Goal: Task Accomplishment & Management: Use online tool/utility

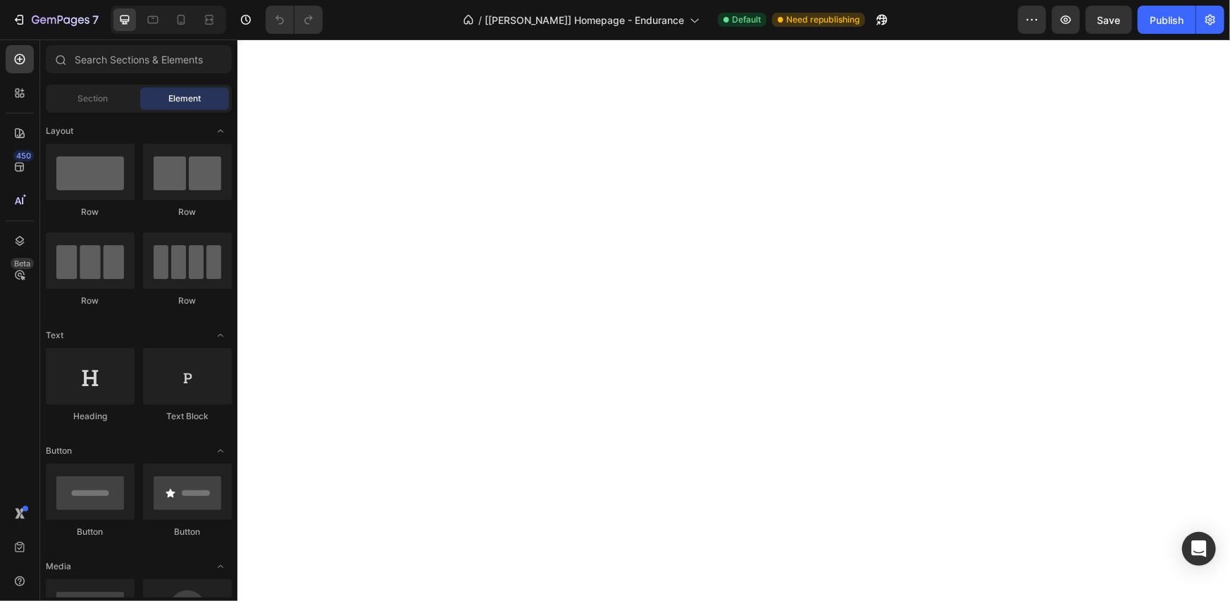
select select "552214199162438846"
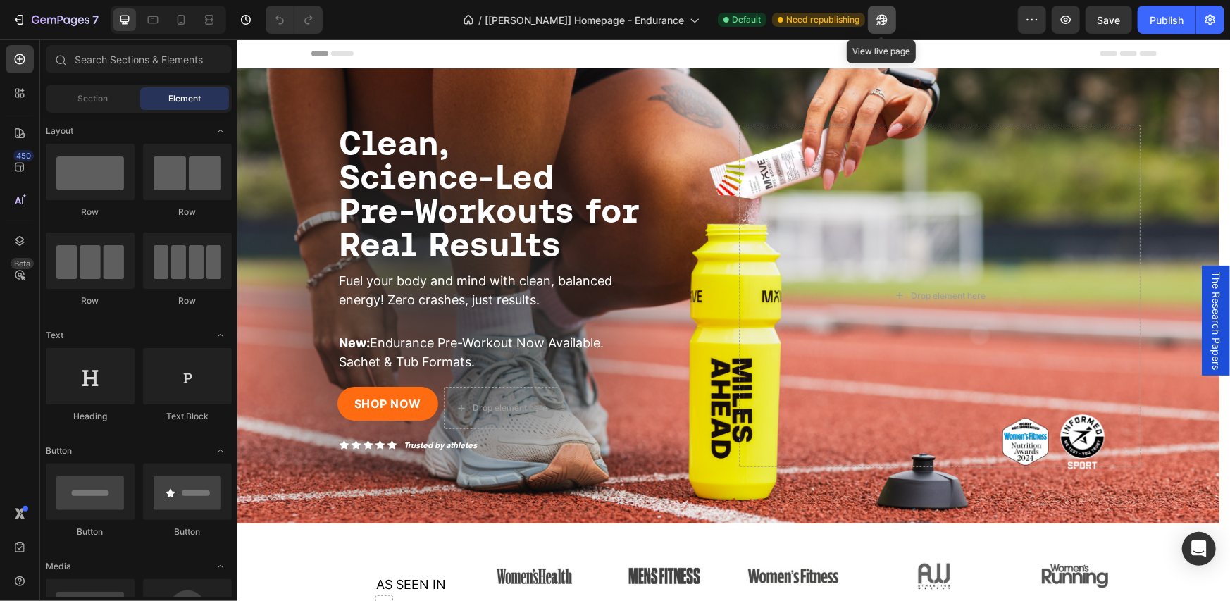
click at [881, 21] on icon "button" at bounding box center [879, 23] width 4 height 4
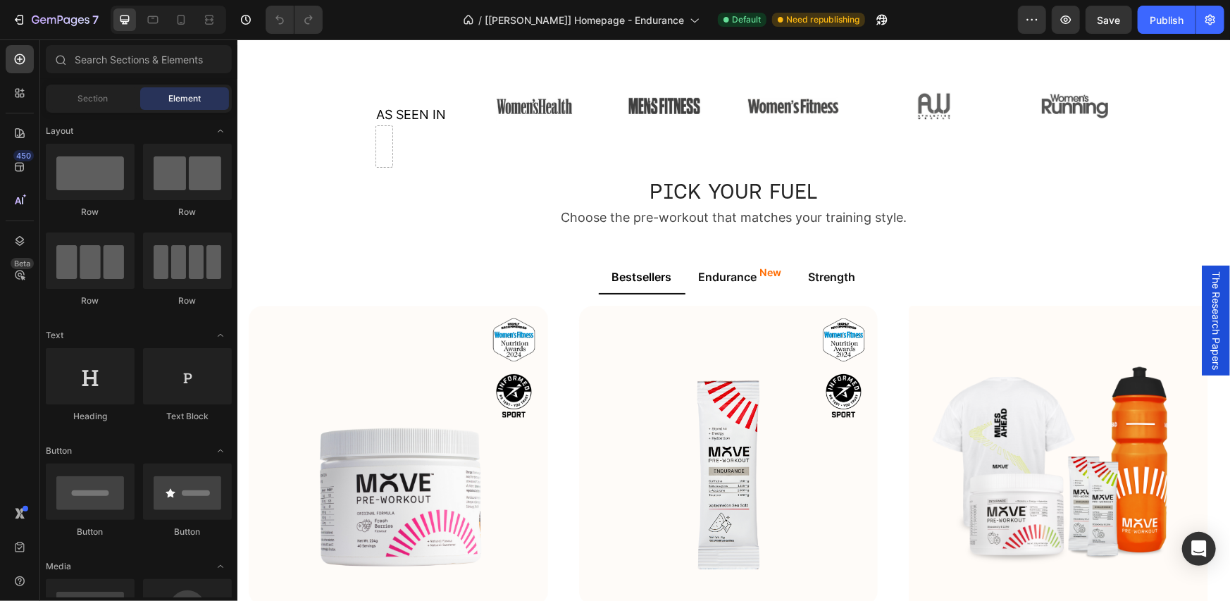
scroll to position [705, 0]
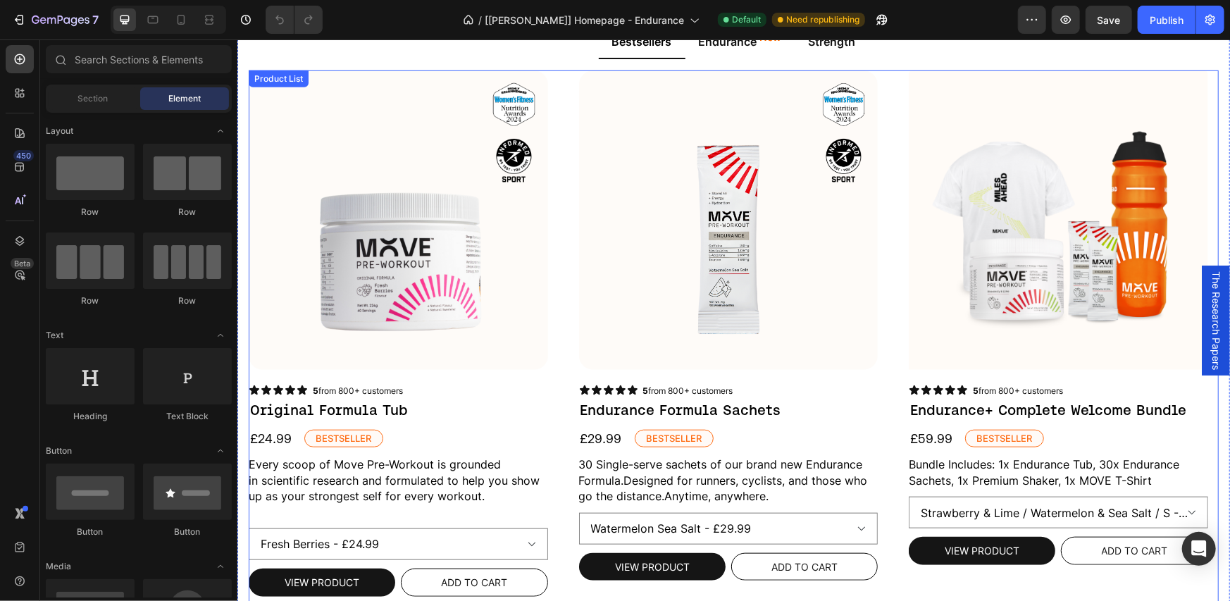
drag, startPoint x: 555, startPoint y: 171, endPoint x: 631, endPoint y: 136, distance: 84.2
click at [555, 171] on div "Product Images Icon Icon Icon Icon Icon Icon List 5 from 800+ customers Text Bl…" at bounding box center [733, 341] width 970 height 542
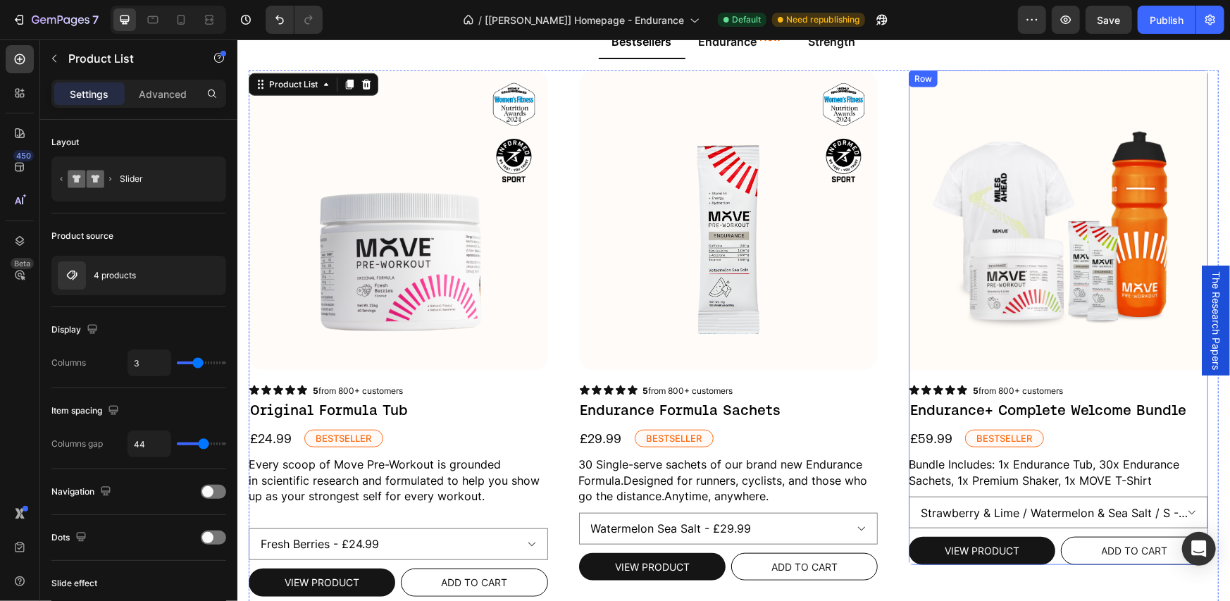
drag, startPoint x: 941, startPoint y: 374, endPoint x: 890, endPoint y: 322, distance: 73.2
click at [548, 374] on div "Product Images Icon Icon Icon Icon Icon Icon List 5 from 800+ customers Text Bl…" at bounding box center [397, 333] width 299 height 526
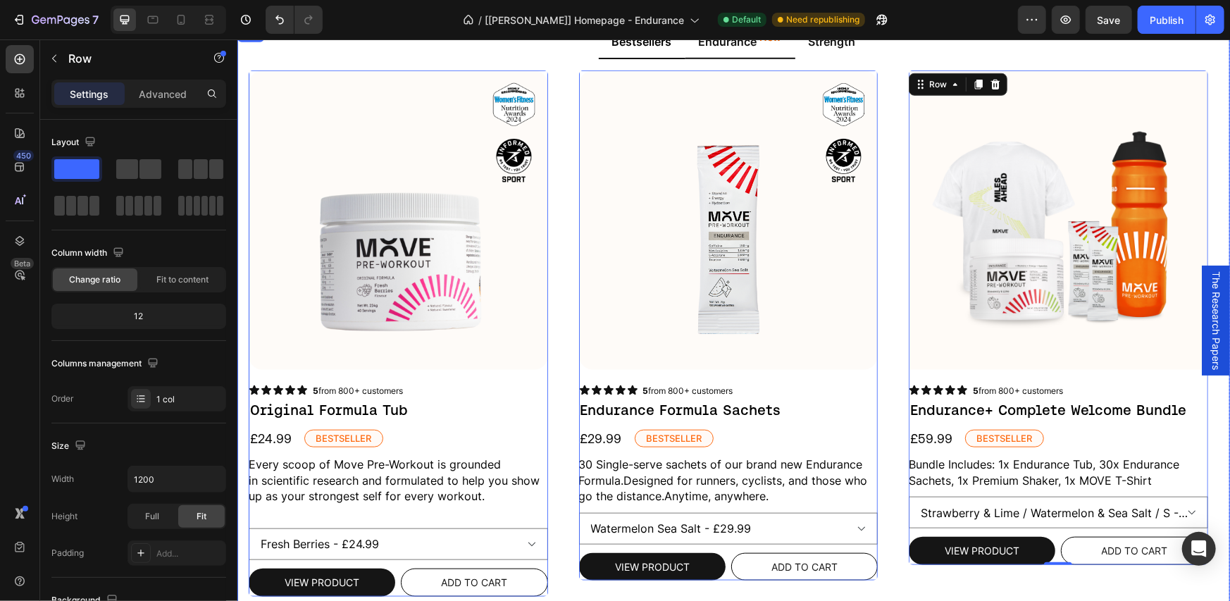
click at [736, 49] on p "Endurance New" at bounding box center [739, 40] width 83 height 17
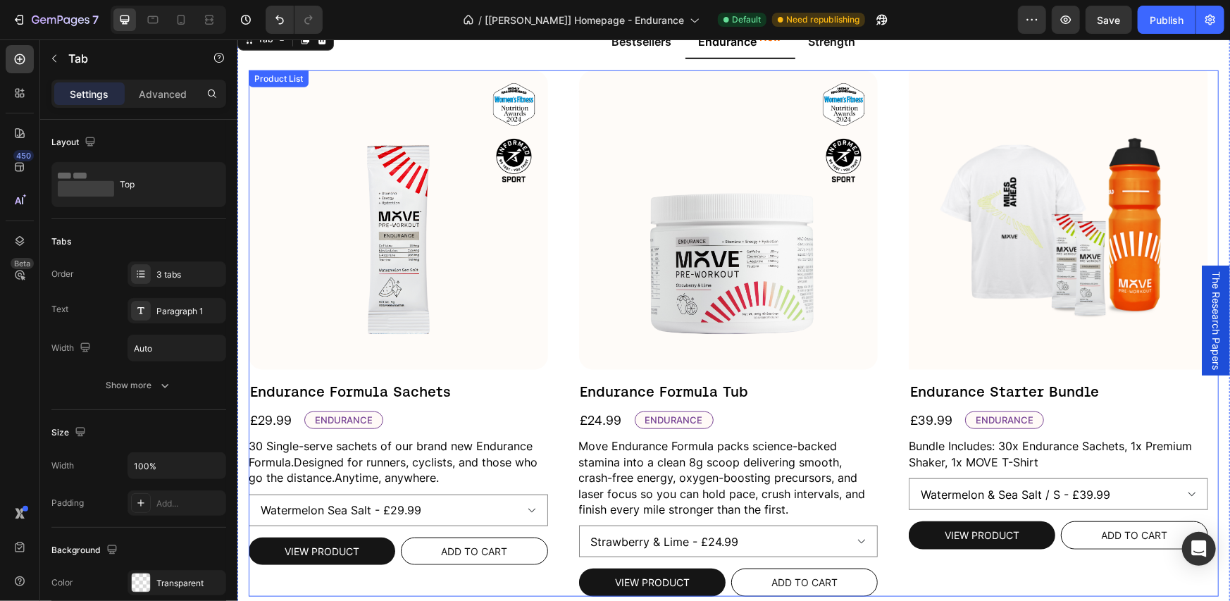
click at [883, 165] on div "Product Images Endurance Formula Sachets Product Title £29.99 Product Price Pro…" at bounding box center [733, 333] width 970 height 526
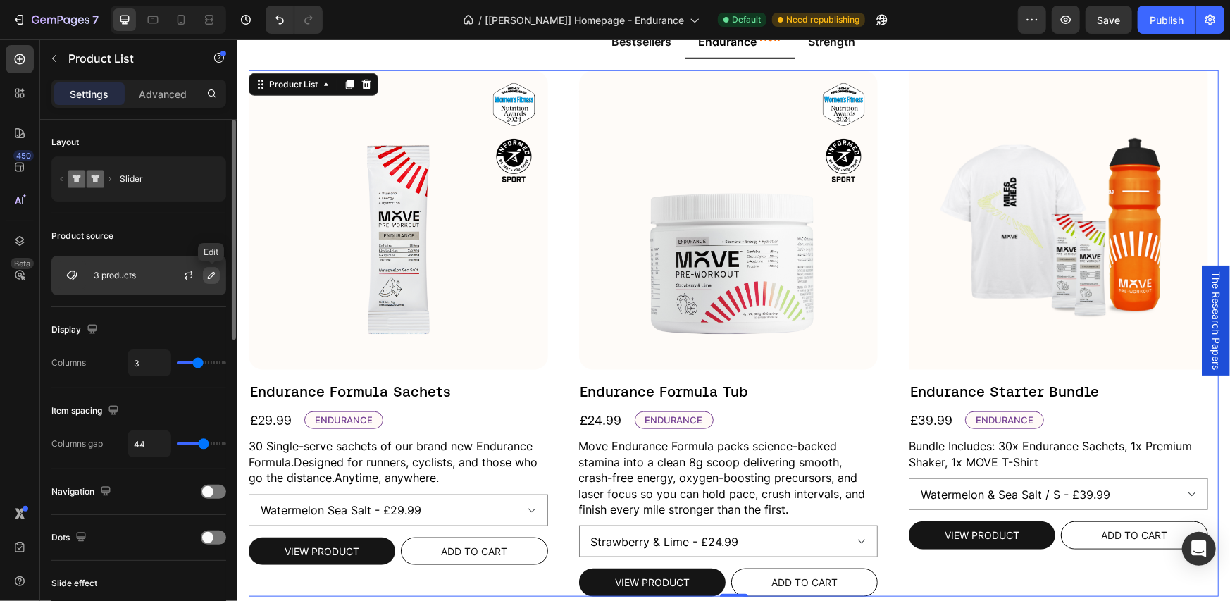
click at [209, 277] on icon "button" at bounding box center [211, 275] width 11 height 11
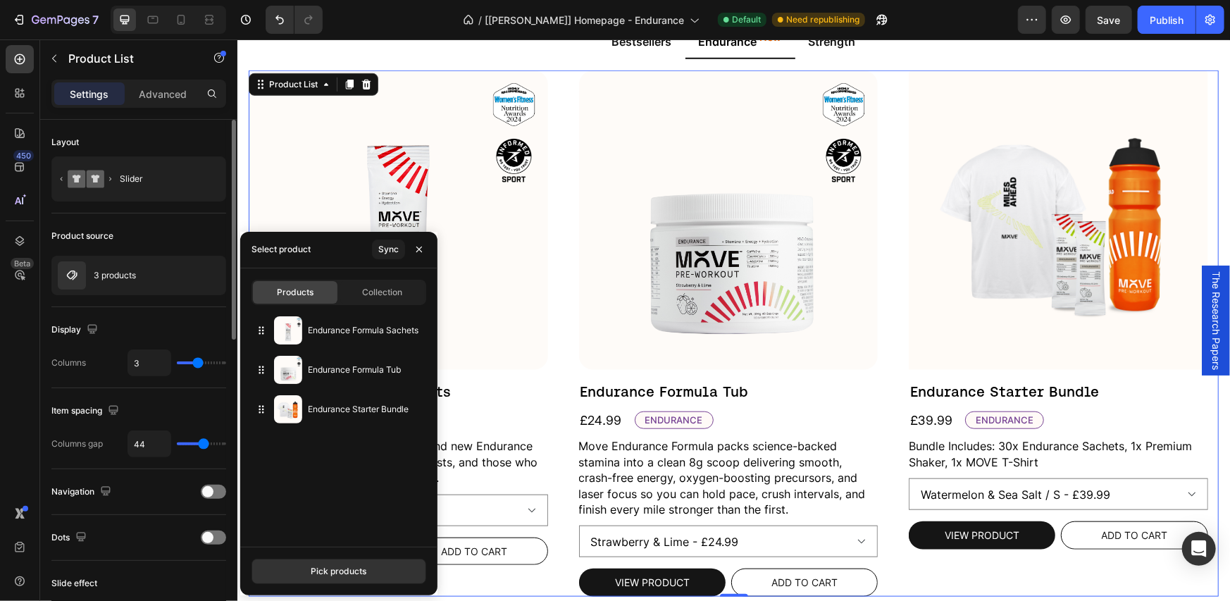
click at [199, 228] on div "Product source" at bounding box center [138, 236] width 175 height 23
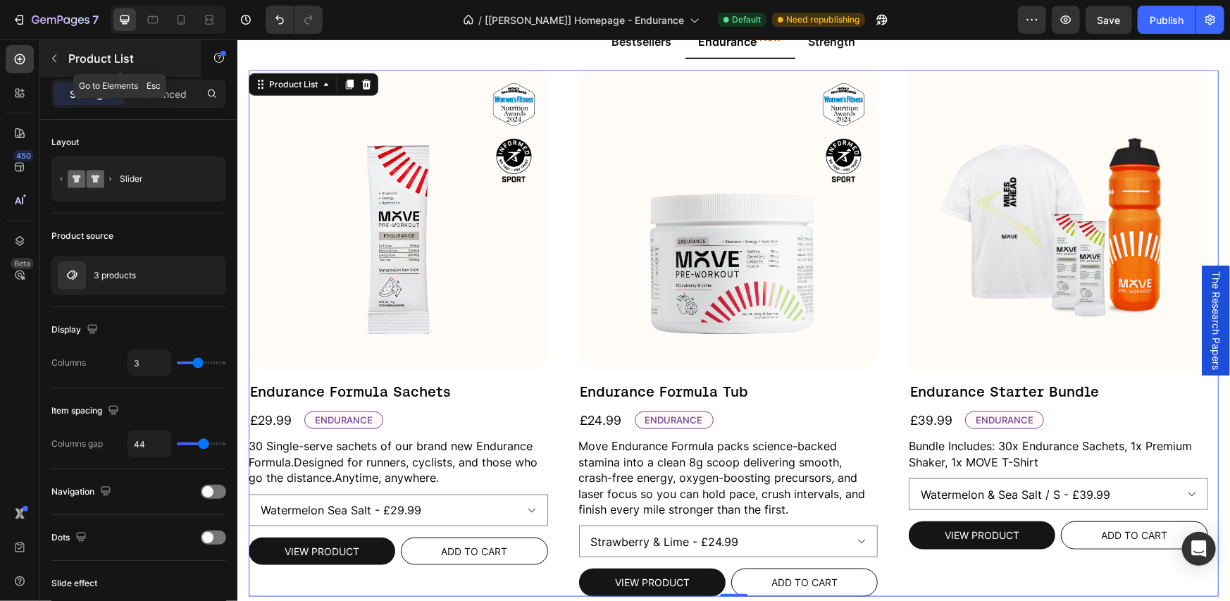
click at [120, 60] on p "Product List" at bounding box center [128, 58] width 120 height 17
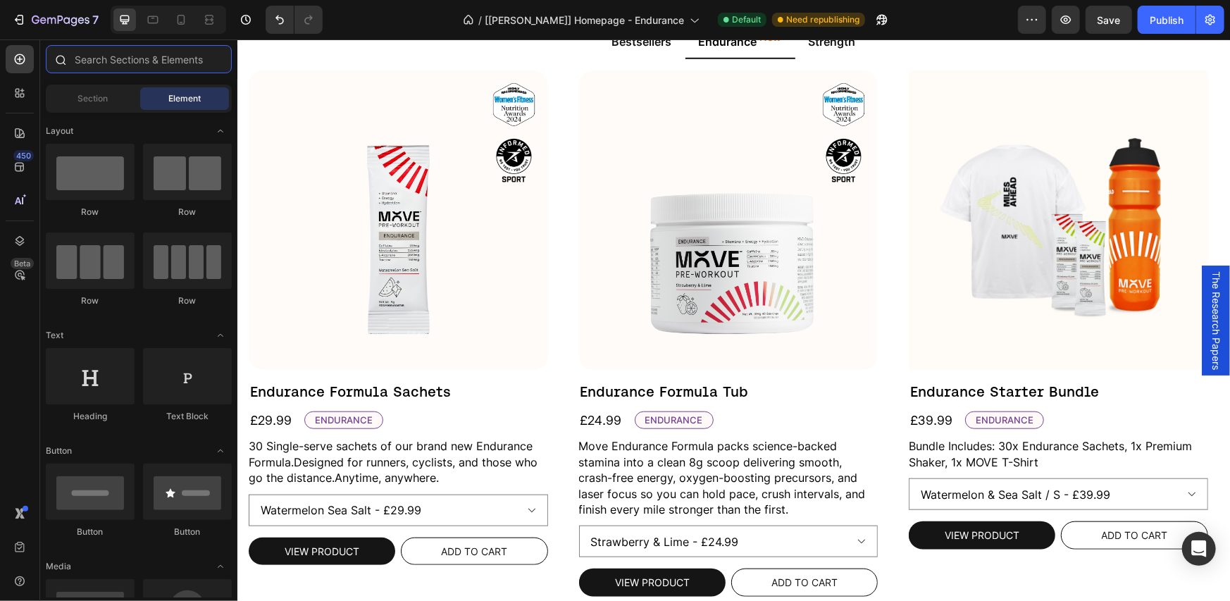
click at [133, 66] on input "text" at bounding box center [139, 59] width 186 height 28
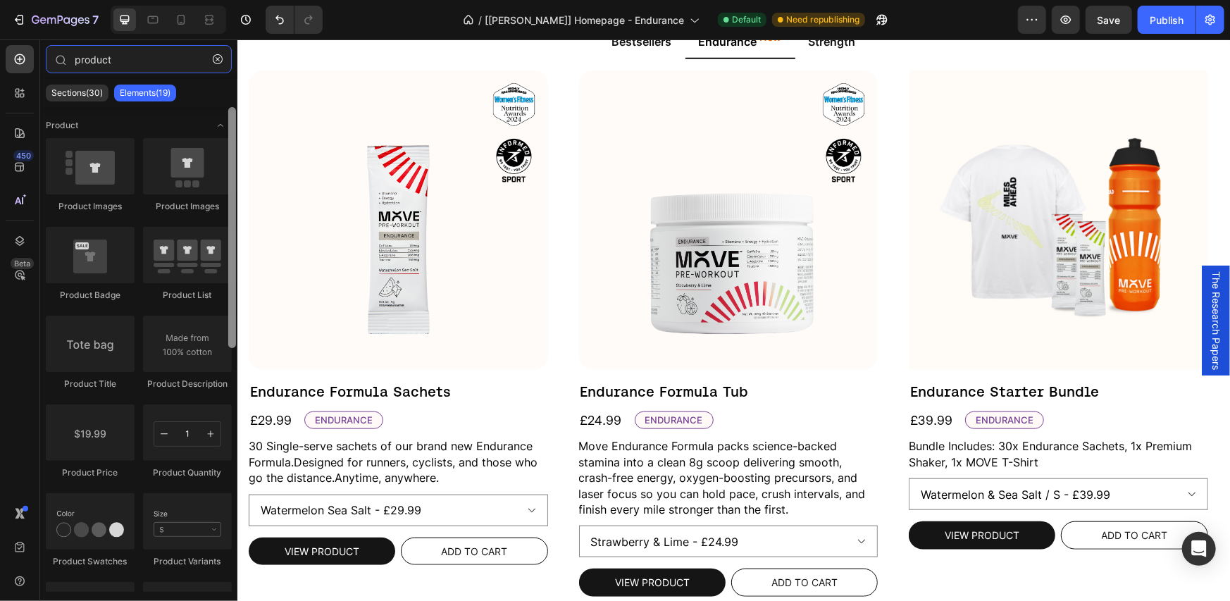
type input "product"
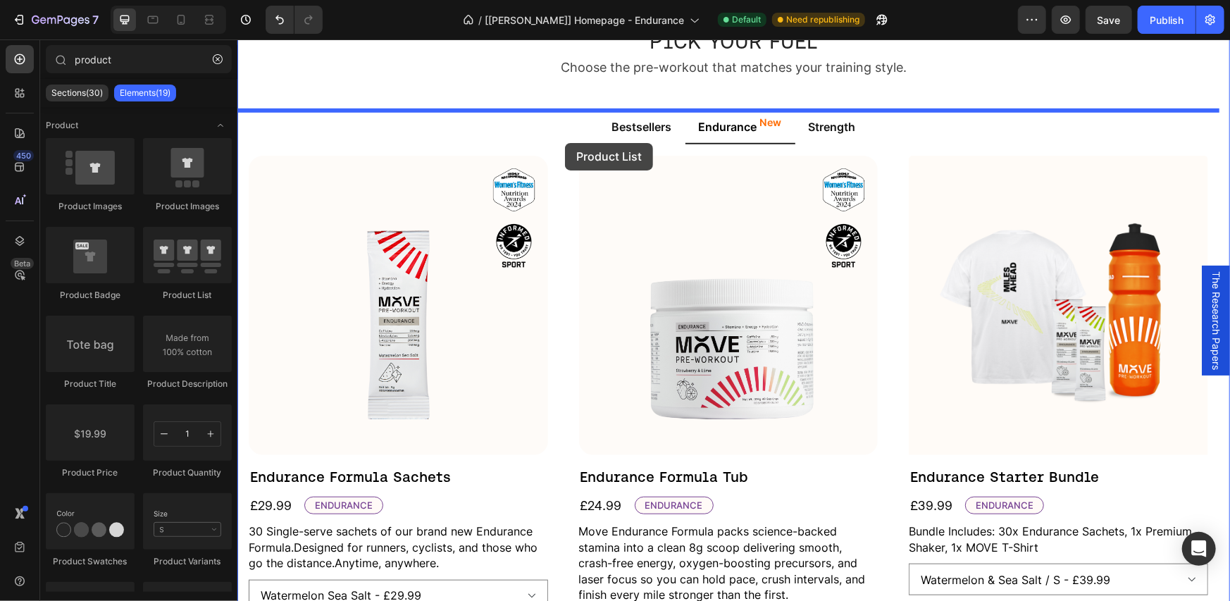
scroll to position [614, 0]
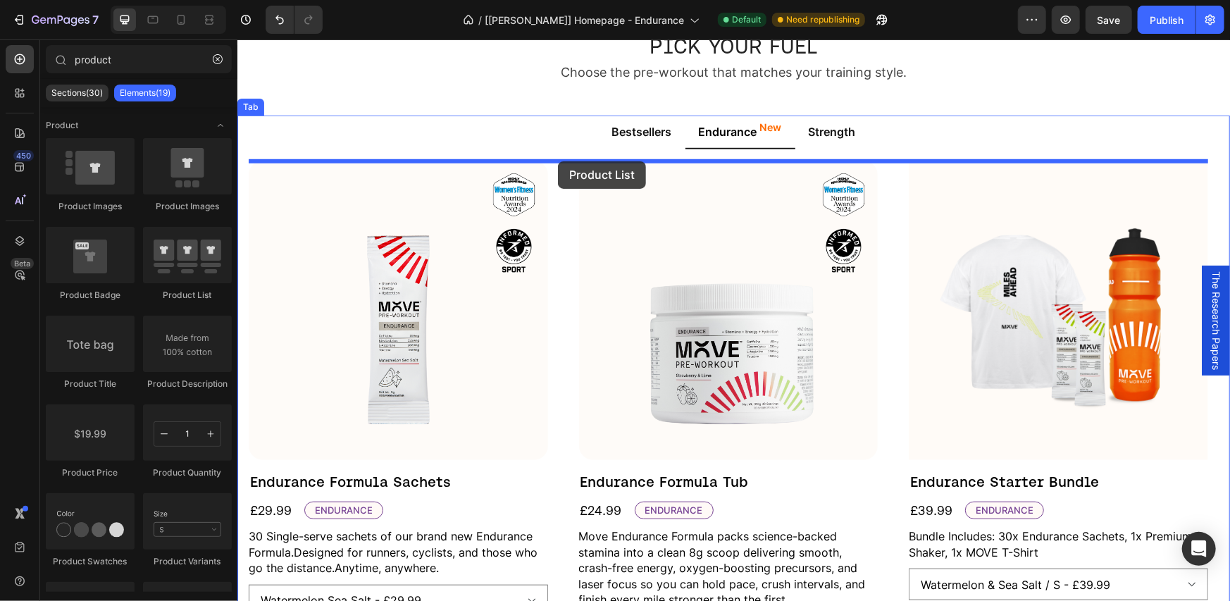
drag, startPoint x: 466, startPoint y: 273, endPoint x: 557, endPoint y: 161, distance: 144.8
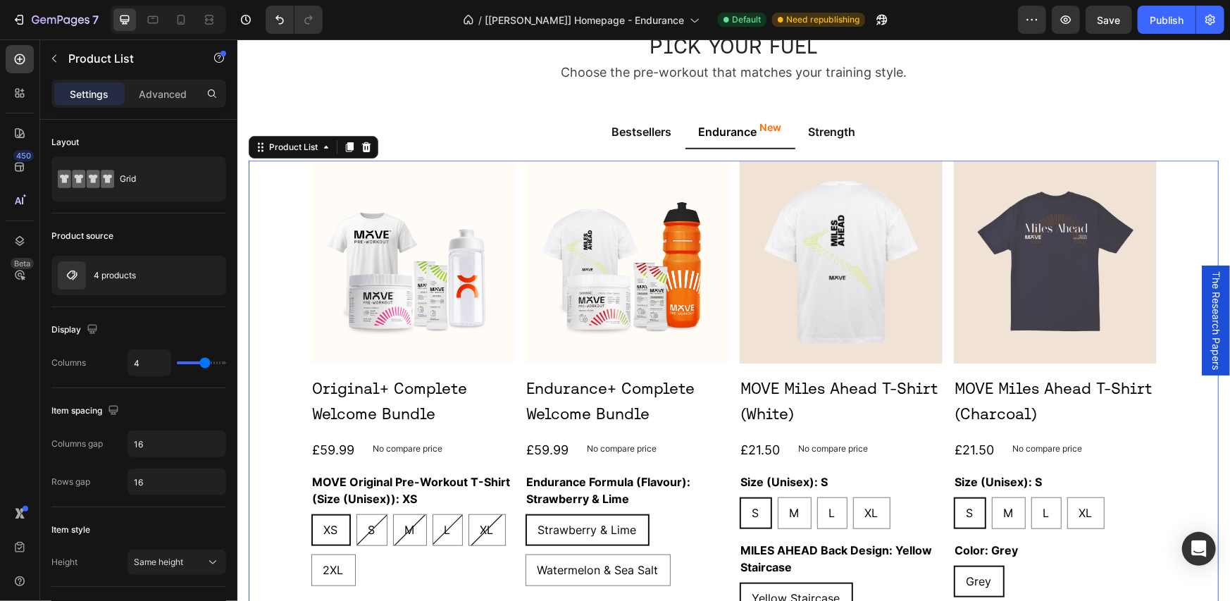
click at [724, 222] on div "Product Images Original+ Complete Welcome Bundle Product Title £59.99 Product P…" at bounding box center [734, 507] width 846 height 694
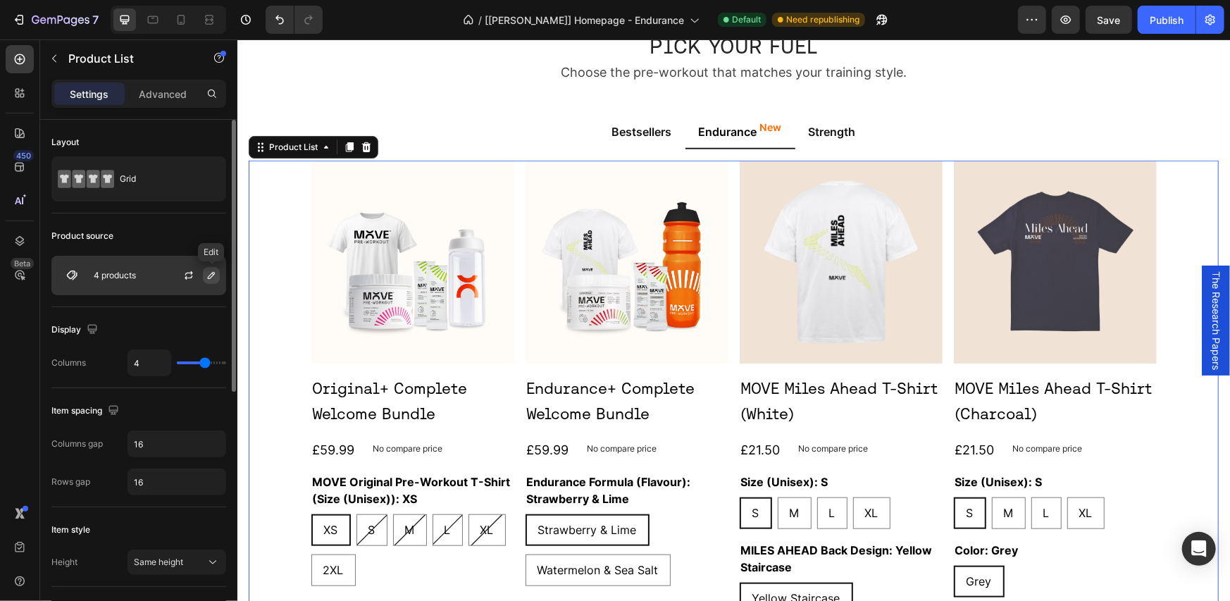
click at [208, 277] on icon "button" at bounding box center [211, 275] width 7 height 7
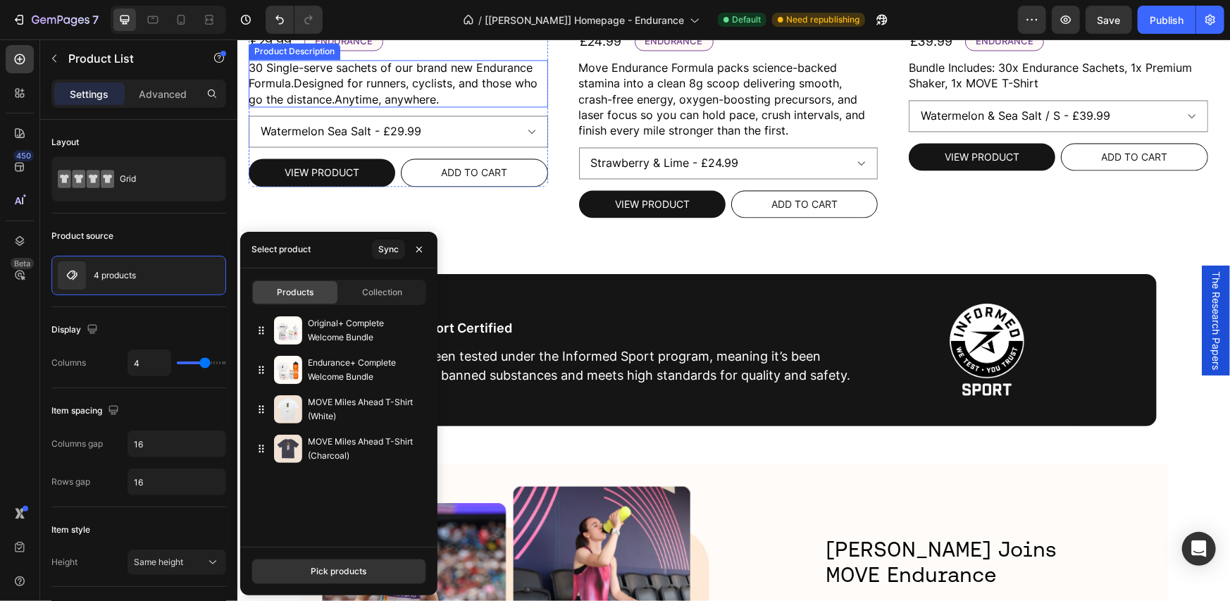
scroll to position [1555, 0]
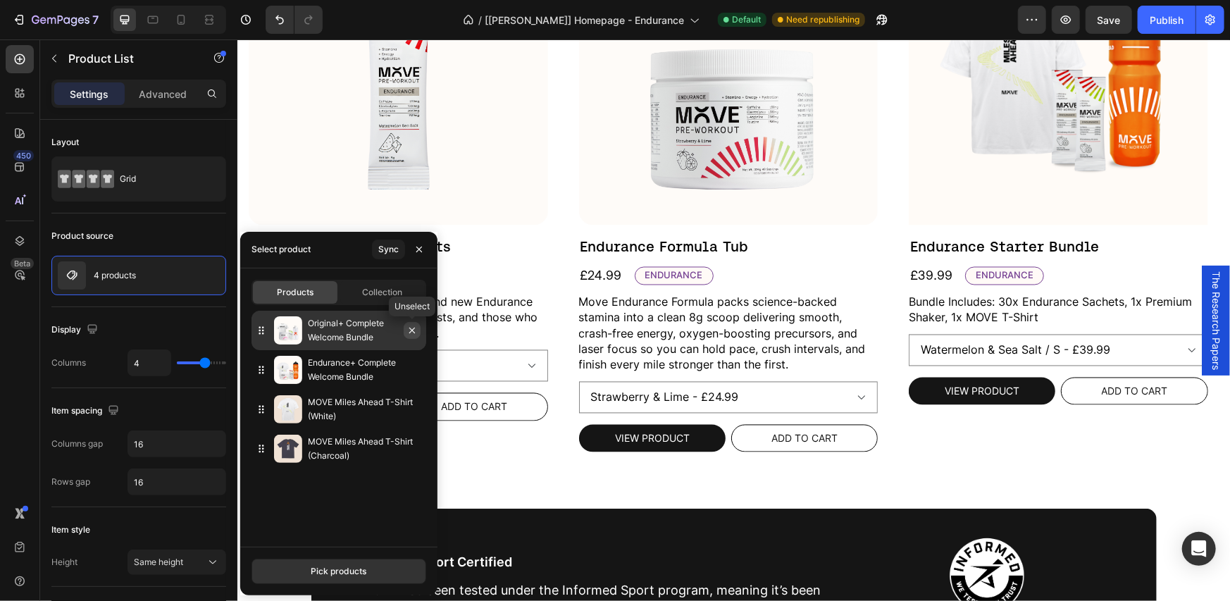
click at [414, 328] on icon "button" at bounding box center [412, 331] width 6 height 6
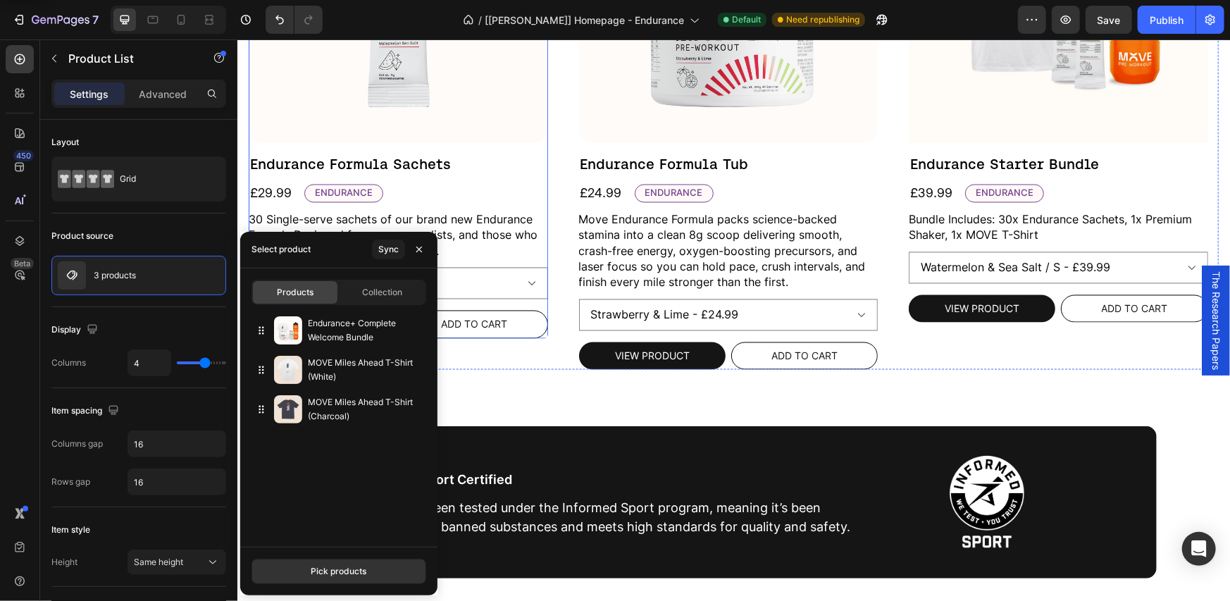
scroll to position [1633, 0]
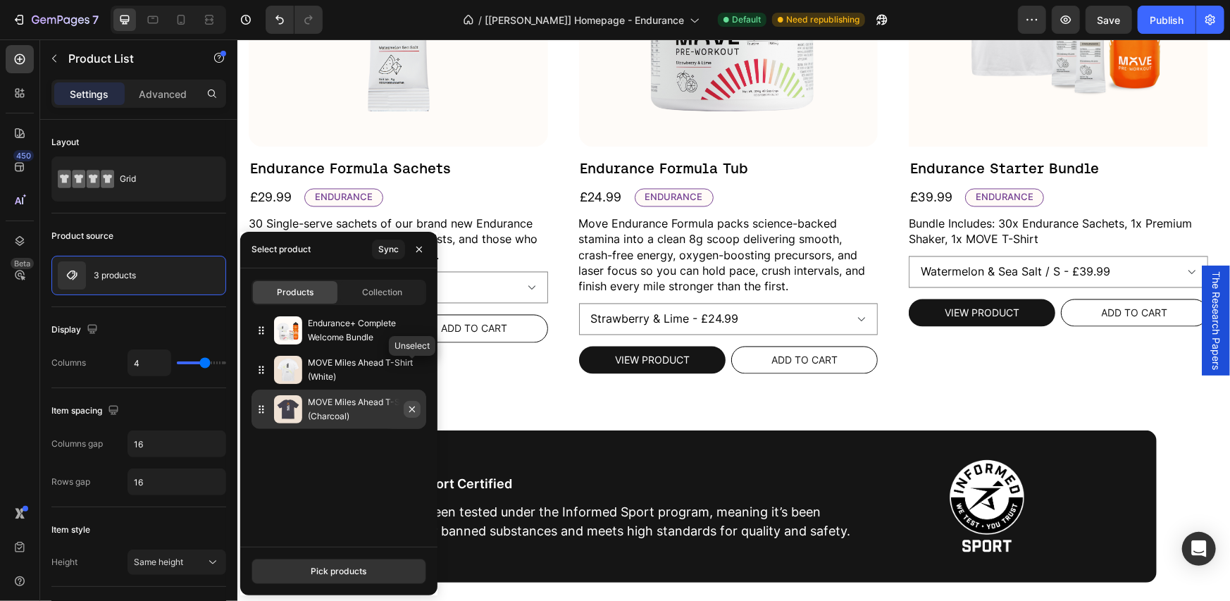
click at [0, 0] on icon "button" at bounding box center [0, 0] width 0 height 0
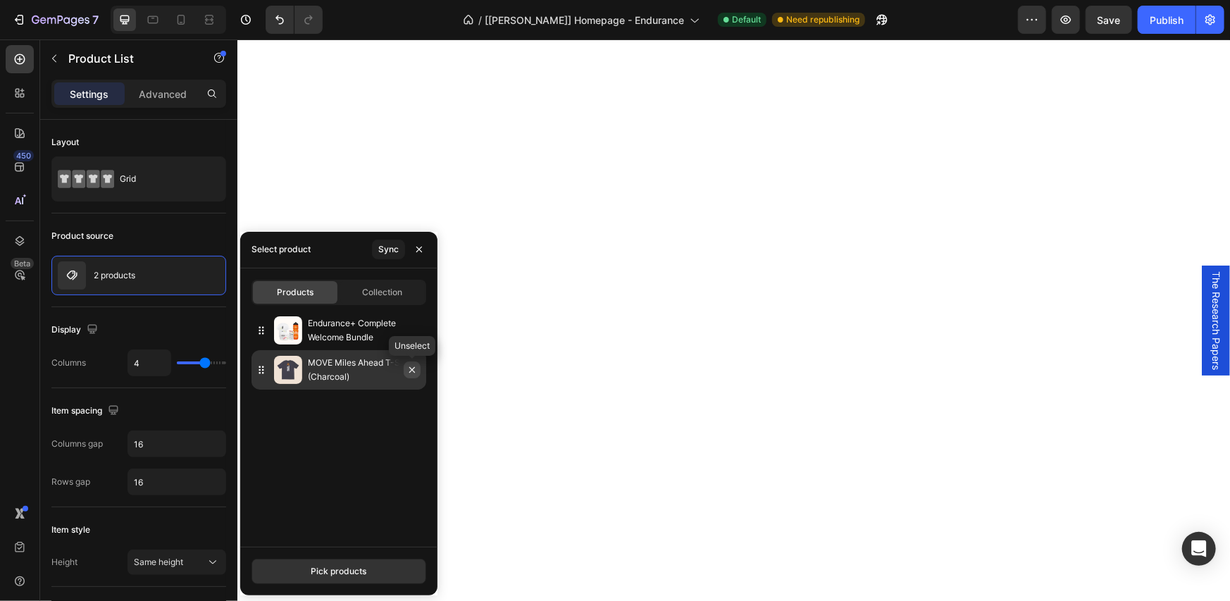
scroll to position [948, 0]
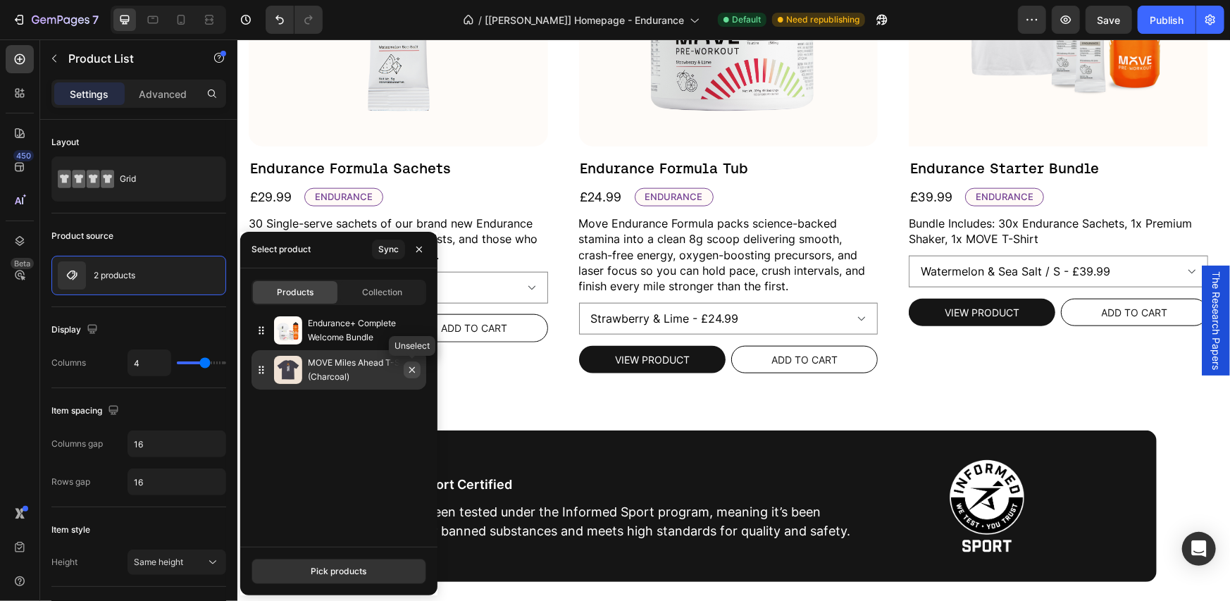
click at [413, 371] on icon "button" at bounding box center [412, 370] width 6 height 6
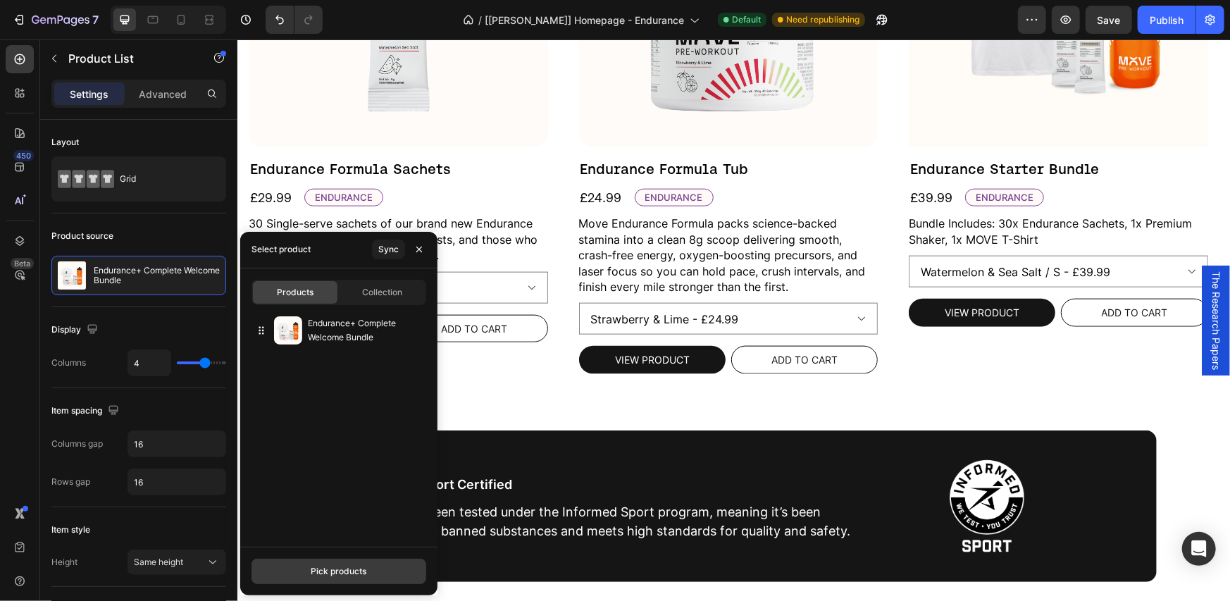
scroll to position [1633, 0]
click at [350, 565] on div "Pick products" at bounding box center [339, 571] width 56 height 13
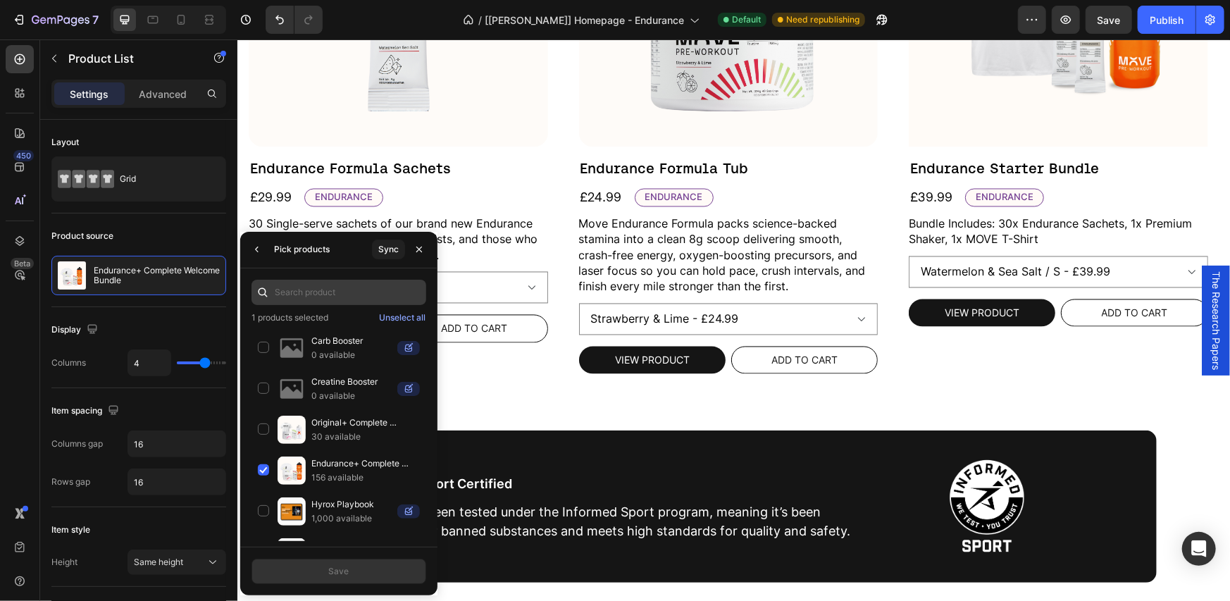
click at [351, 290] on input "text" at bounding box center [339, 292] width 175 height 25
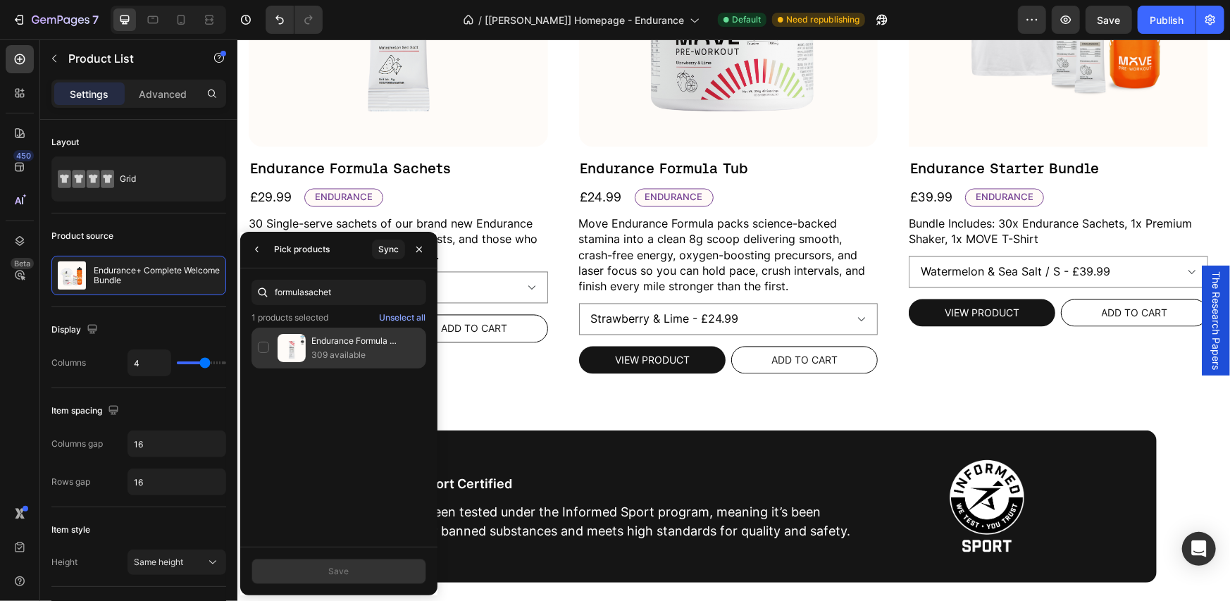
click at [256, 349] on div "Endurance Formula Sachets 309 available" at bounding box center [339, 348] width 175 height 41
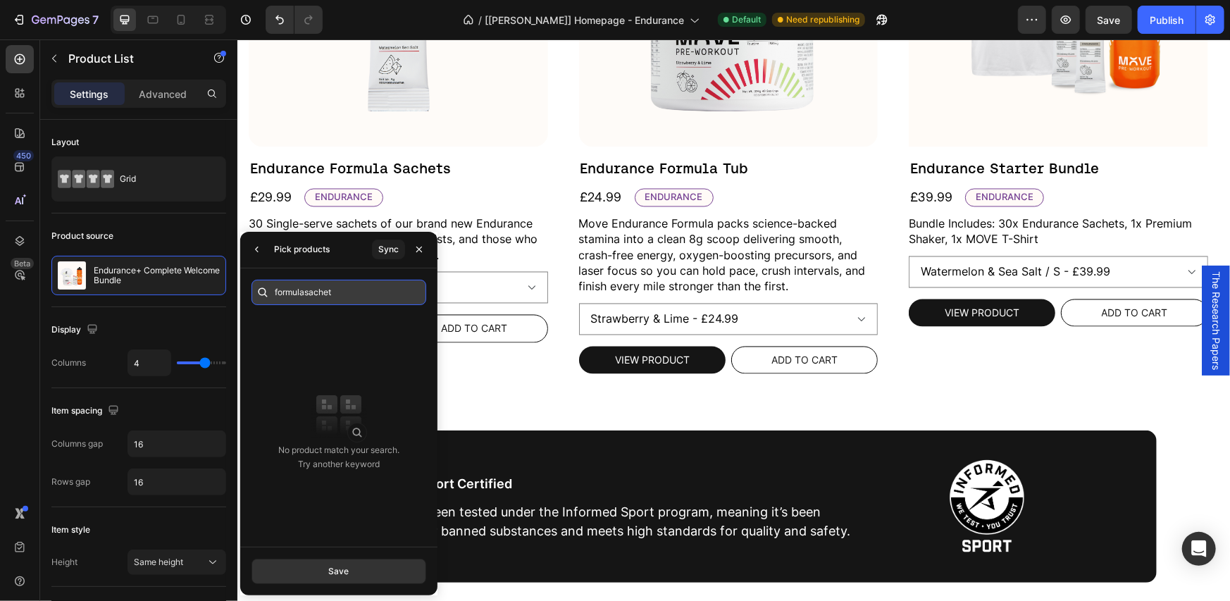
click at [352, 299] on input "formulasachet" at bounding box center [339, 292] width 175 height 25
click at [304, 292] on input "formulasachet" at bounding box center [339, 292] width 175 height 25
click at [358, 292] on input "formula sachet" at bounding box center [339, 292] width 175 height 25
click at [351, 296] on input "formula sachet" at bounding box center [339, 292] width 175 height 25
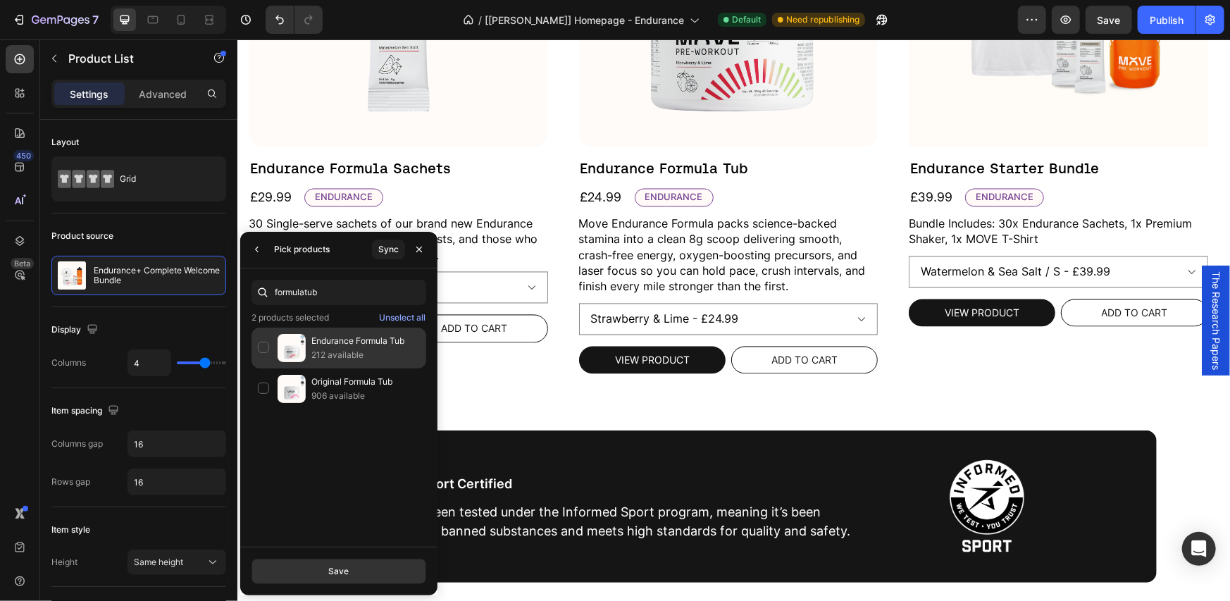
click at [263, 369] on div "Endurance Formula Tub 212 available" at bounding box center [339, 389] width 175 height 41
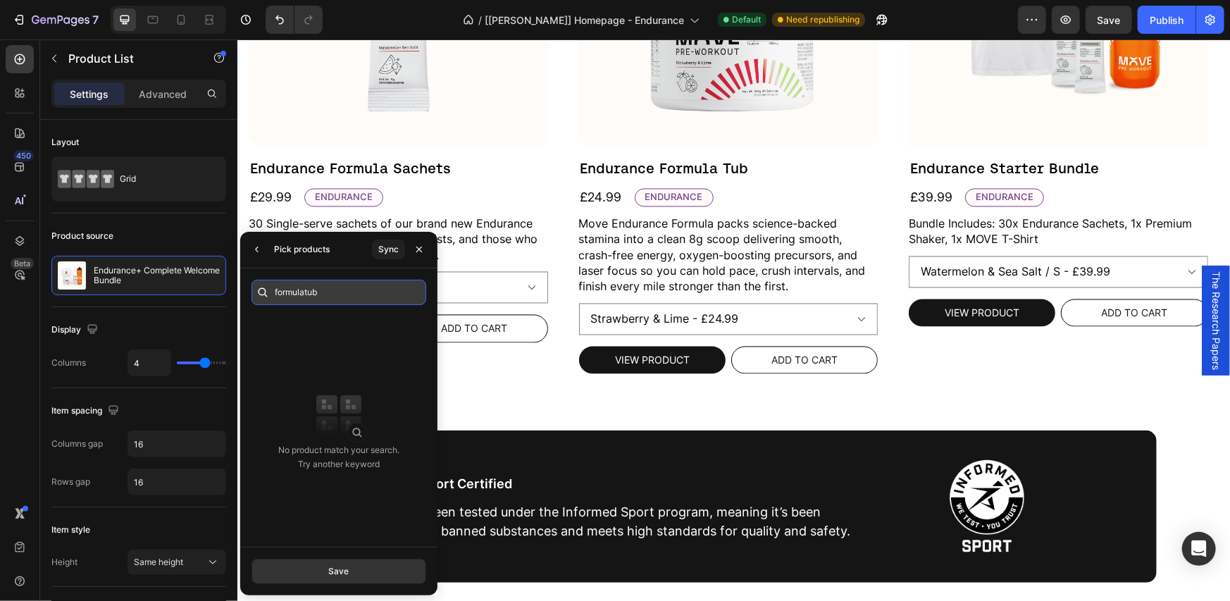
click at [325, 290] on input "formulatub" at bounding box center [339, 292] width 175 height 25
click at [305, 292] on input "formulatub" at bounding box center [339, 292] width 175 height 25
drag, startPoint x: 321, startPoint y: 295, endPoint x: 307, endPoint y: 294, distance: 14.2
click at [307, 294] on input "formulatub" at bounding box center [339, 292] width 175 height 25
drag, startPoint x: 545, startPoint y: 330, endPoint x: 238, endPoint y: 298, distance: 308.2
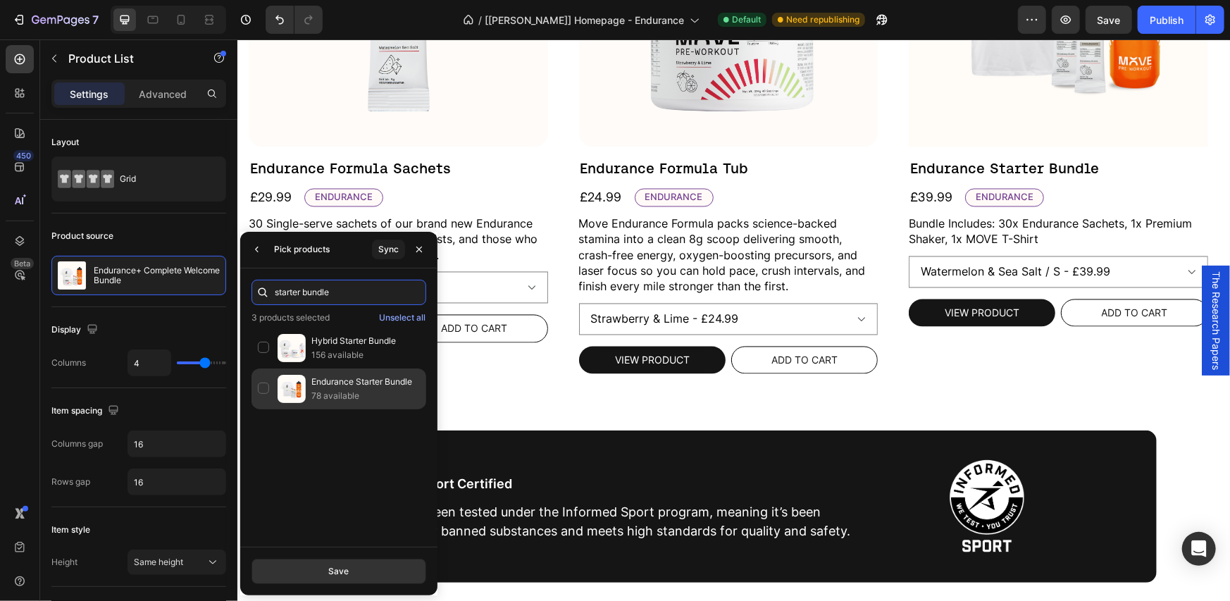
type input "starter bundle"
click at [264, 388] on div "Endurance Starter Bundle 78 available" at bounding box center [339, 389] width 175 height 41
drag, startPoint x: 314, startPoint y: 577, endPoint x: 70, endPoint y: 357, distance: 327.8
click at [314, 577] on button "Save" at bounding box center [339, 571] width 175 height 25
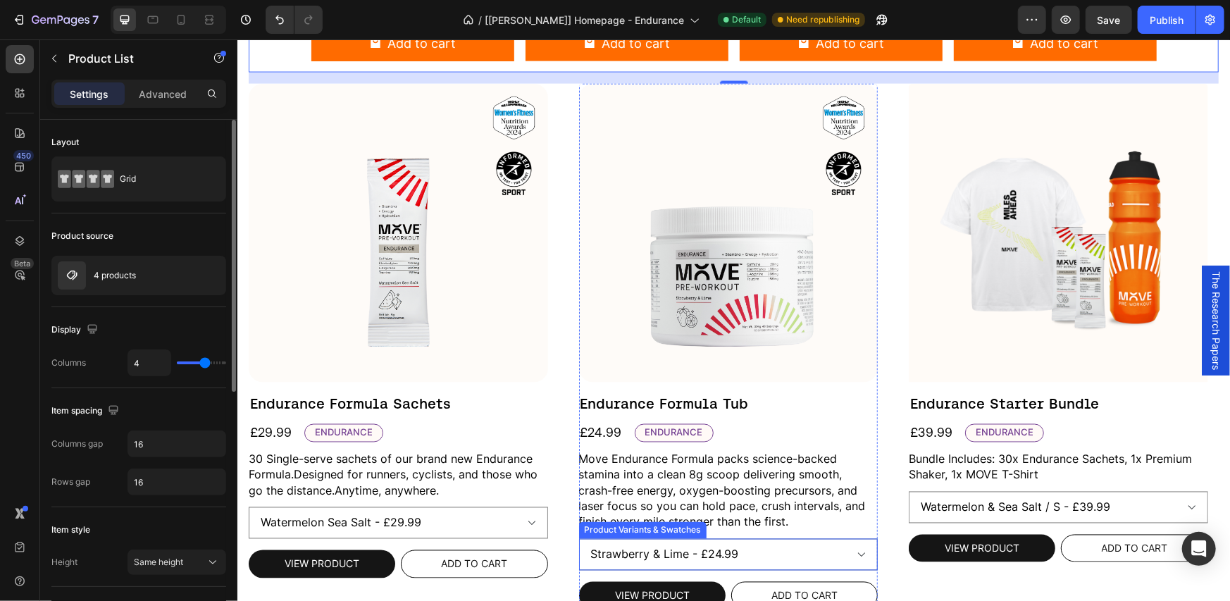
scroll to position [1163, 0]
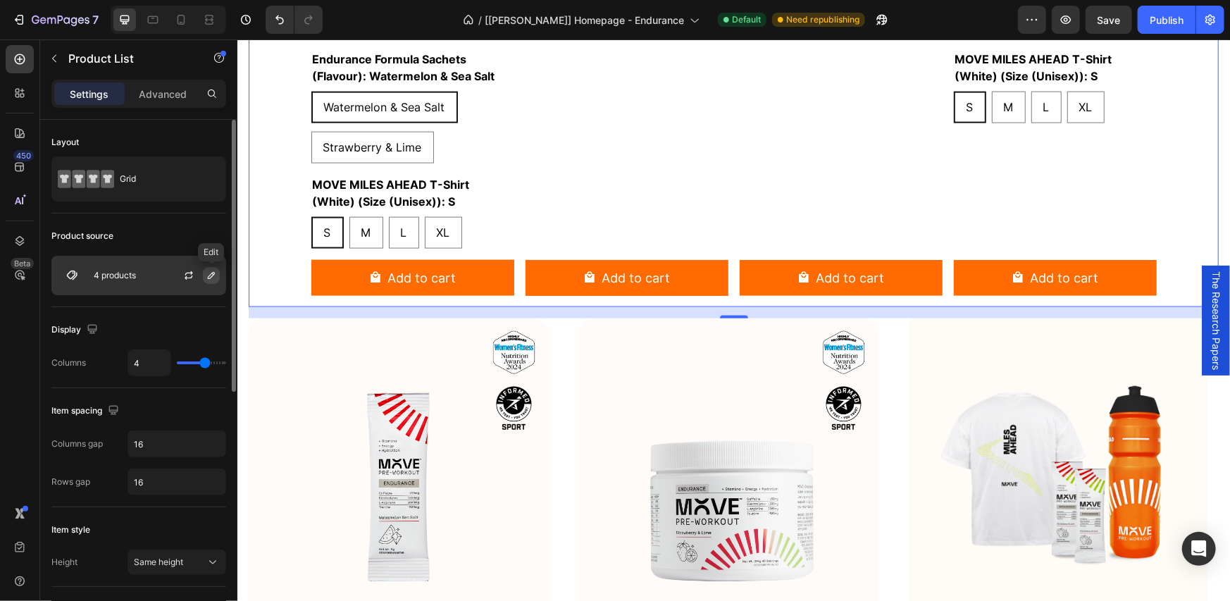
click at [214, 275] on icon "button" at bounding box center [211, 275] width 11 height 11
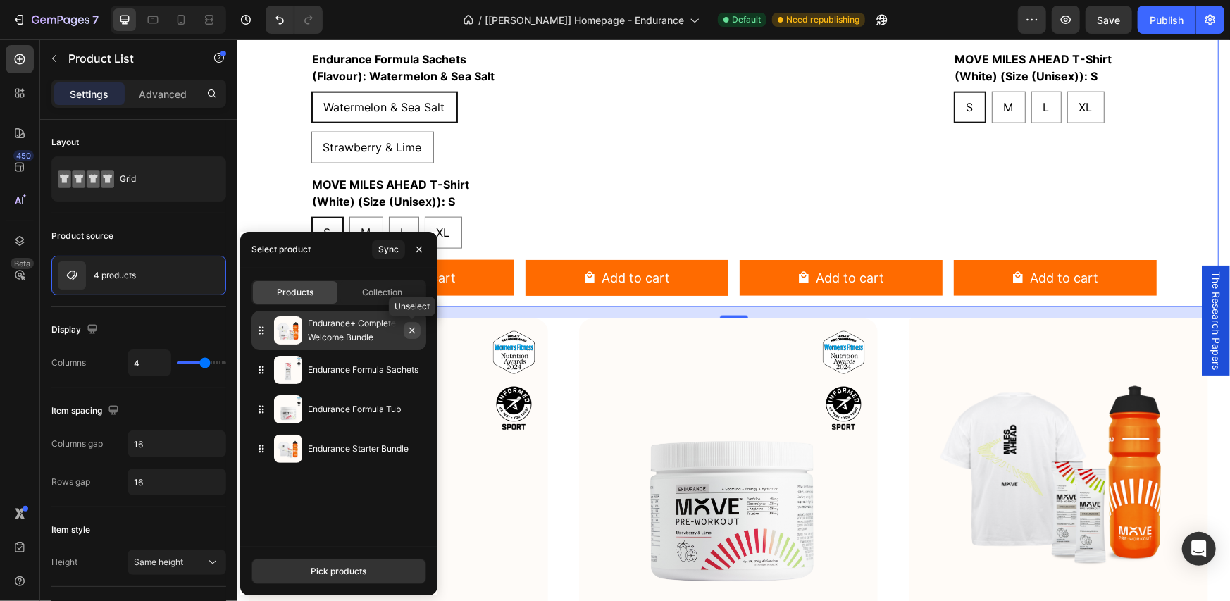
click at [408, 332] on icon "button" at bounding box center [412, 330] width 11 height 11
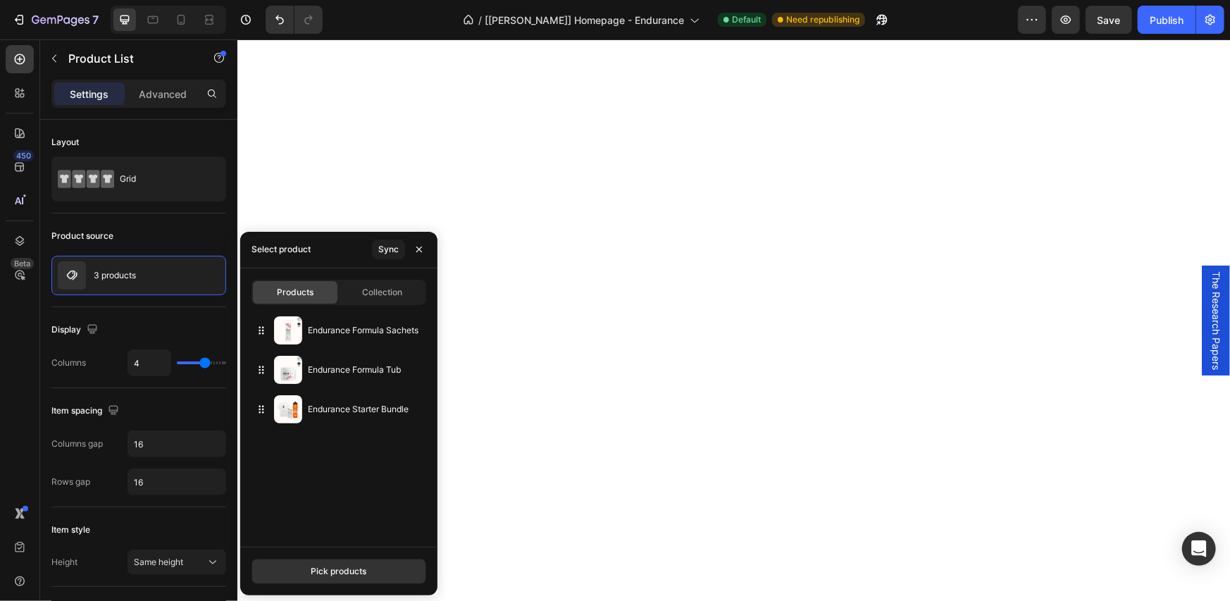
scroll to position [225, 0]
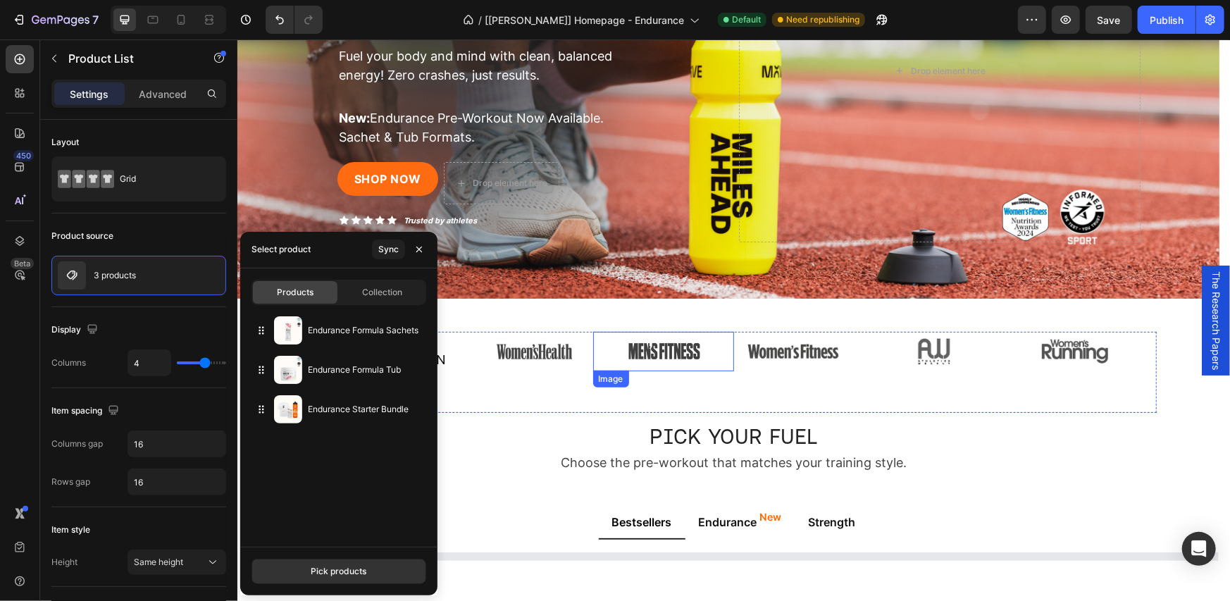
select select "552214199162438846"
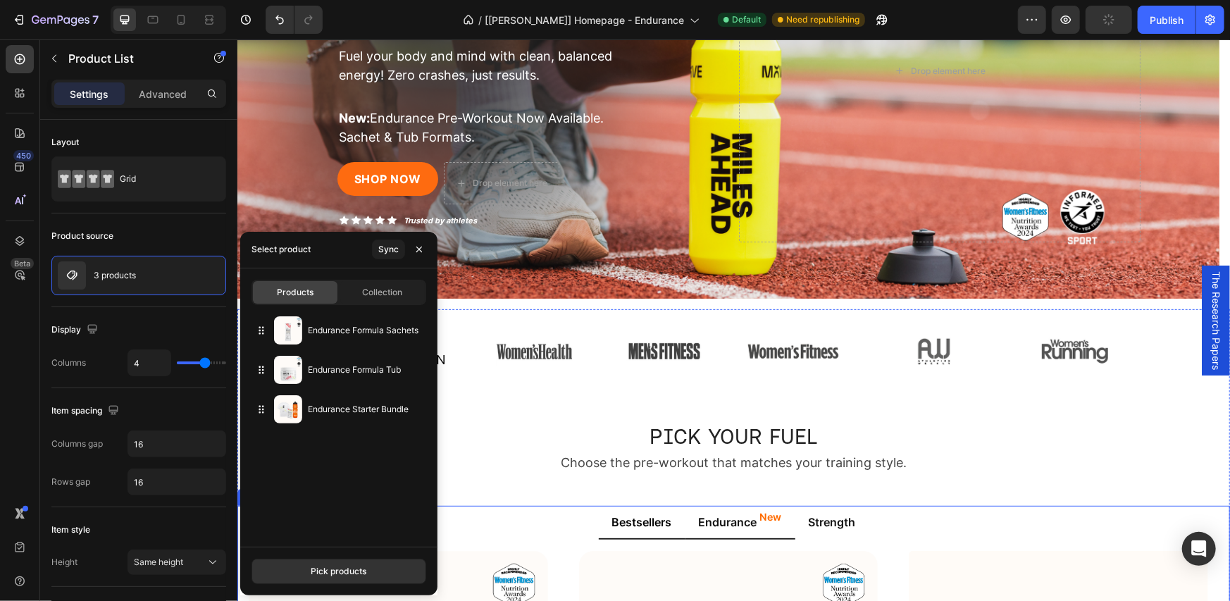
scroll to position [459, 0]
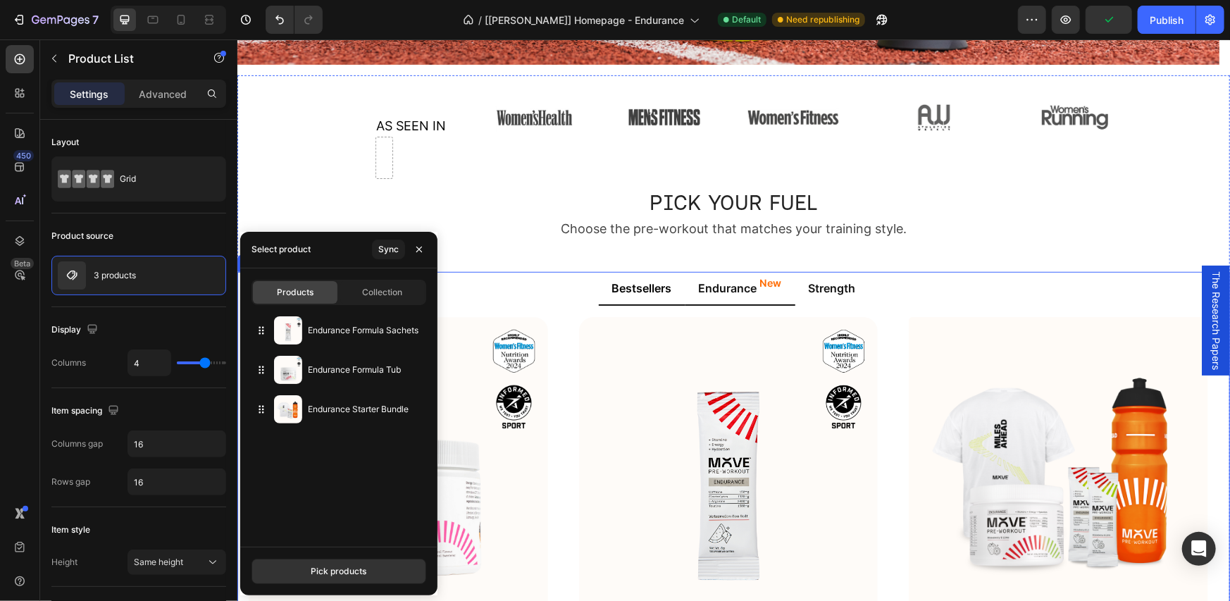
click at [724, 283] on span "Endurance" at bounding box center [727, 287] width 58 height 14
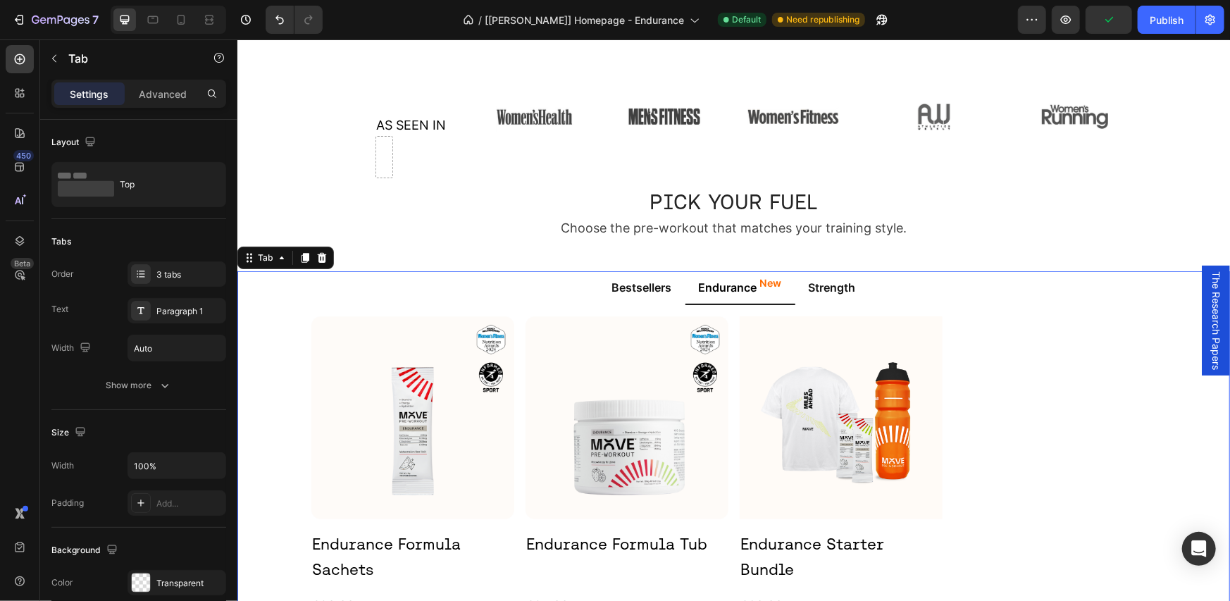
scroll to position [694, 0]
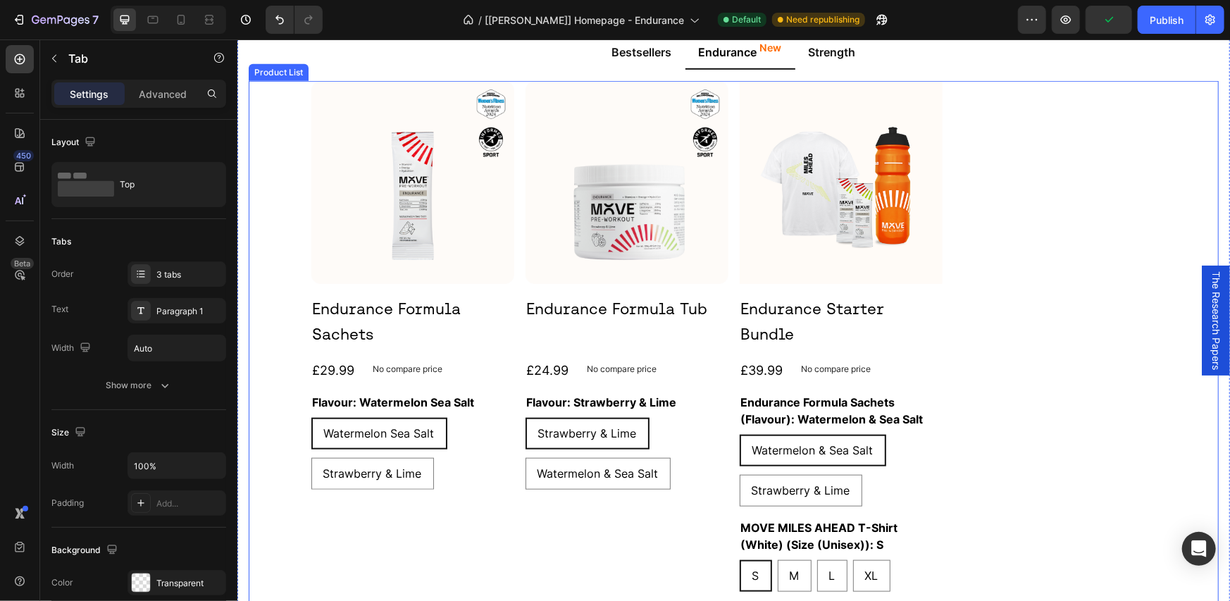
click at [984, 313] on div "Product Images Endurance Formula Sachets Product Title £29.99 Product Price Pro…" at bounding box center [734, 364] width 846 height 569
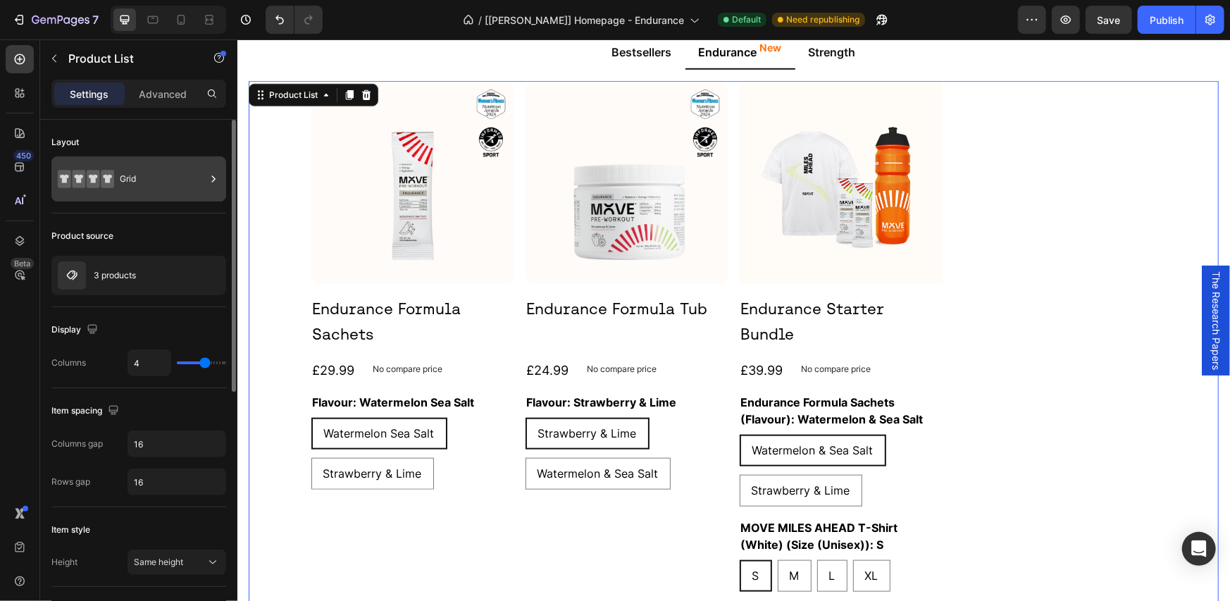
click at [163, 180] on div "Grid" at bounding box center [163, 179] width 86 height 32
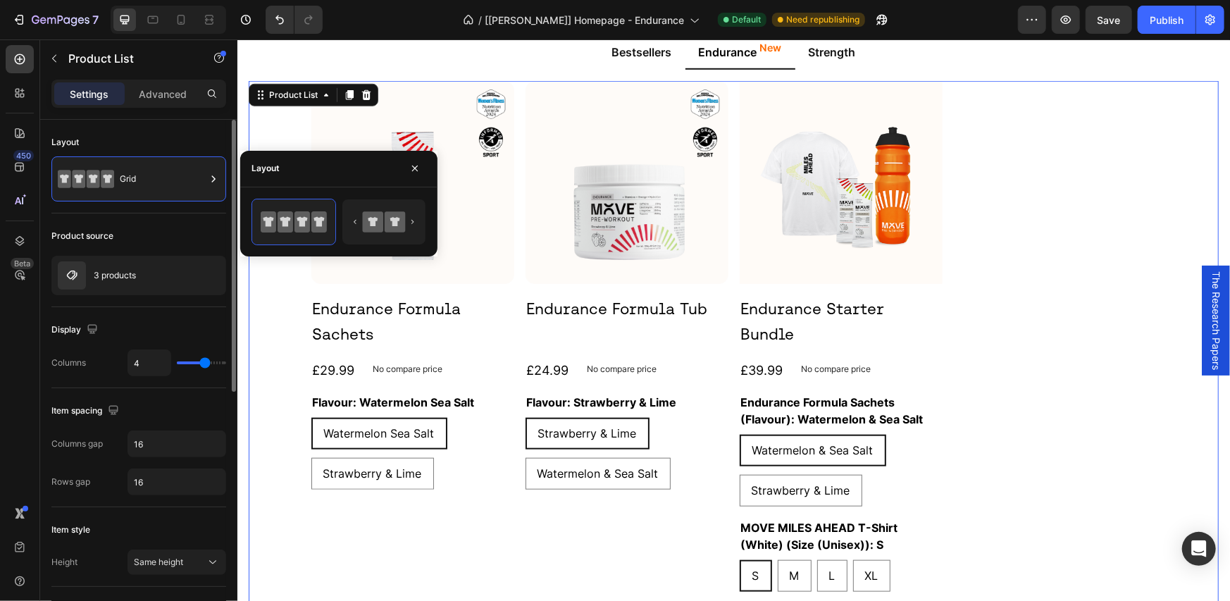
type input "3"
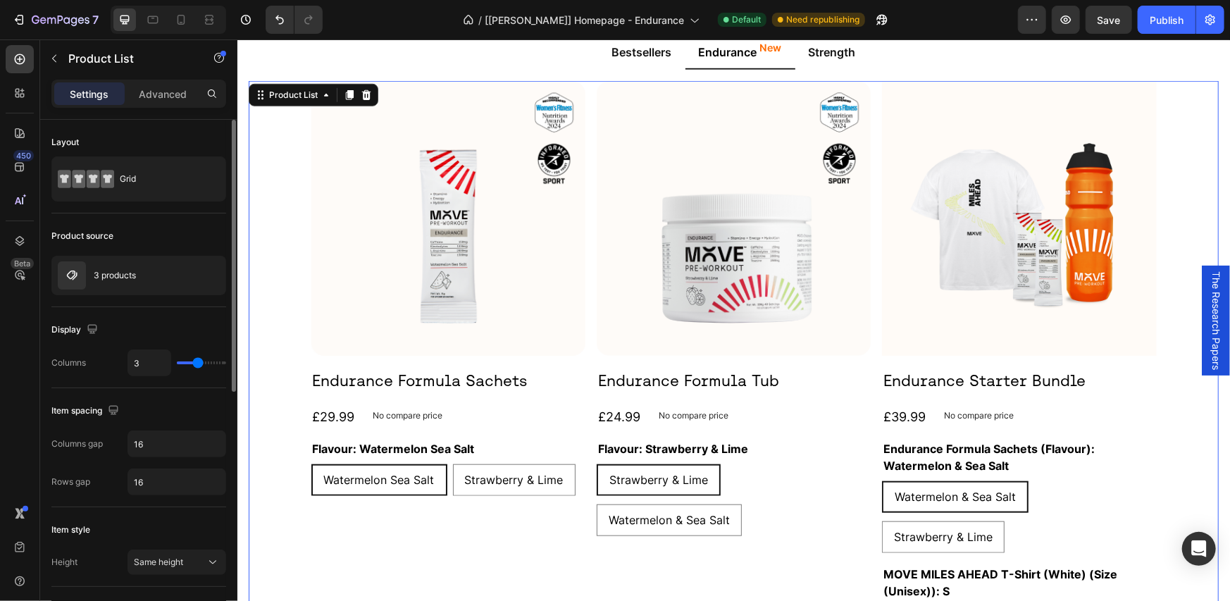
type input "3"
click at [195, 364] on input "range" at bounding box center [201, 362] width 49 height 3
drag, startPoint x: 190, startPoint y: 335, endPoint x: 4, endPoint y: 292, distance: 191.6
click at [190, 335] on div "Display" at bounding box center [138, 330] width 175 height 23
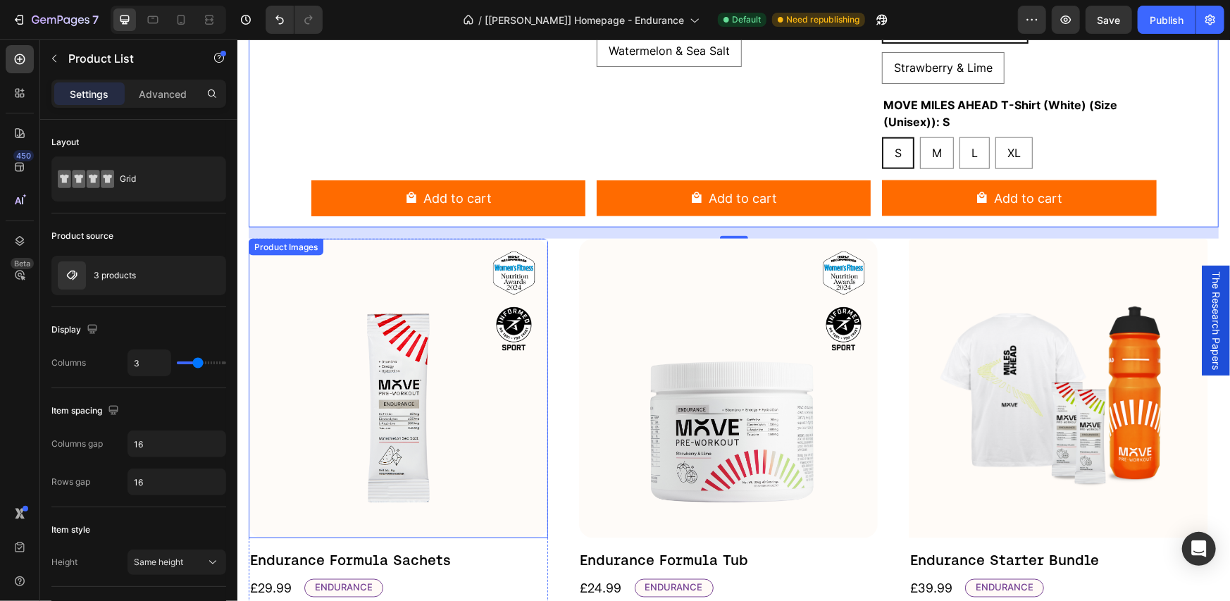
scroll to position [1399, 0]
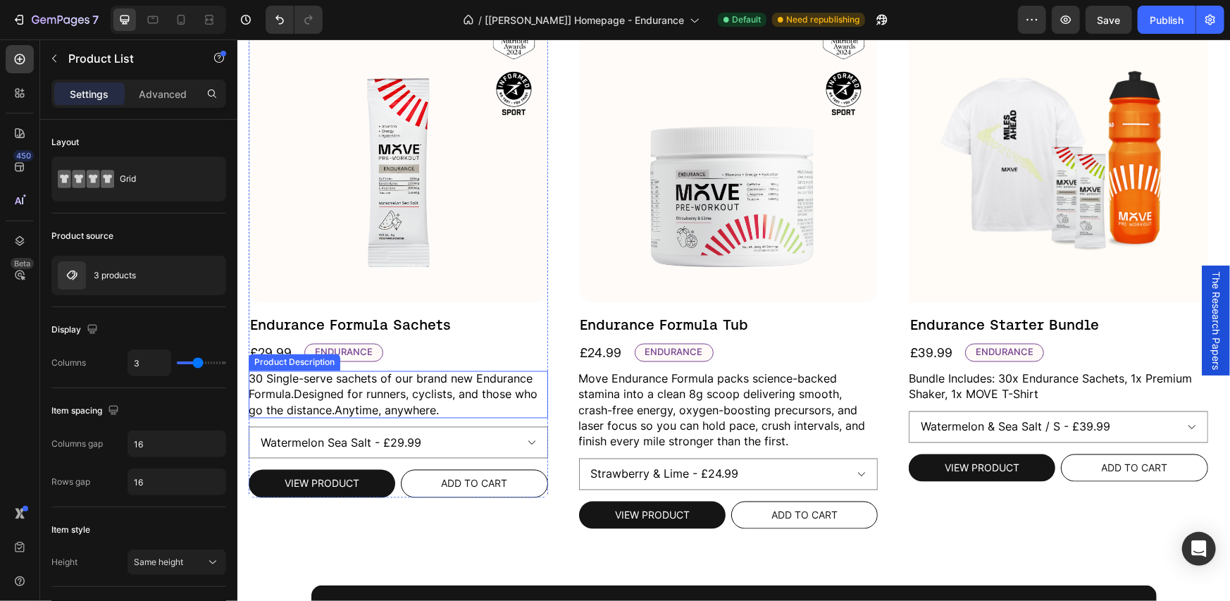
click at [421, 371] on p "30 Single-serve sachets of our brand new Endurance Formula. Designed for runner…" at bounding box center [394, 394] width 292 height 46
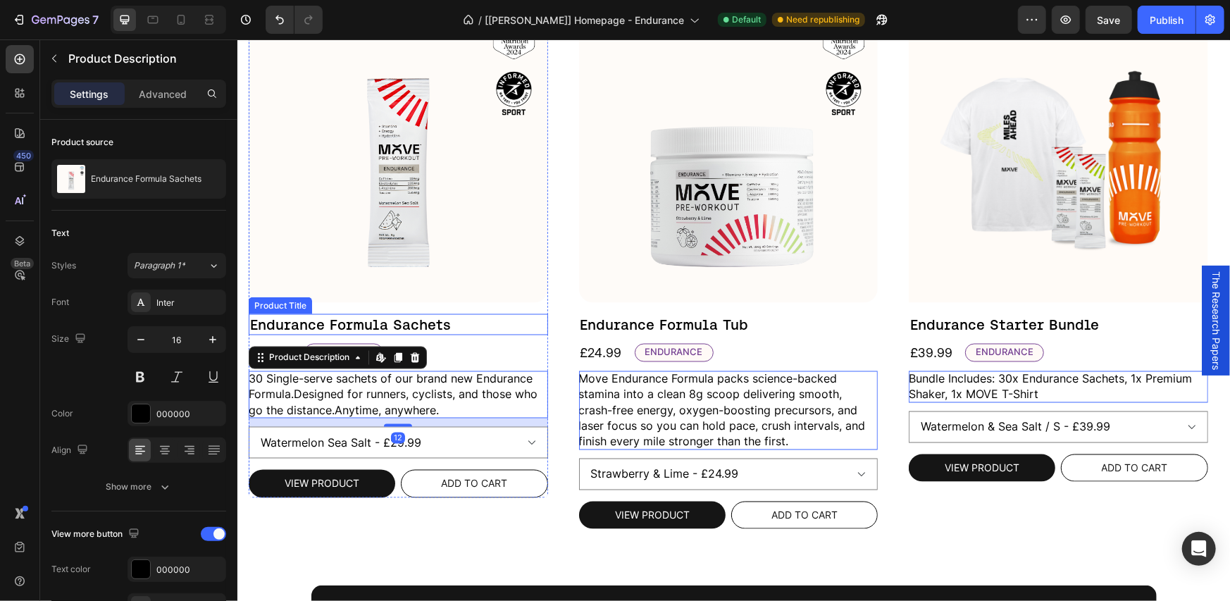
click at [484, 314] on h2 "Endurance Formula Sachets" at bounding box center [397, 324] width 299 height 21
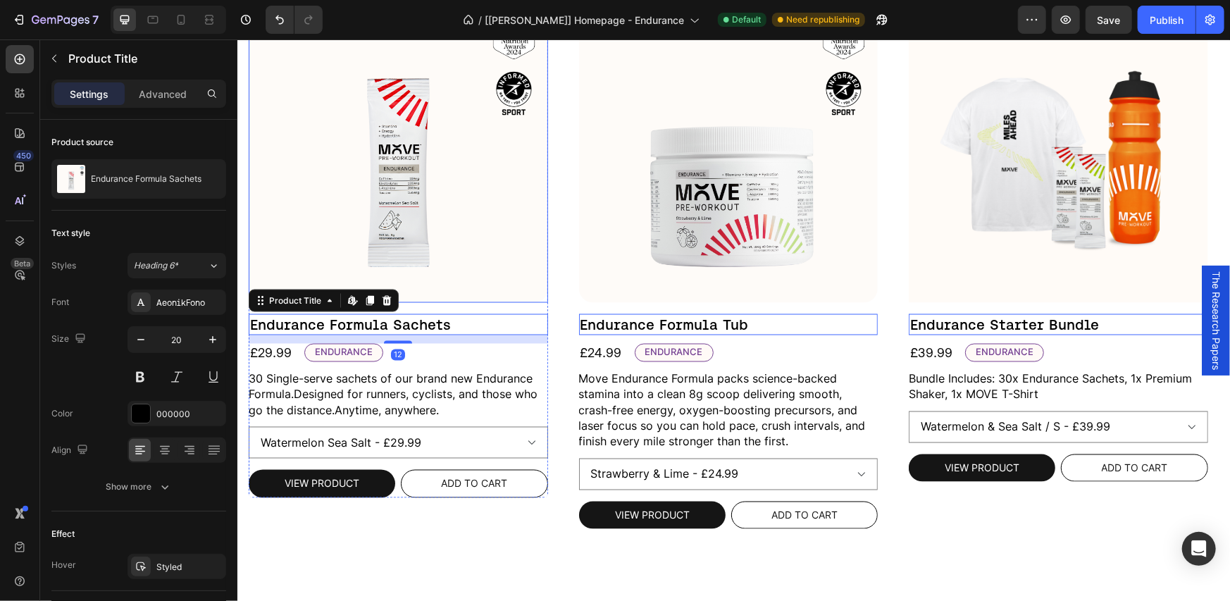
scroll to position [1163, 0]
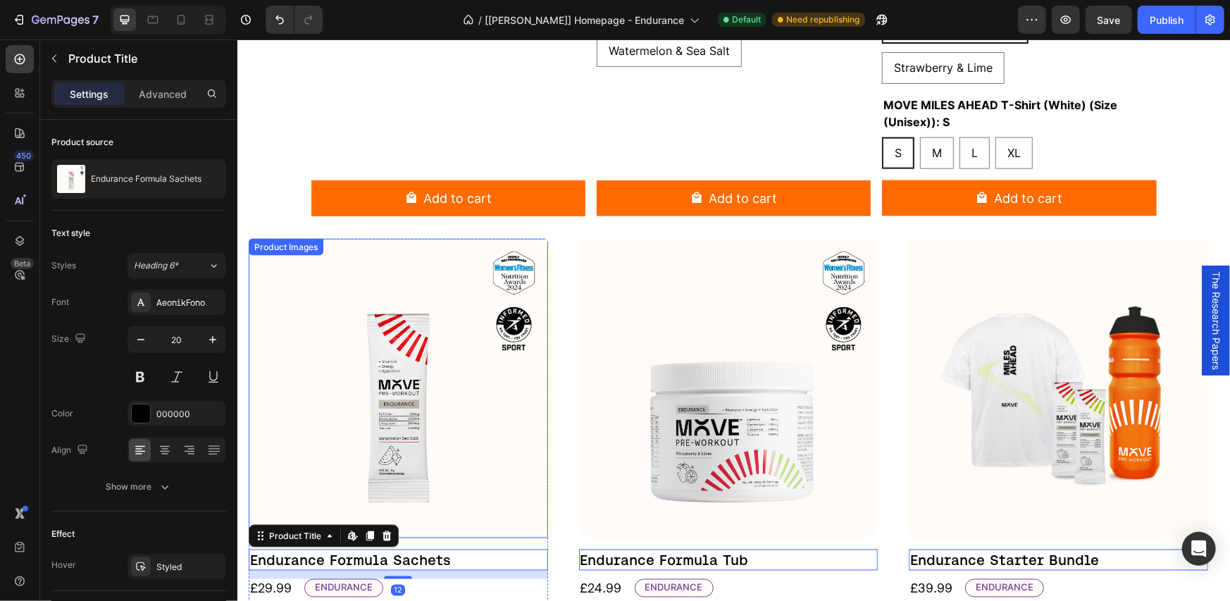
click at [457, 325] on img at bounding box center [397, 387] width 299 height 299
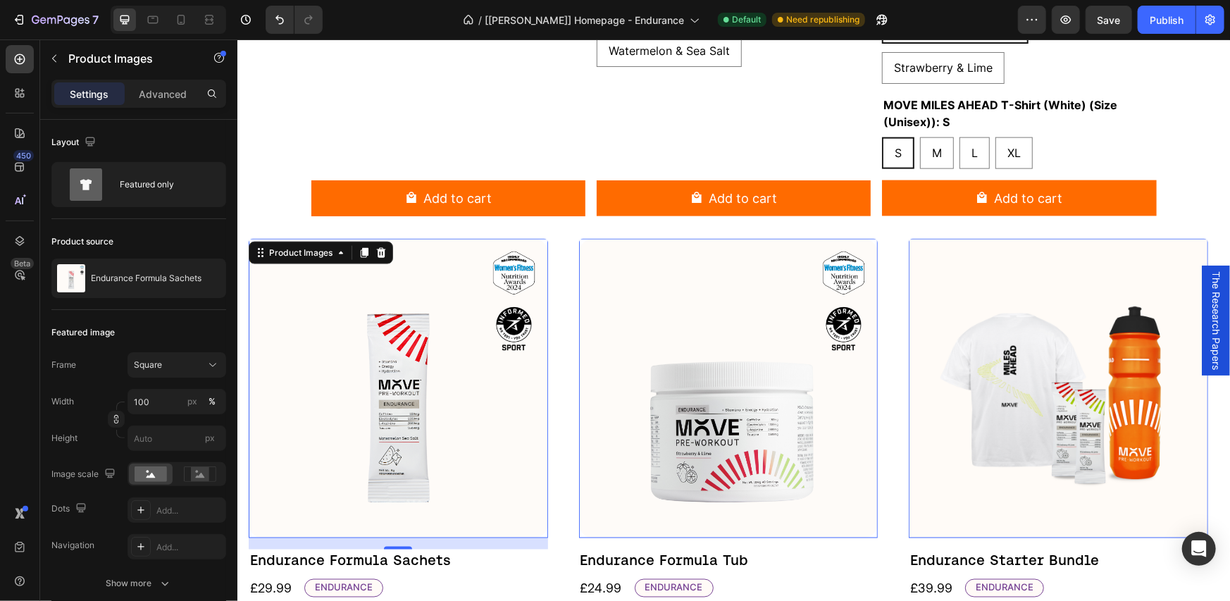
scroll to position [929, 0]
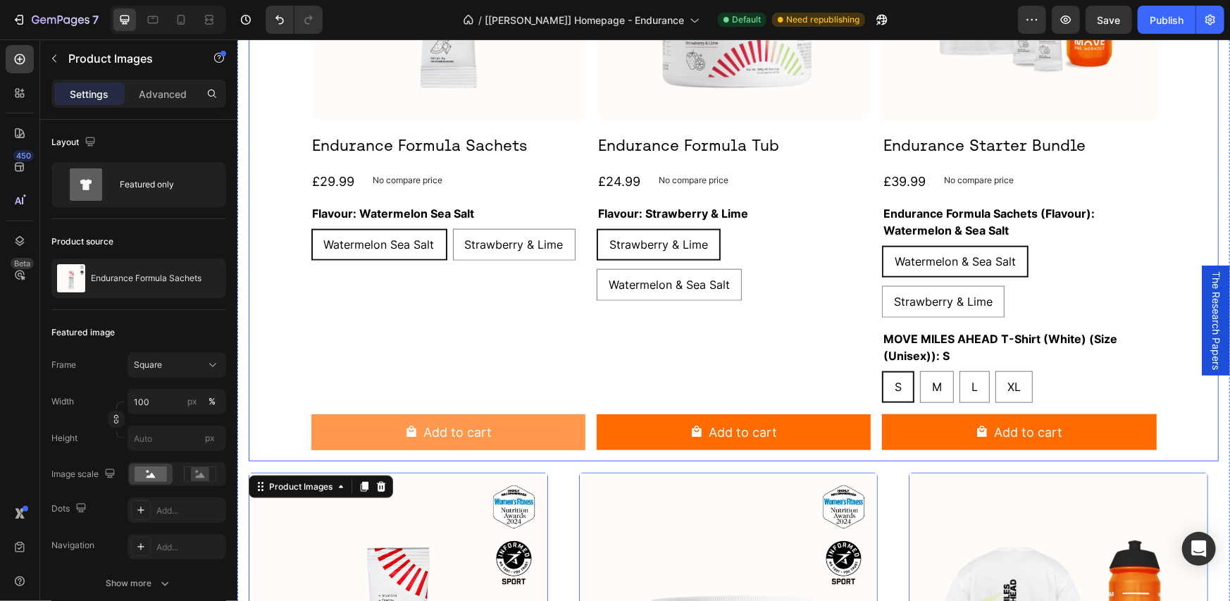
click at [582, 375] on div "Product Images Endurance Formula Sachets Product Title £29.99 Product Price Pro…" at bounding box center [734, 153] width 846 height 616
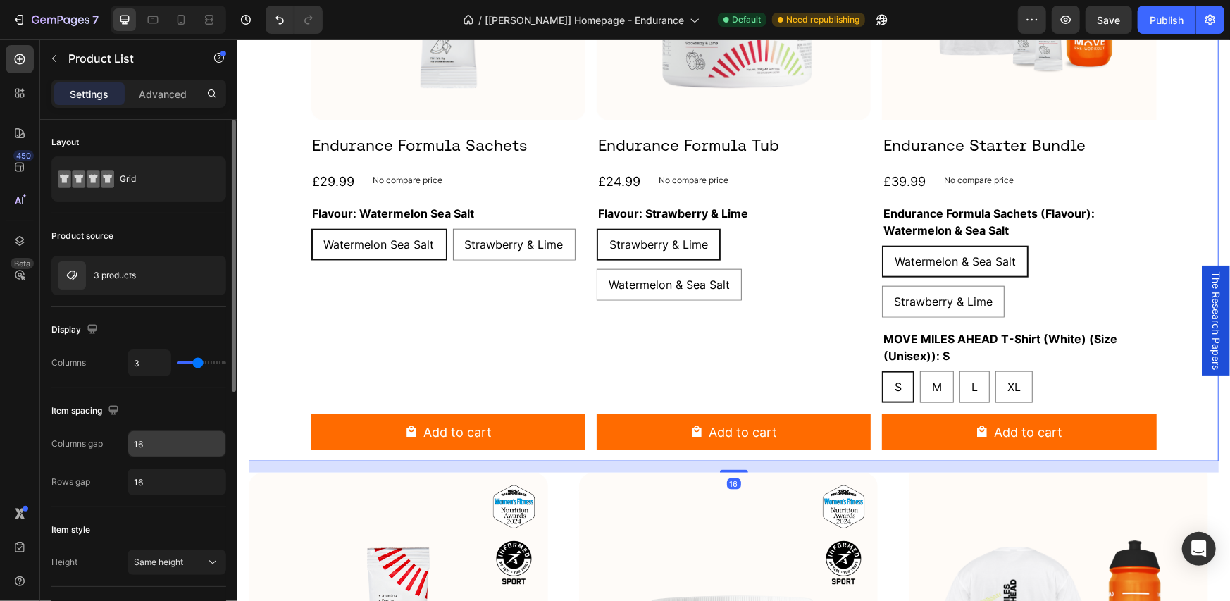
scroll to position [235, 0]
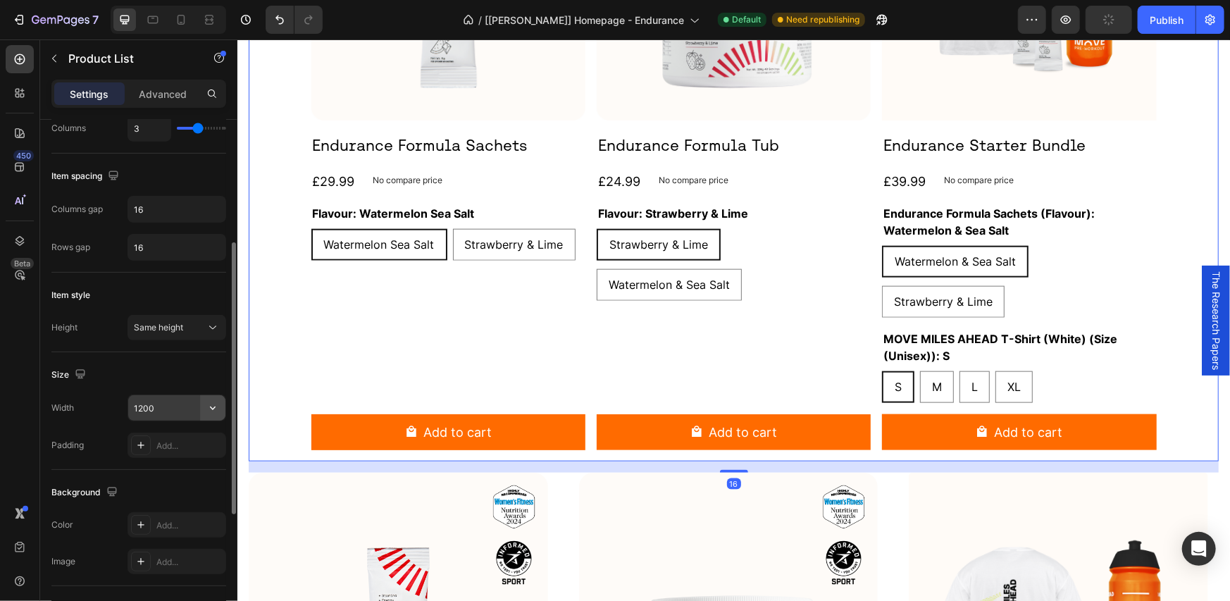
click at [206, 407] on icon "button" at bounding box center [213, 408] width 14 height 14
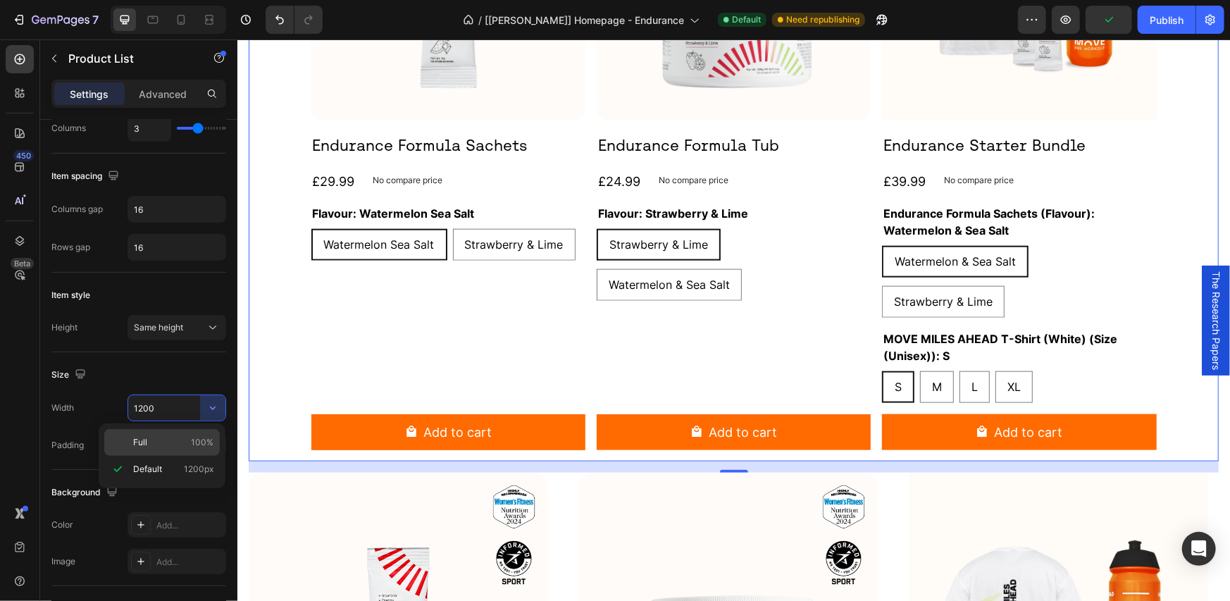
click at [196, 435] on div "Full 100%" at bounding box center [162, 442] width 116 height 27
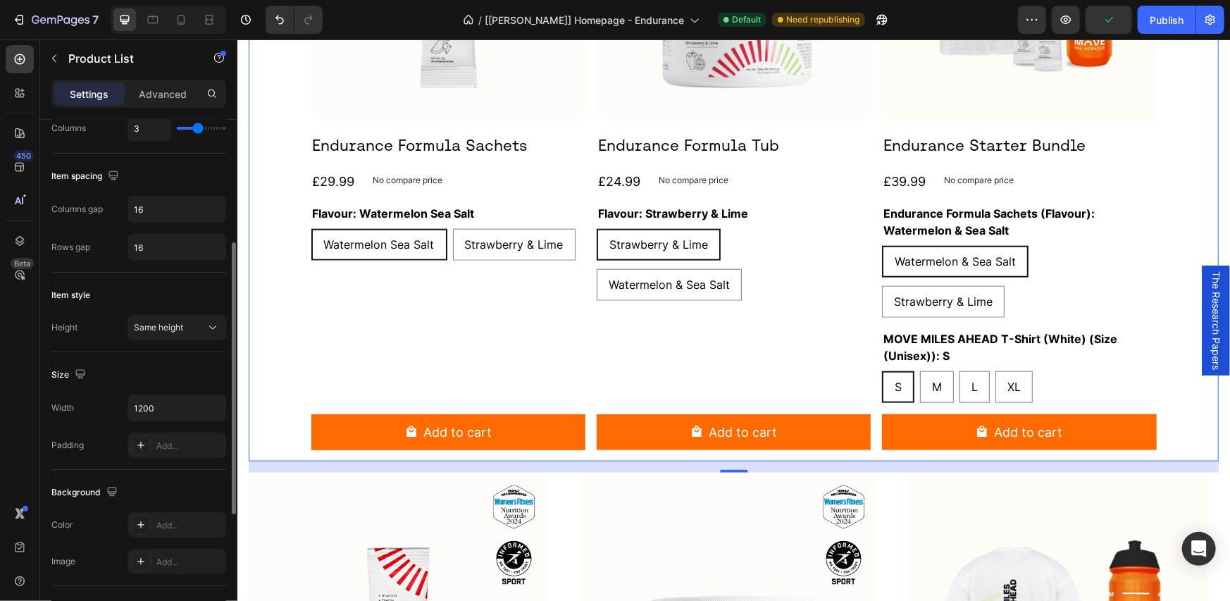
type input "100%"
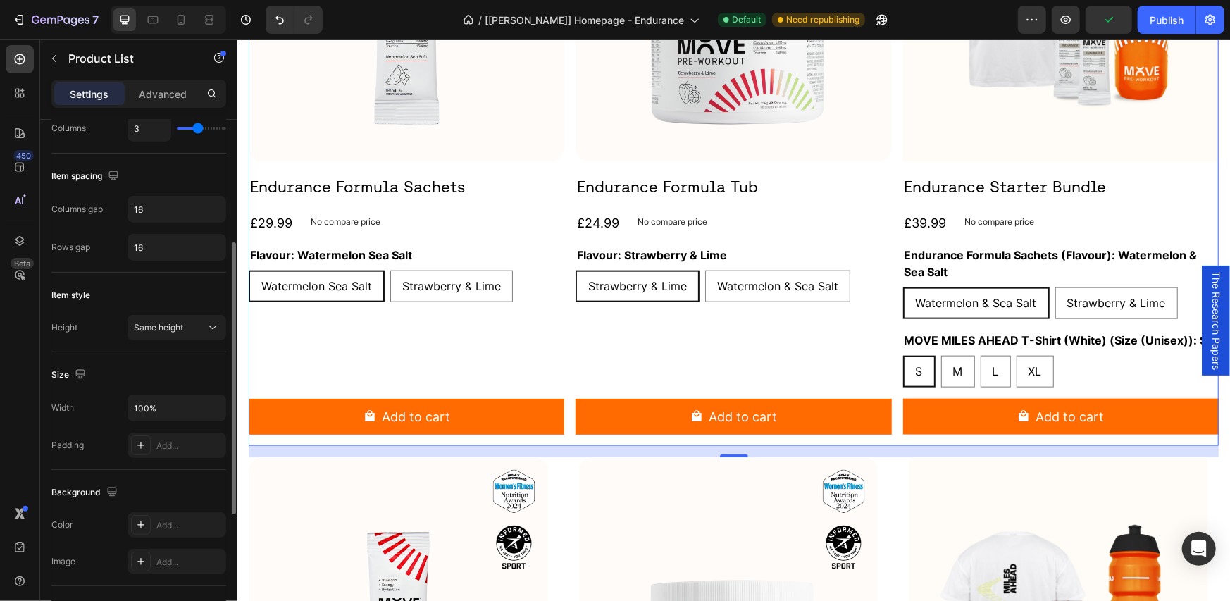
drag, startPoint x: 191, startPoint y: 377, endPoint x: 168, endPoint y: 344, distance: 40.5
click at [191, 377] on div "Size" at bounding box center [138, 375] width 175 height 23
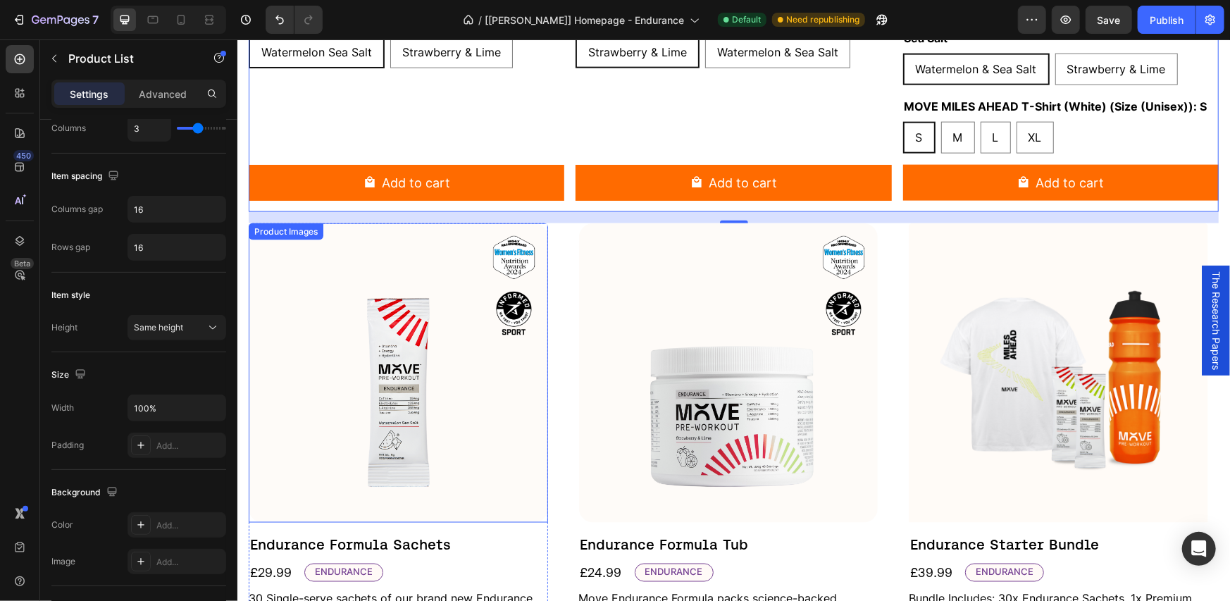
scroll to position [929, 0]
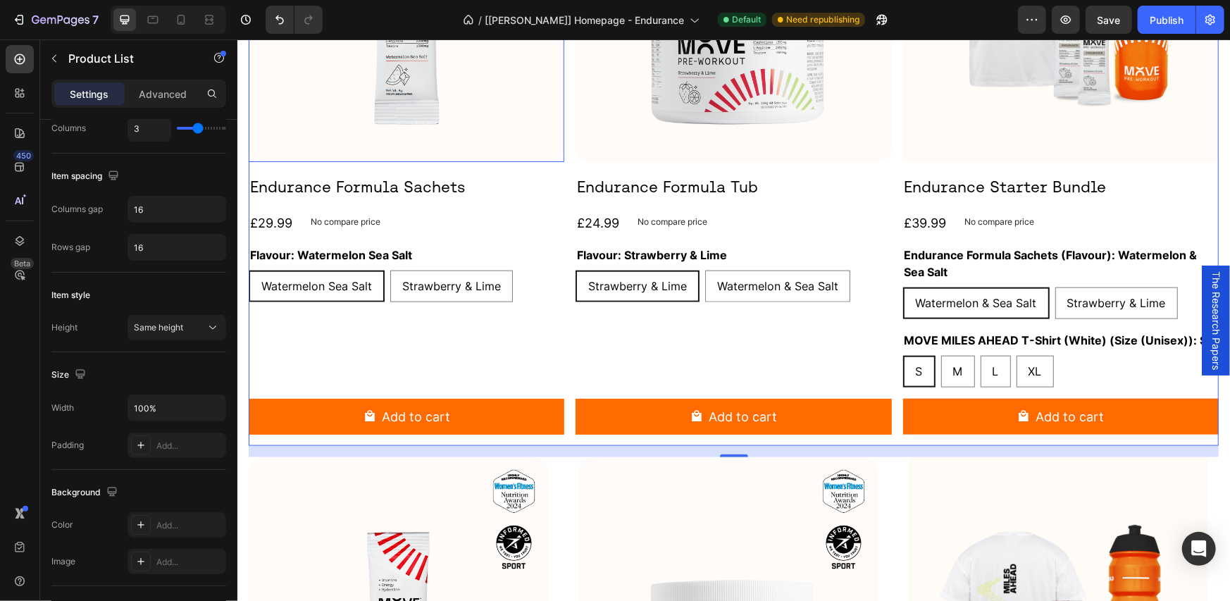
click at [495, 137] on img at bounding box center [406, 3] width 316 height 316
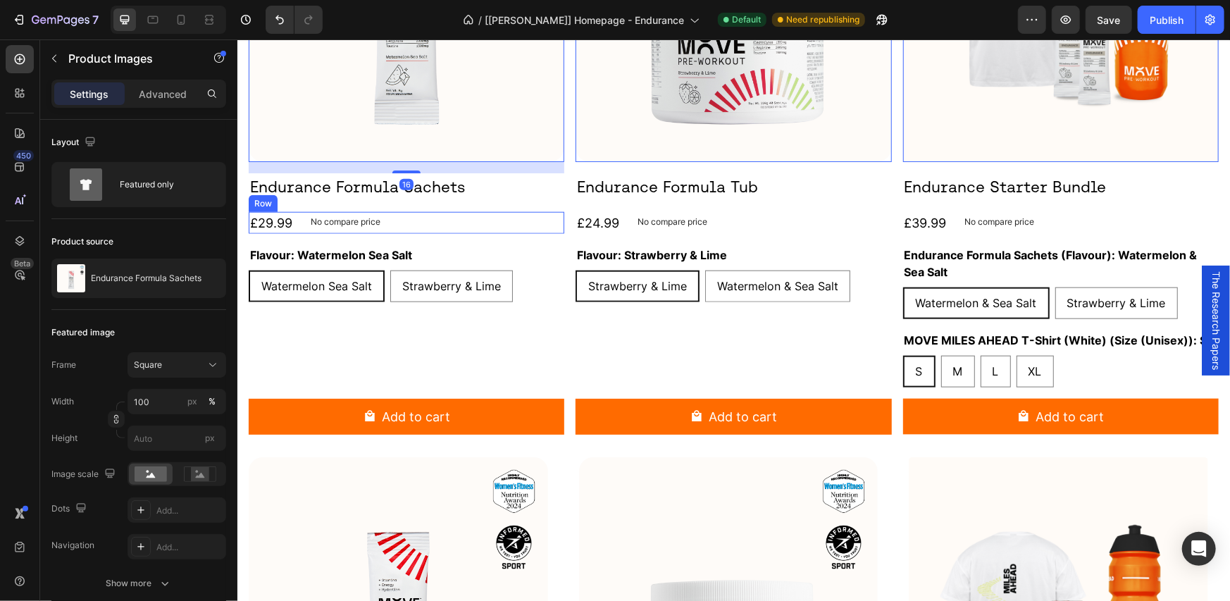
scroll to position [1163, 0]
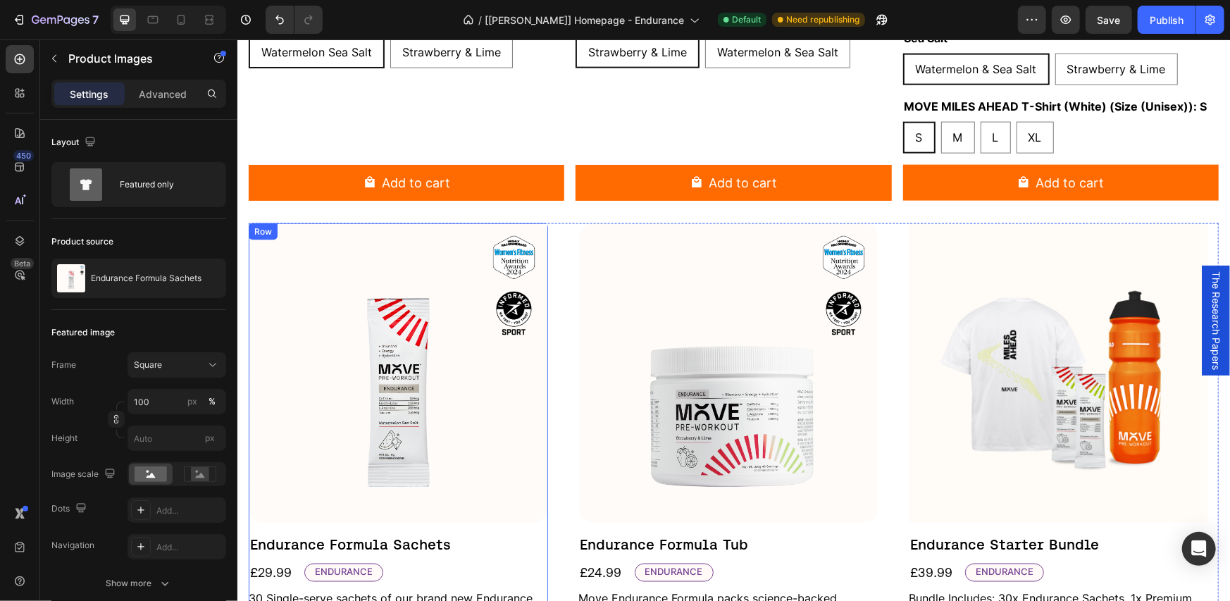
click at [366, 535] on h2 "Endurance Formula Sachets" at bounding box center [397, 543] width 299 height 21
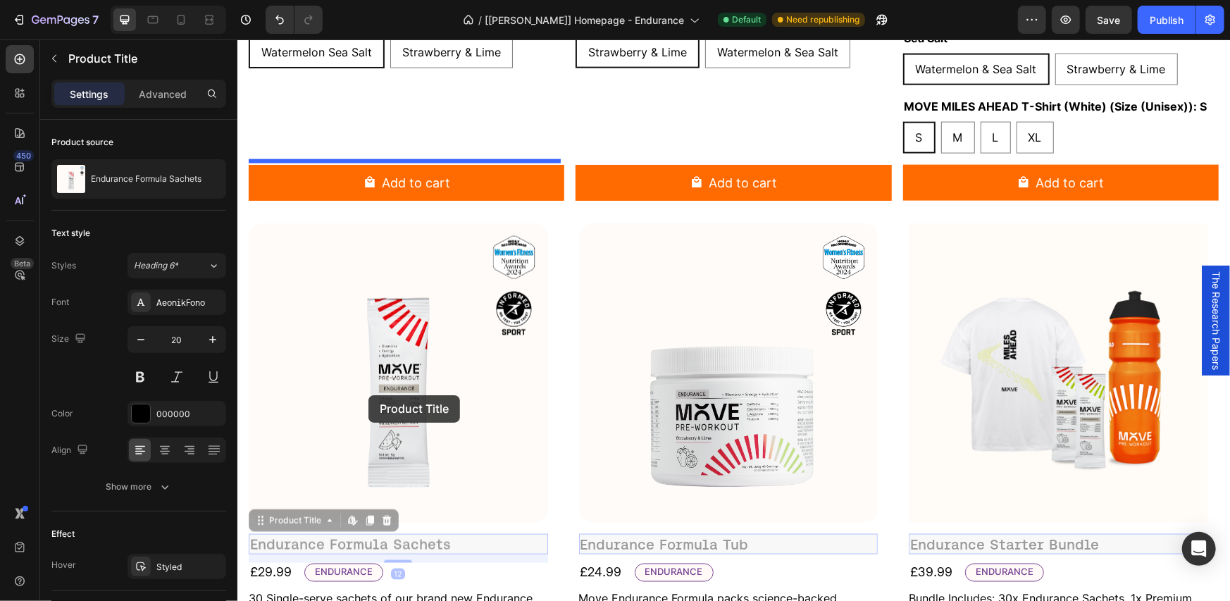
scroll to position [929, 0]
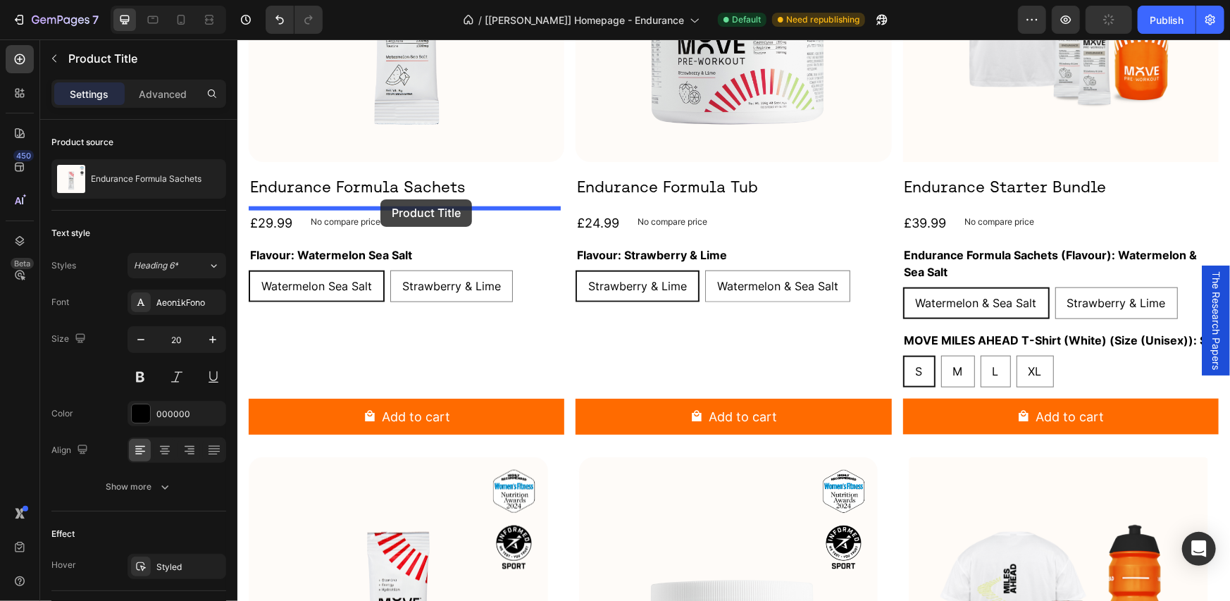
drag, startPoint x: 273, startPoint y: 515, endPoint x: 380, endPoint y: 199, distance: 334.0
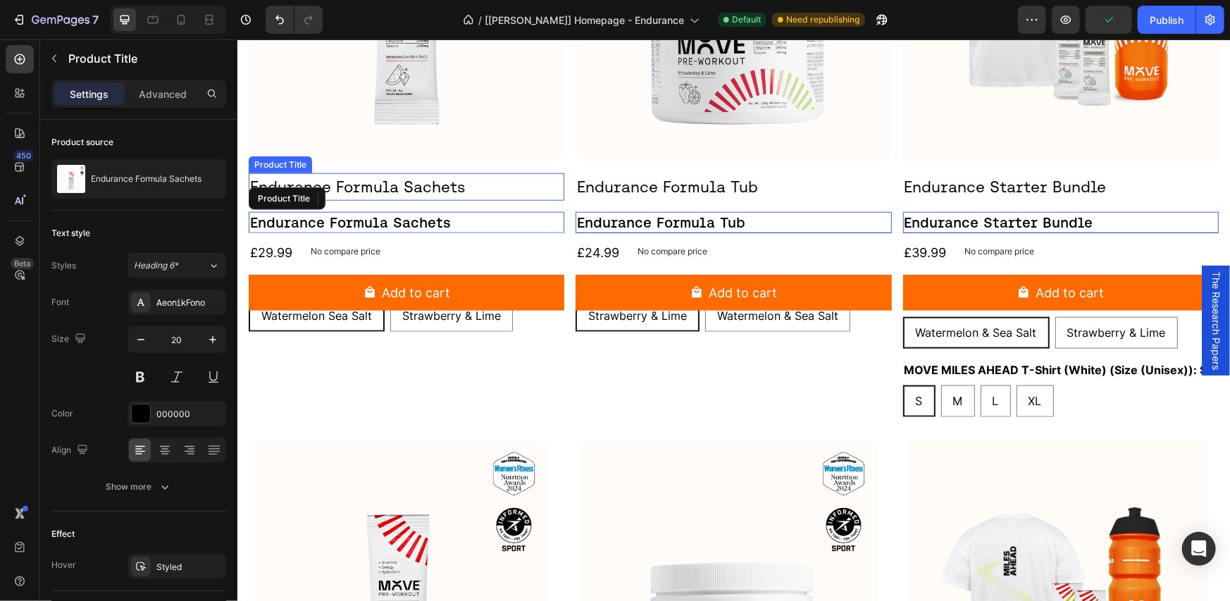
click at [500, 189] on h2 "Endurance Formula Sachets" at bounding box center [406, 186] width 316 height 27
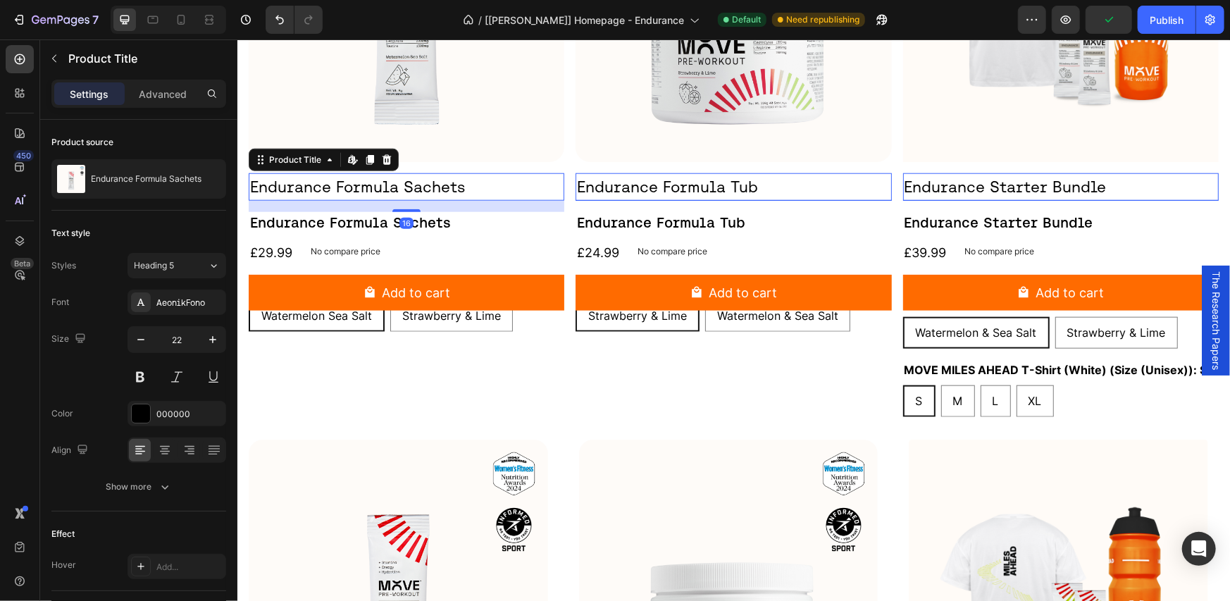
click at [385, 156] on icon at bounding box center [386, 159] width 11 height 11
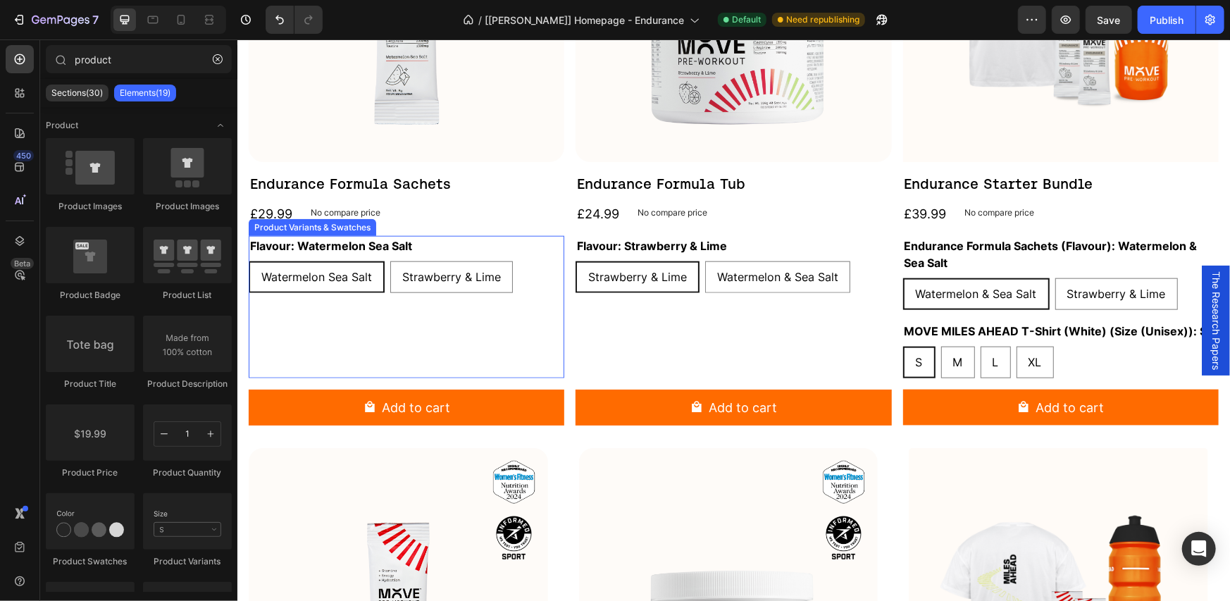
scroll to position [1163, 0]
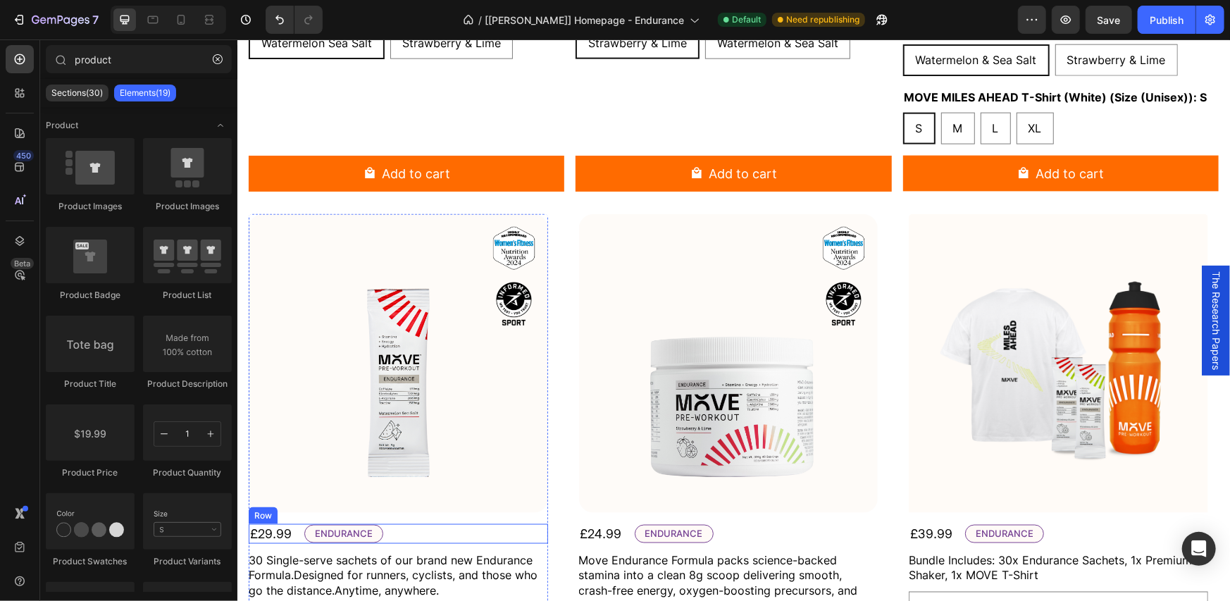
click at [409, 524] on div "£29.99 Product Price Product Price ENDURANCE Text Block Row" at bounding box center [397, 533] width 299 height 19
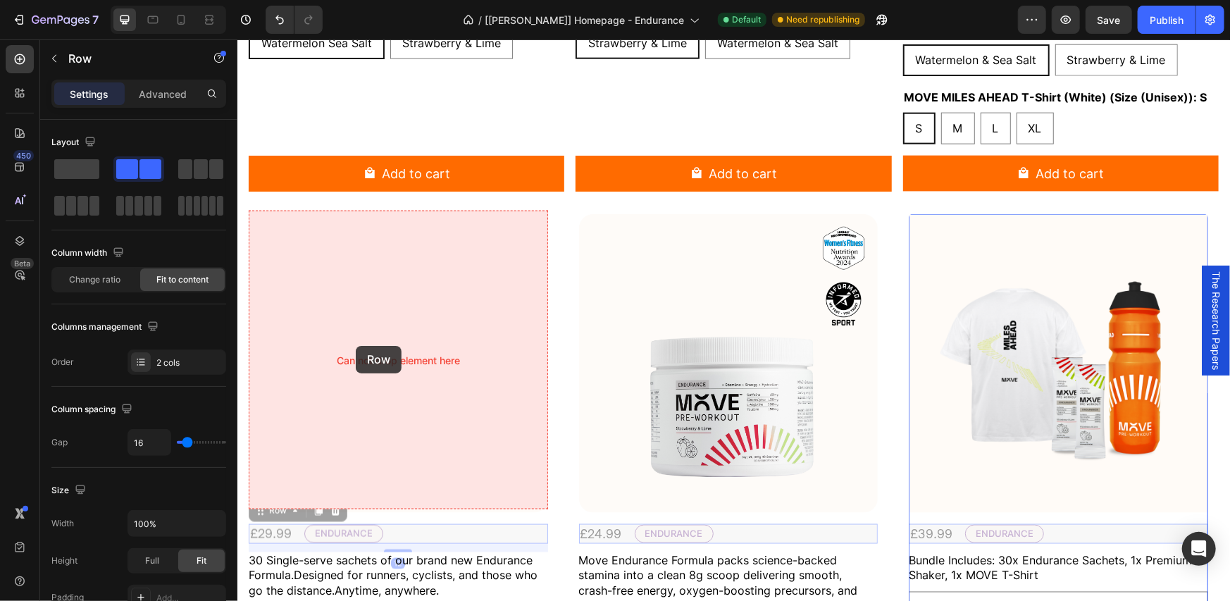
scroll to position [929, 0]
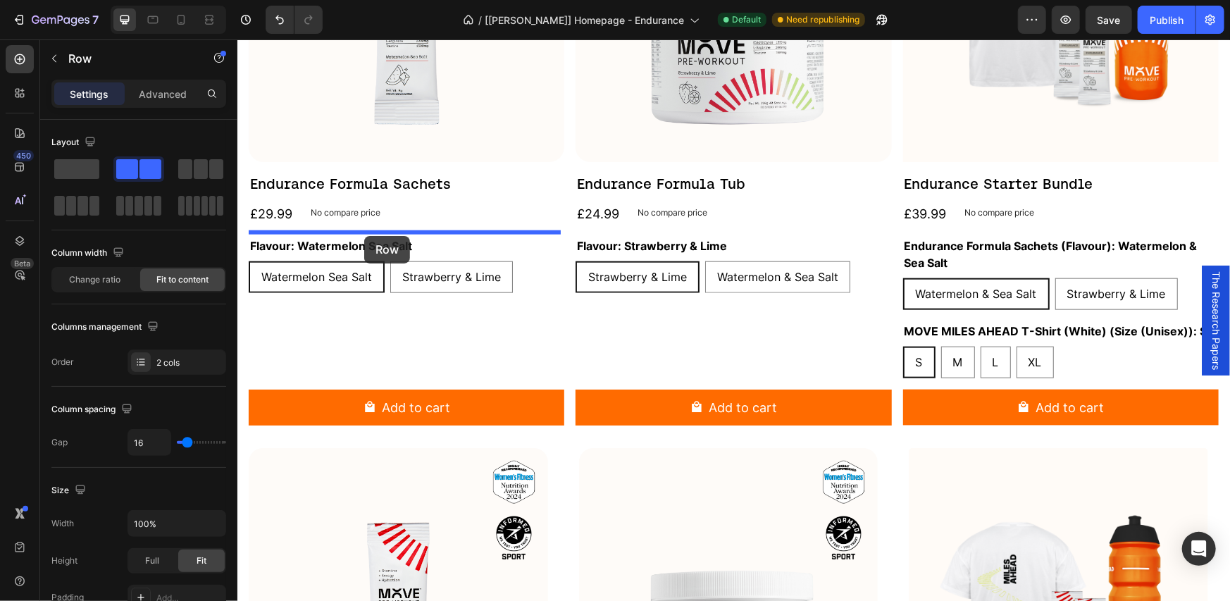
drag, startPoint x: 272, startPoint y: 508, endPoint x: 364, endPoint y: 233, distance: 289.9
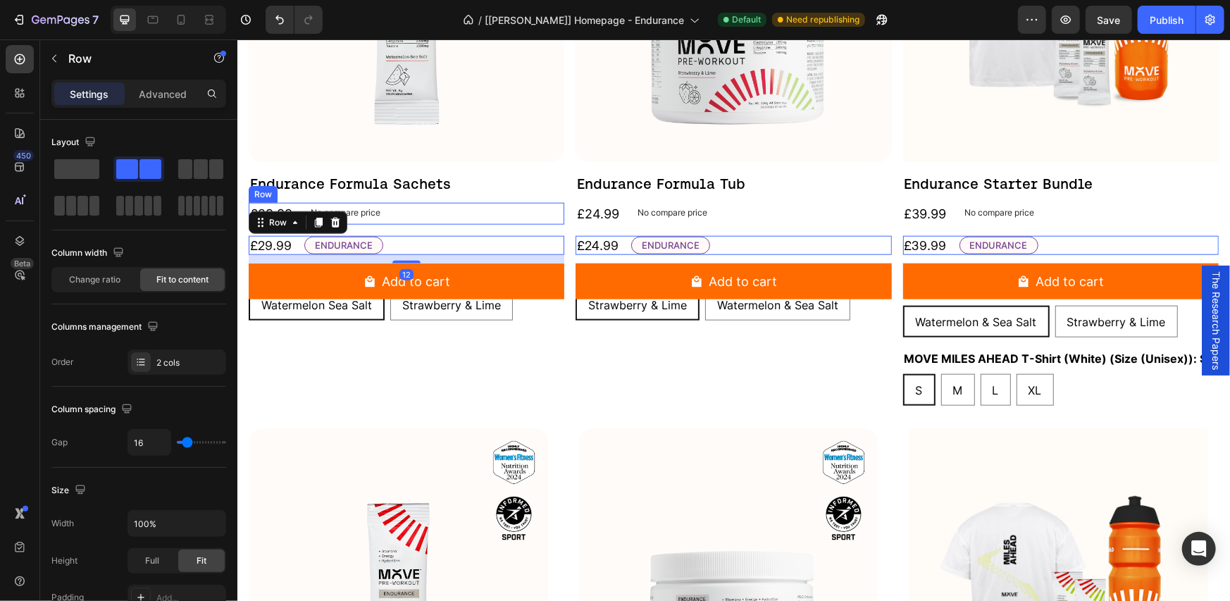
click at [449, 206] on div "£29.99 Product Price Product Price No compare price Product Price Row" at bounding box center [406, 213] width 316 height 22
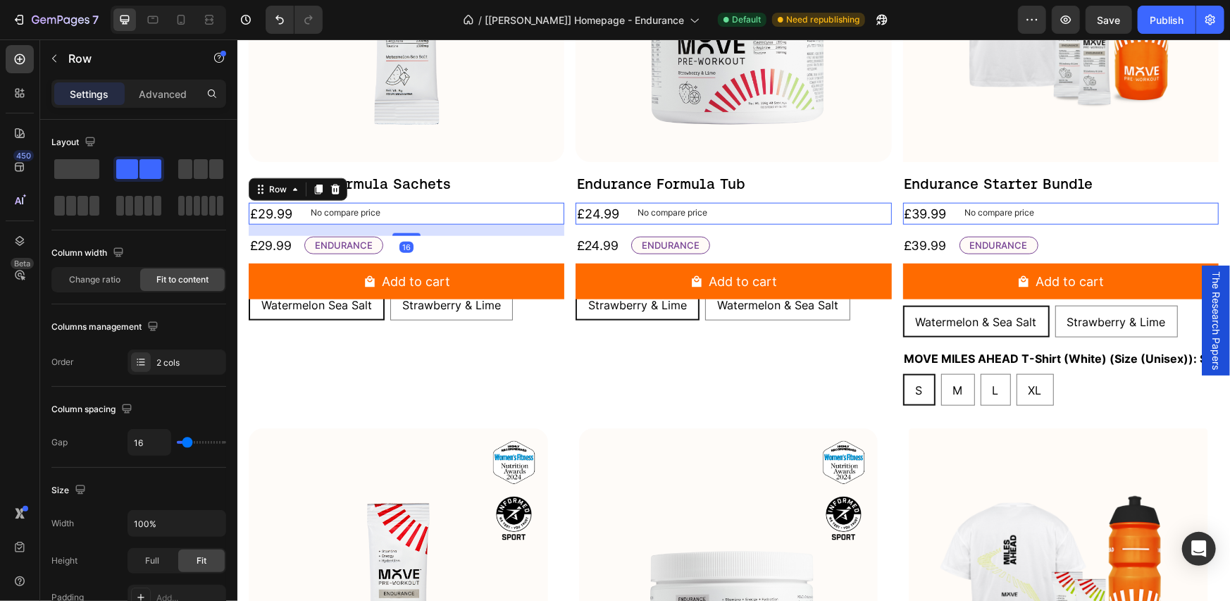
click at [330, 183] on icon at bounding box center [334, 188] width 11 height 11
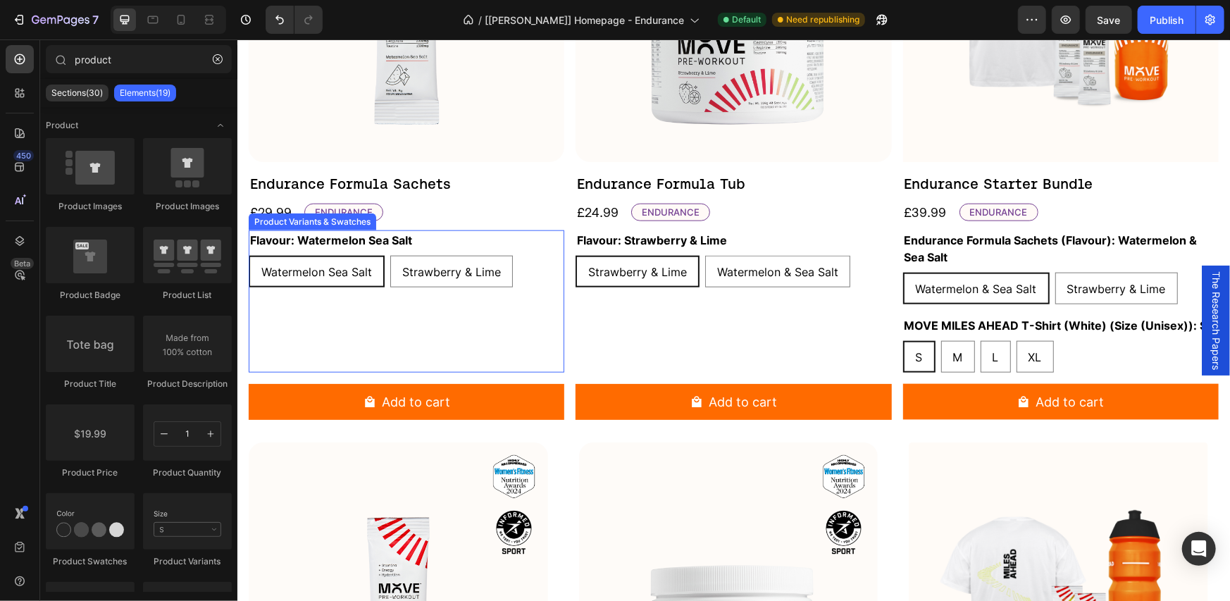
scroll to position [1163, 0]
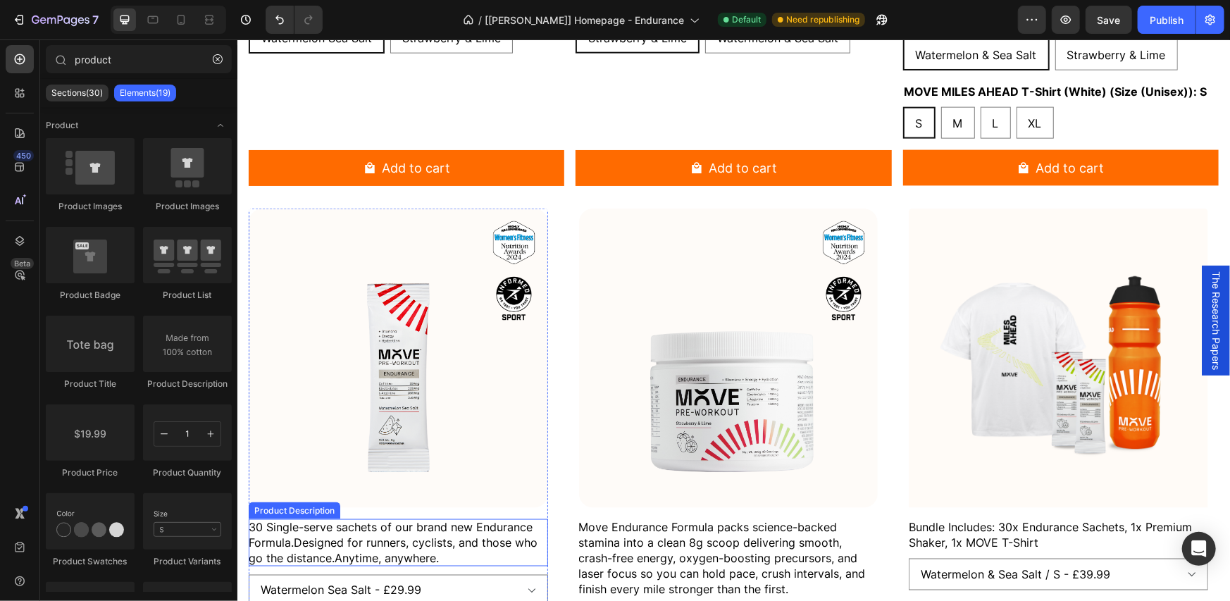
click at [371, 538] on span "Designed for runners, cyclists, and those who go the distance." at bounding box center [394, 550] width 292 height 30
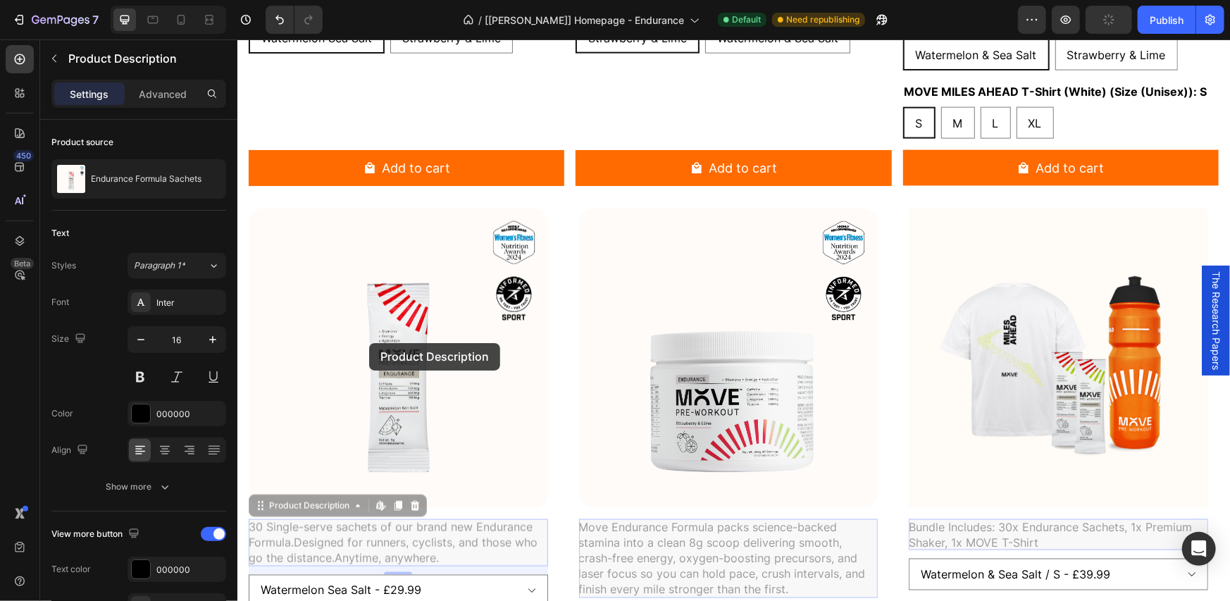
scroll to position [929, 0]
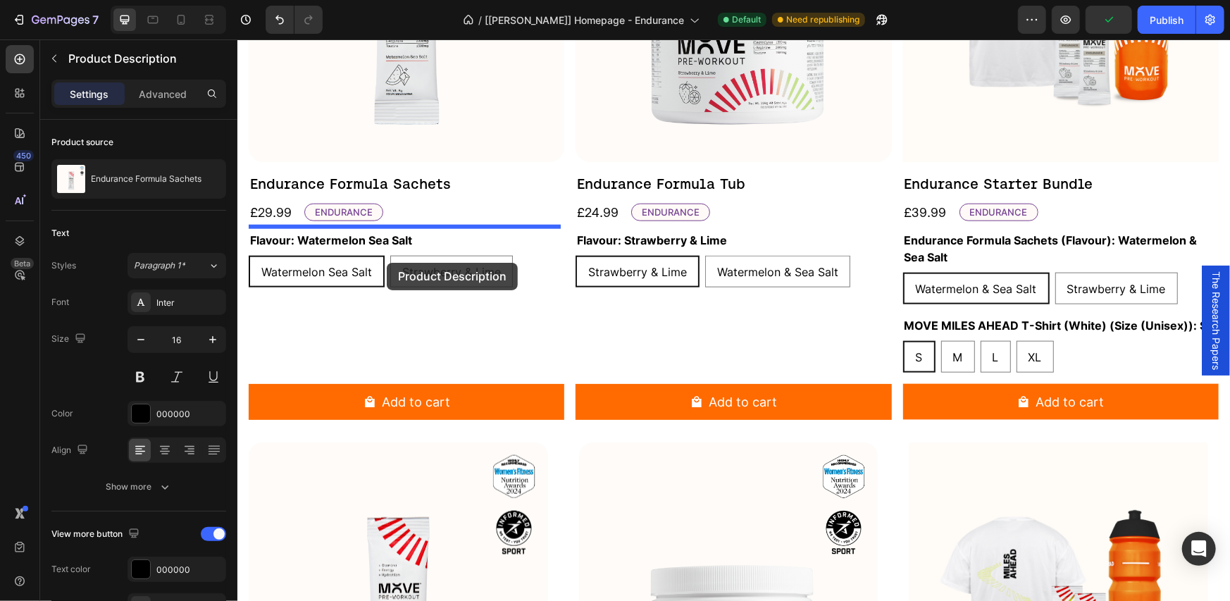
drag, startPoint x: 297, startPoint y: 499, endPoint x: 386, endPoint y: 262, distance: 253.1
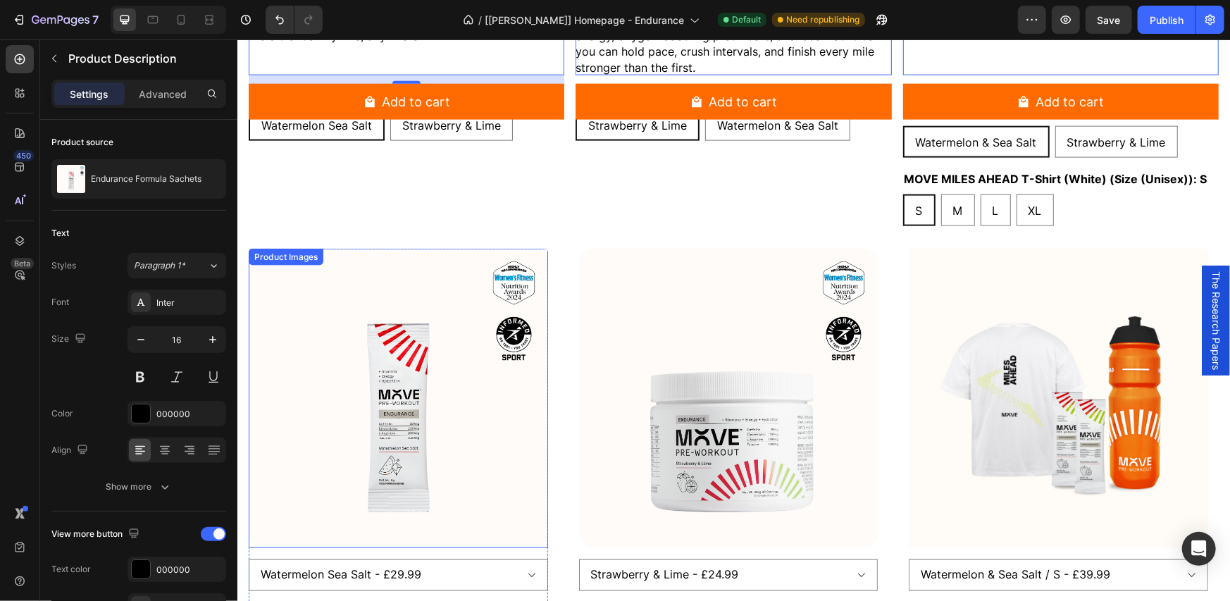
scroll to position [1399, 0]
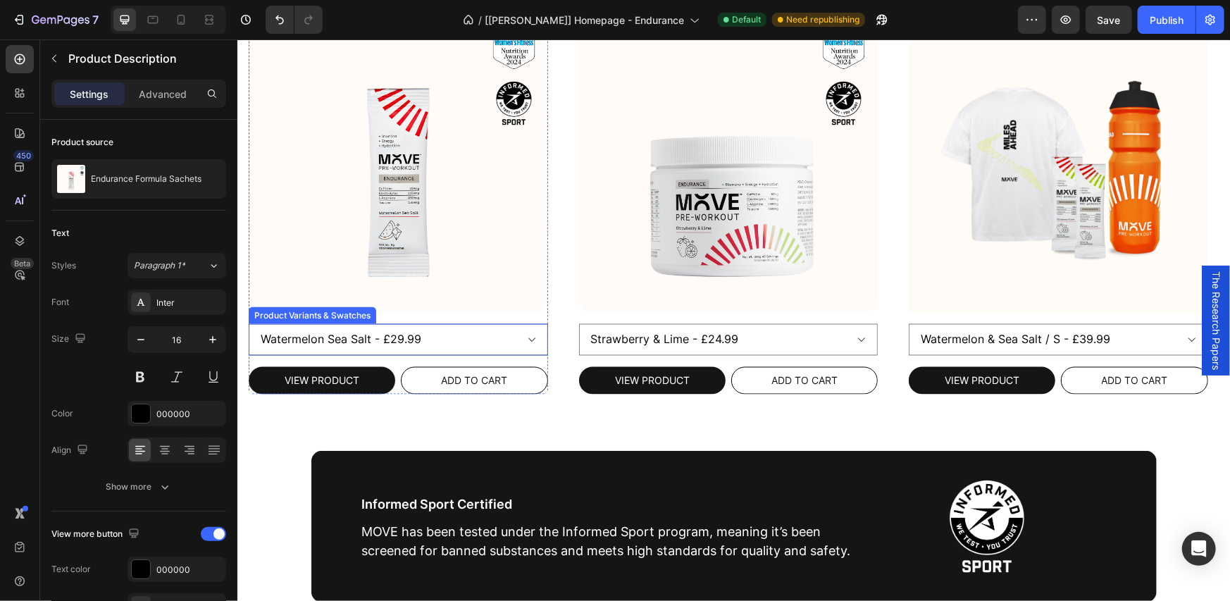
click at [316, 309] on div "Product Variants & Swatches" at bounding box center [312, 315] width 122 height 13
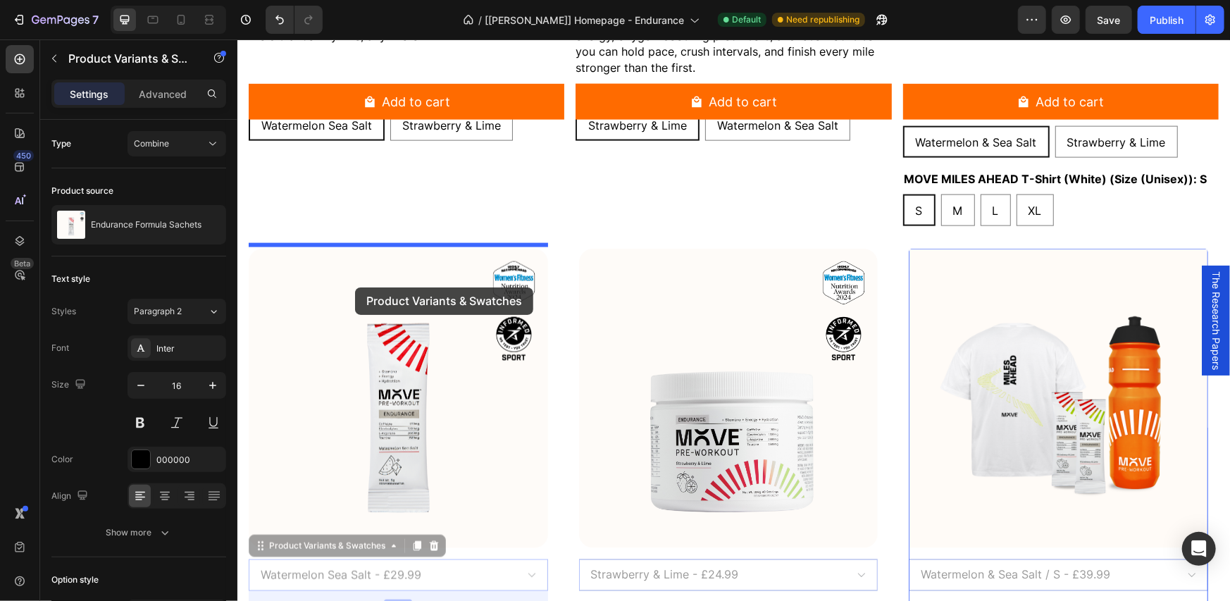
scroll to position [929, 0]
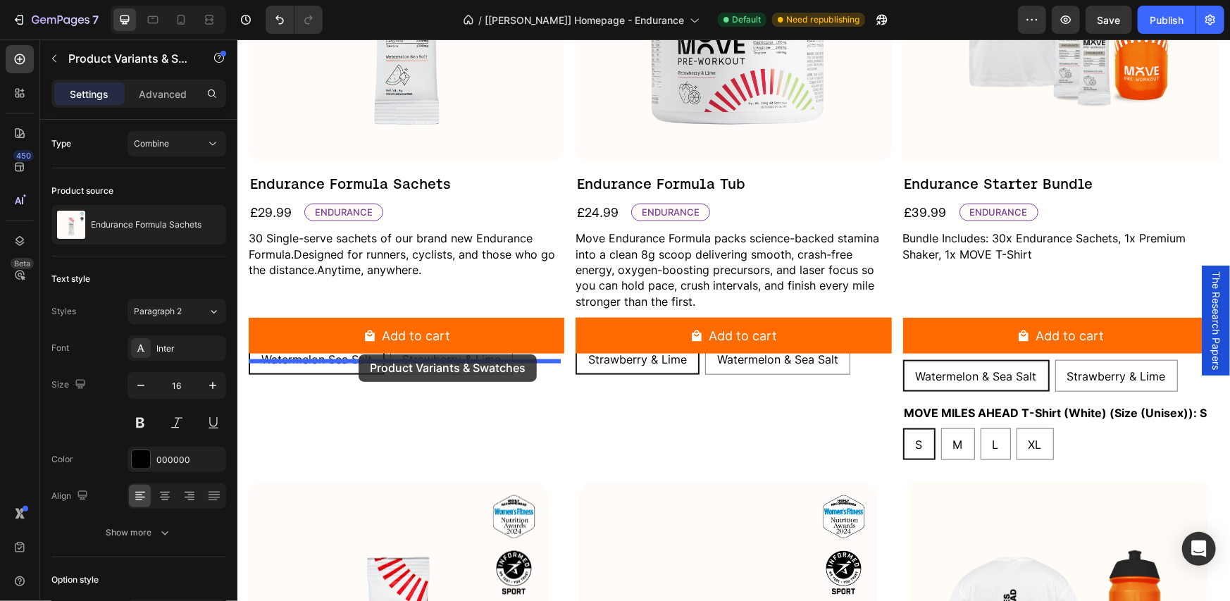
drag, startPoint x: 299, startPoint y: 311, endPoint x: 358, endPoint y: 354, distance: 72.7
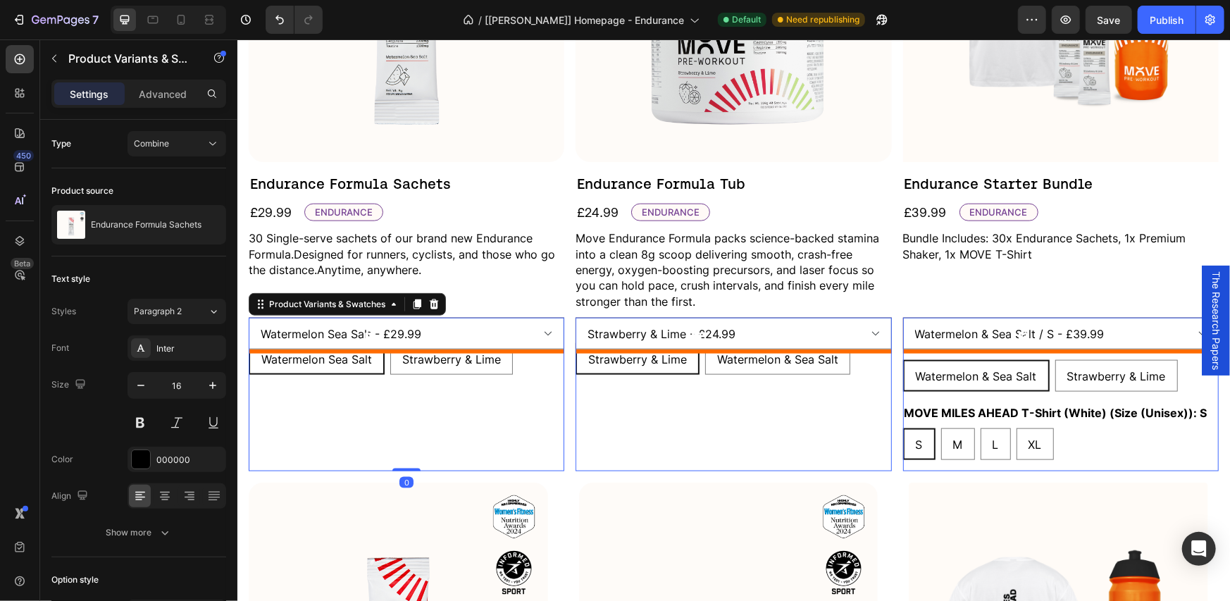
click at [531, 349] on div "Watermelon Sea Salt - £29.99 Strawberry & Lime - £29.99 Product Variants & Swat…" at bounding box center [406, 394] width 316 height 154
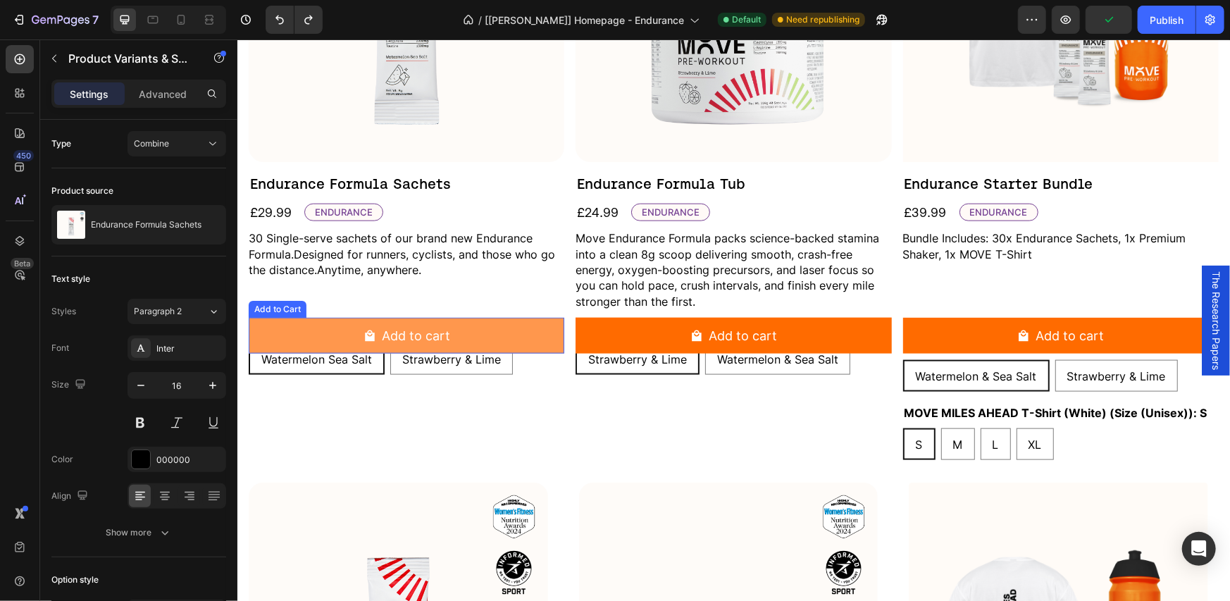
click at [514, 325] on button "Add to cart" at bounding box center [406, 335] width 316 height 36
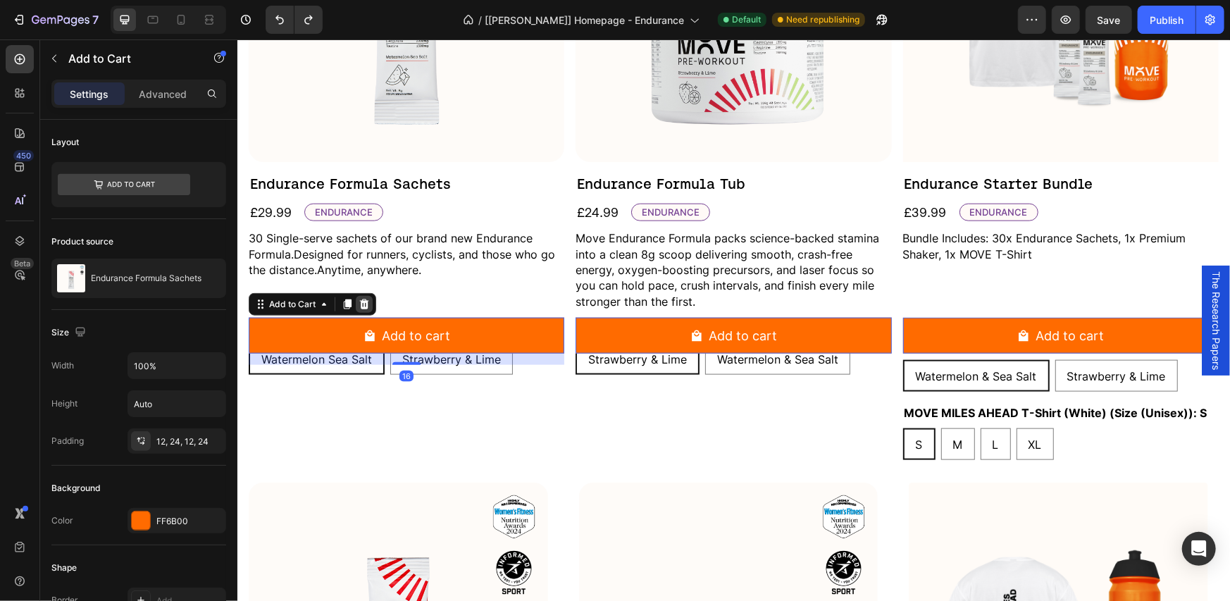
click at [365, 301] on icon at bounding box center [363, 303] width 11 height 11
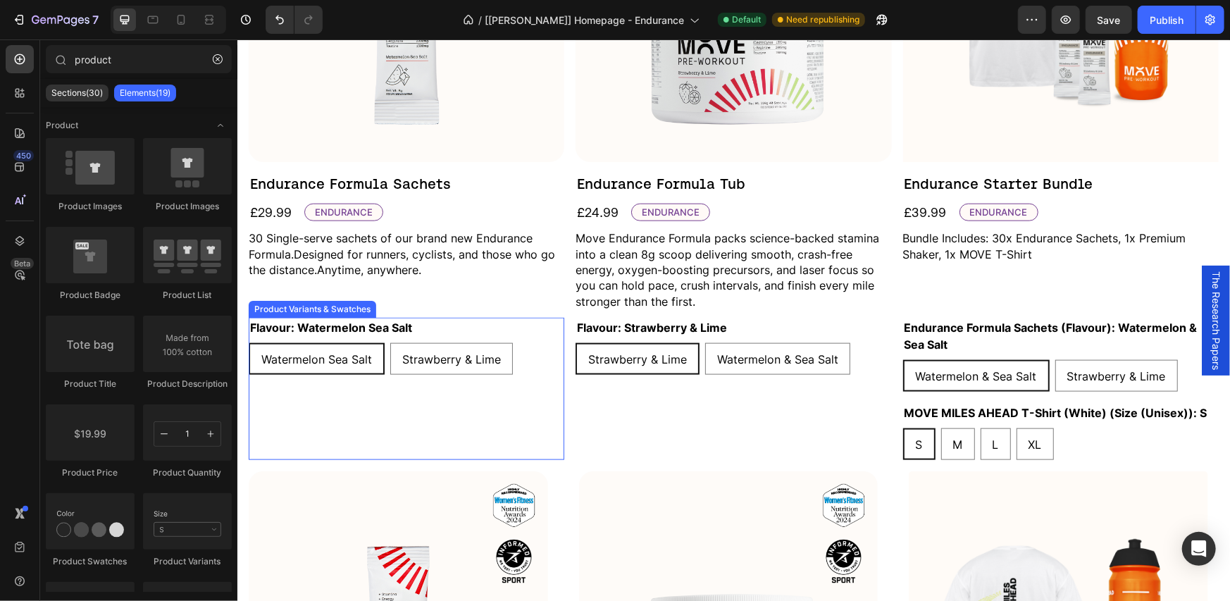
click at [396, 394] on div "Flavour: Watermelon Sea Salt Watermelon Sea Salt Watermelon Sea Salt Watermelon…" at bounding box center [406, 388] width 316 height 142
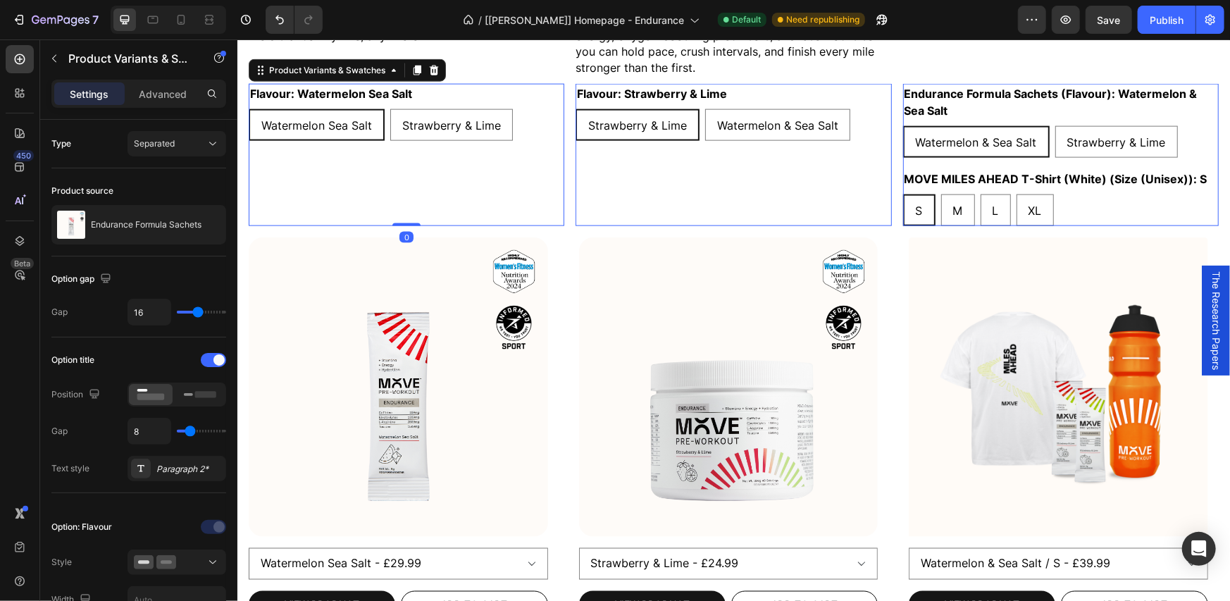
scroll to position [1399, 0]
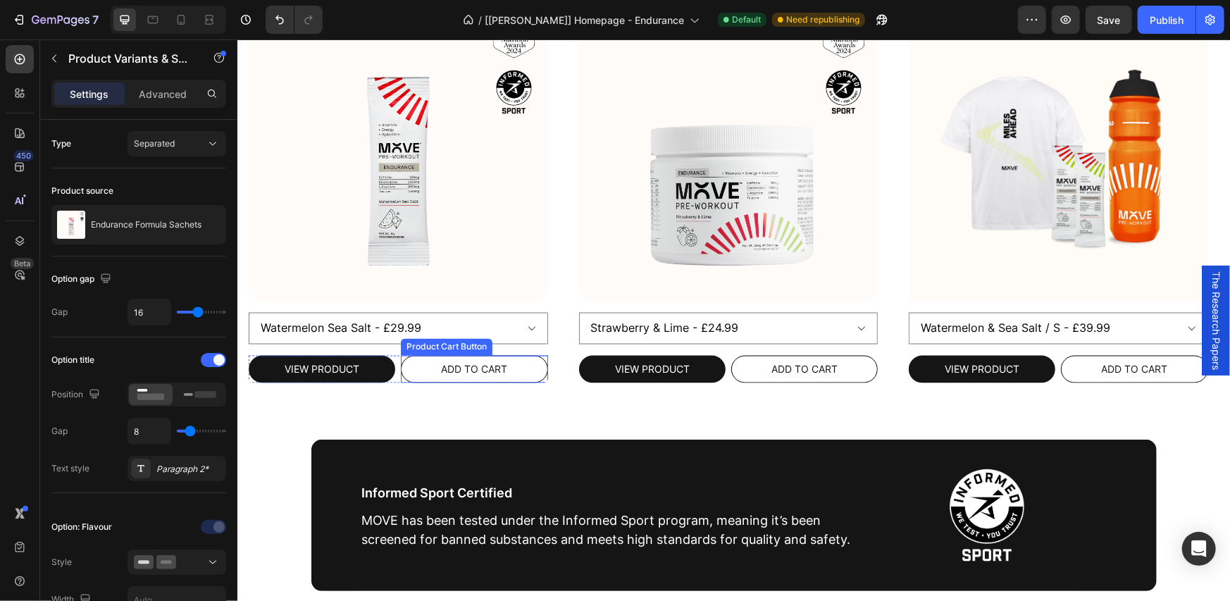
click at [470, 330] on select "Watermelon Sea Salt - £29.99 Strawberry & Lime - £29.99" at bounding box center [397, 328] width 299 height 32
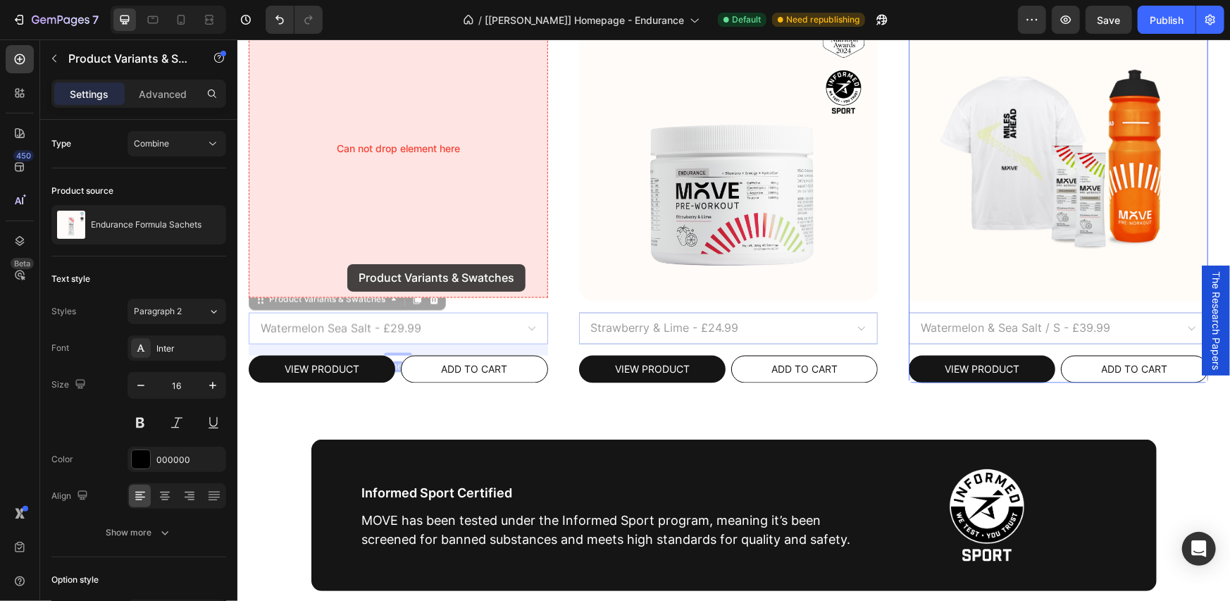
scroll to position [1163, 0]
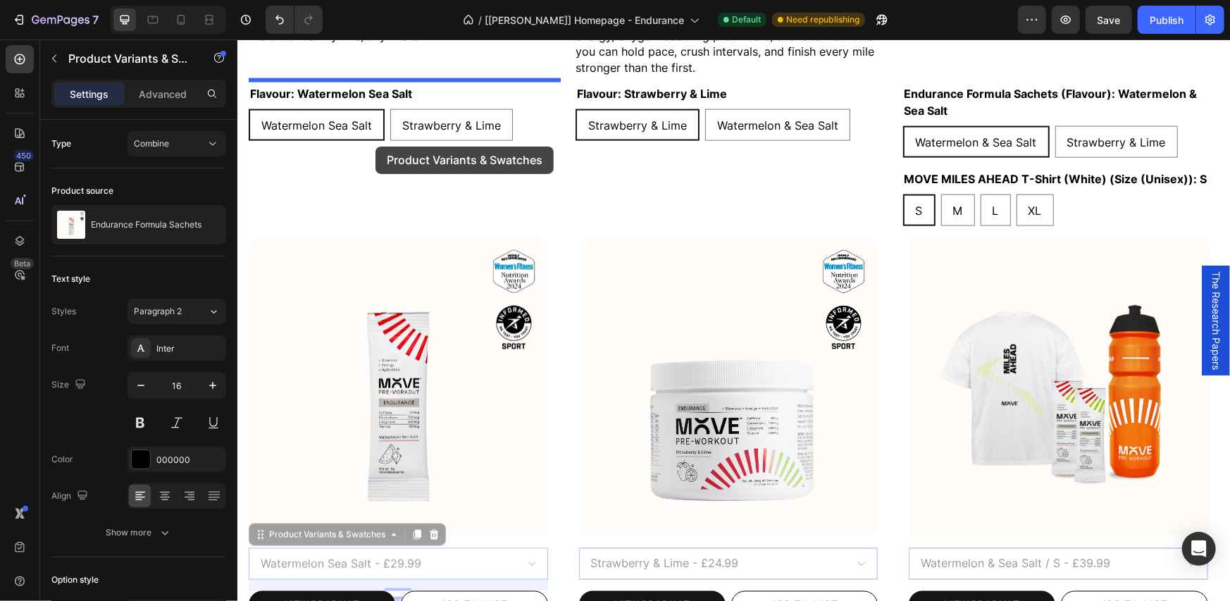
drag, startPoint x: 308, startPoint y: 295, endPoint x: 375, endPoint y: 146, distance: 163.7
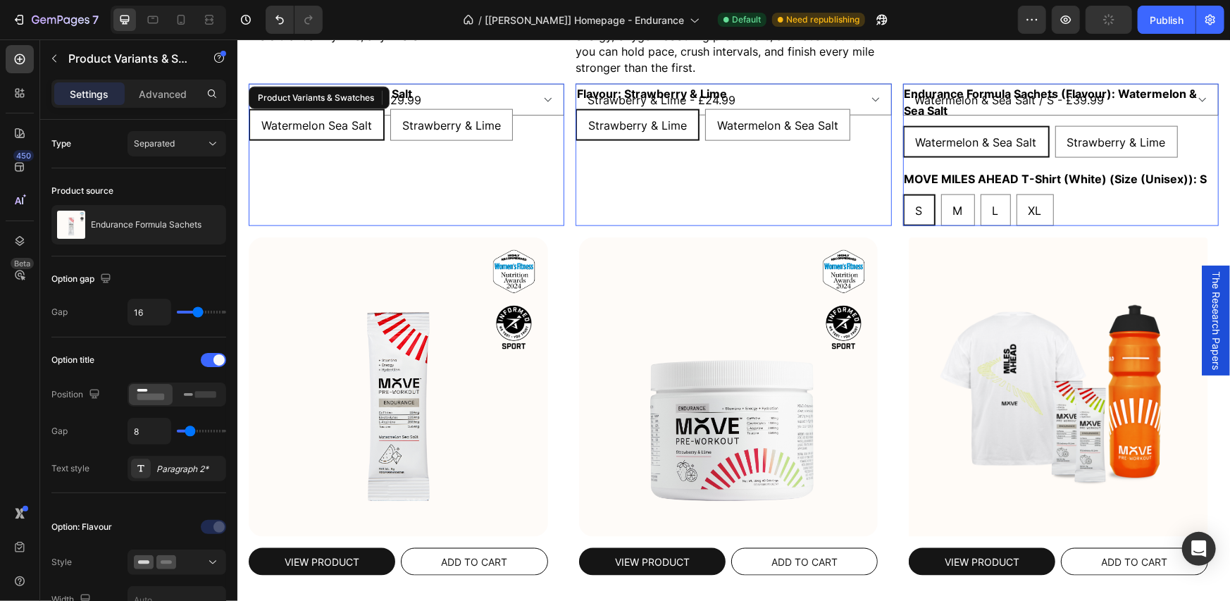
click at [533, 122] on div "Watermelon Sea Salt Watermelon Sea Salt Watermelon Sea Salt Strawberry & Lime S…" at bounding box center [406, 125] width 316 height 32
click at [433, 93] on icon at bounding box center [433, 97] width 9 height 10
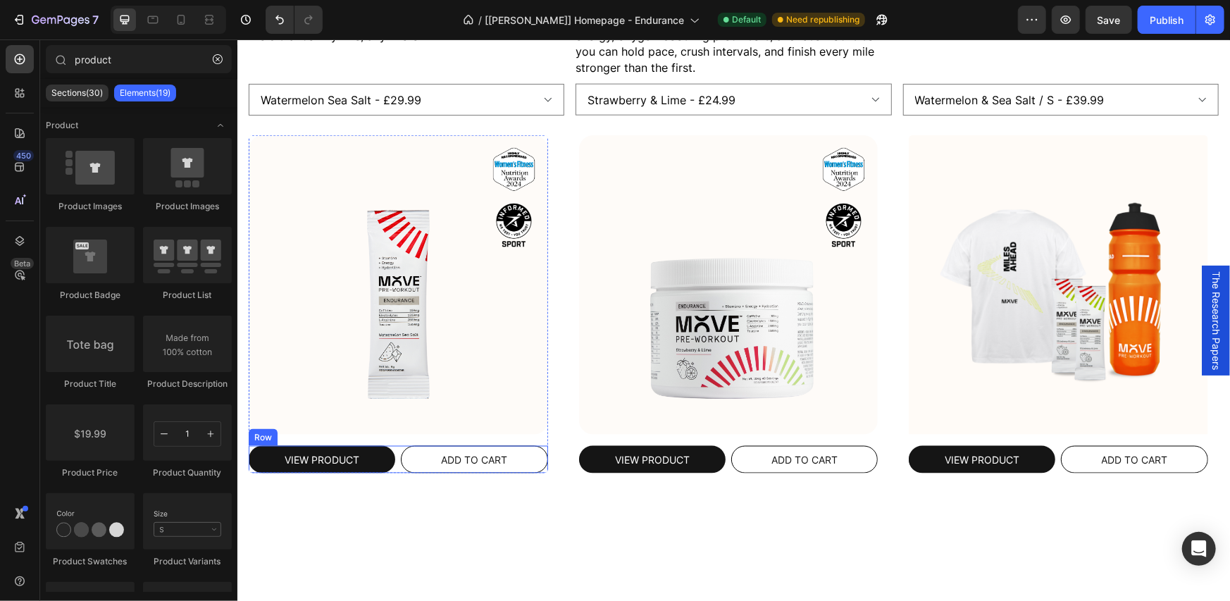
click at [397, 462] on div "View product Product View More Add to cart Product Cart Button Row" at bounding box center [397, 459] width 299 height 28
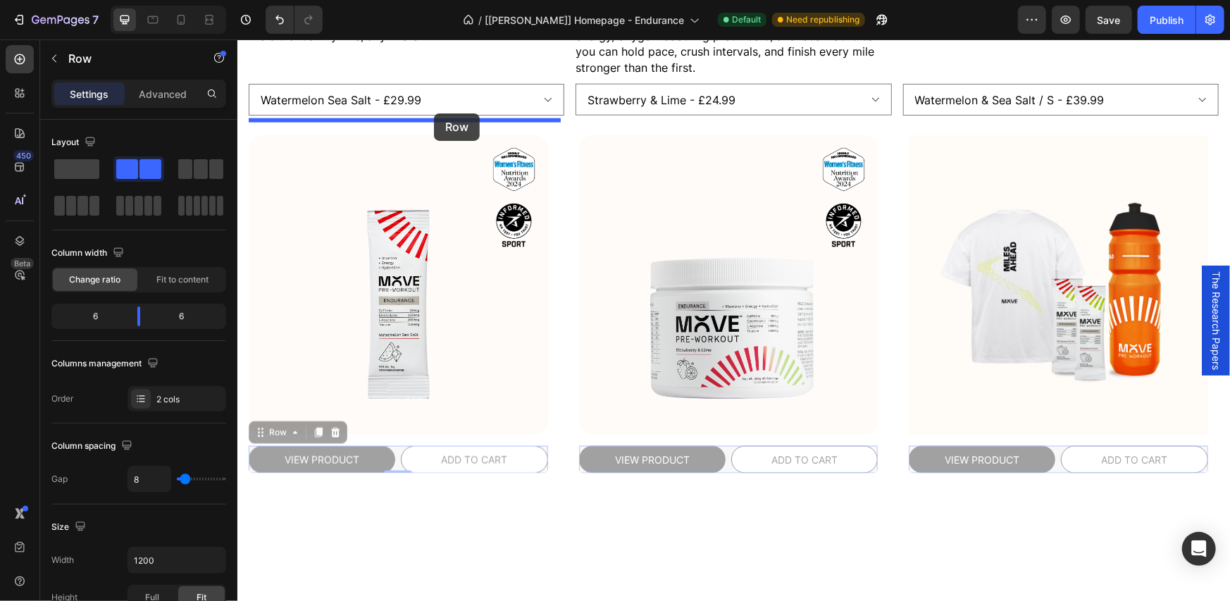
drag, startPoint x: 271, startPoint y: 425, endPoint x: 433, endPoint y: 113, distance: 351.7
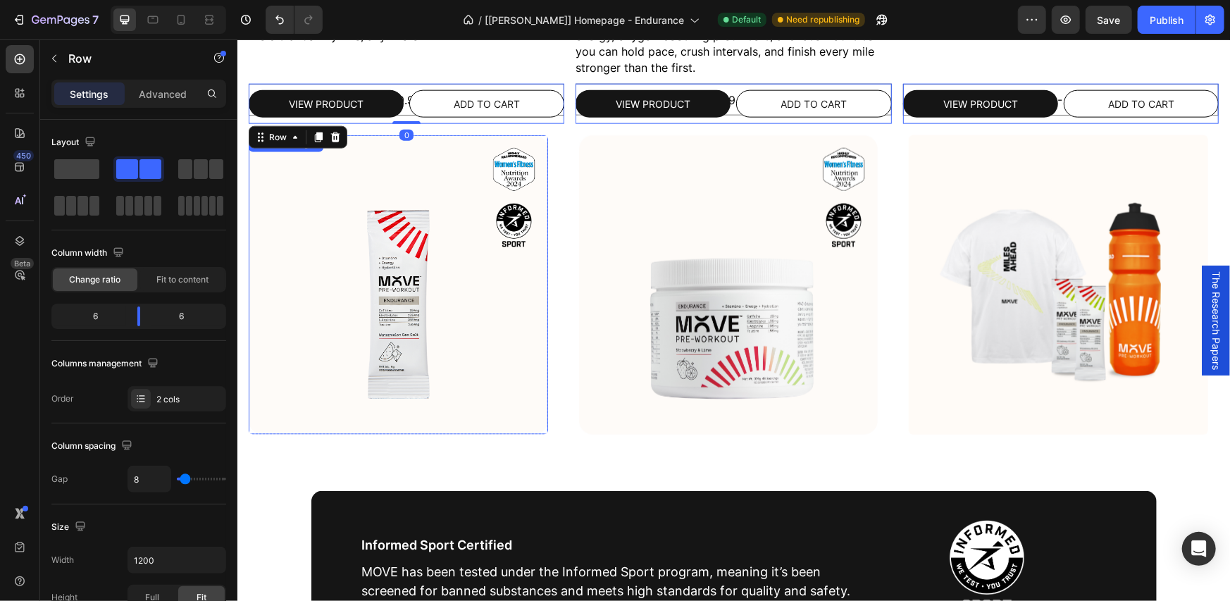
scroll to position [694, 0]
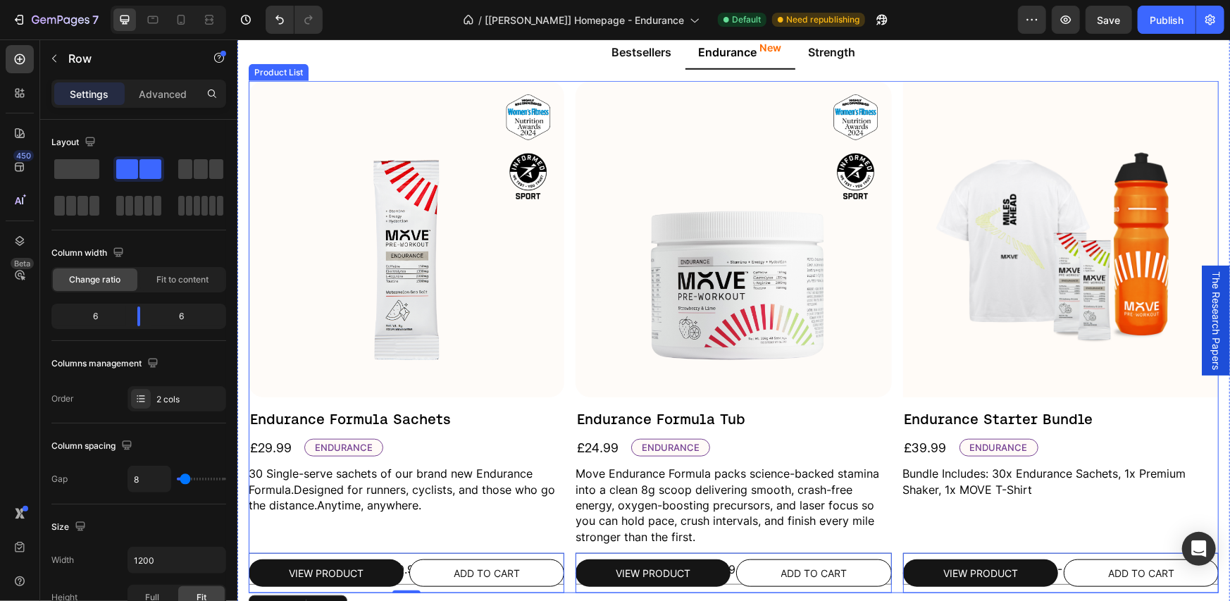
click at [568, 267] on div "Product Images Endurance Formula Sachets Product Title £29.99 Product Price Pro…" at bounding box center [733, 336] width 970 height 512
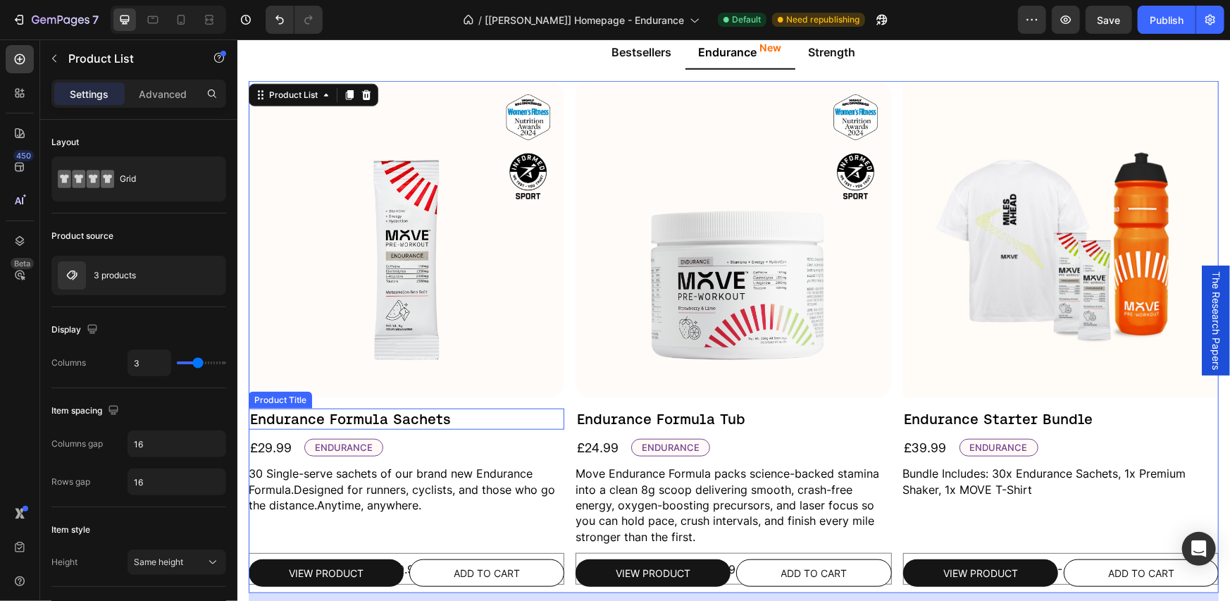
scroll to position [1163, 0]
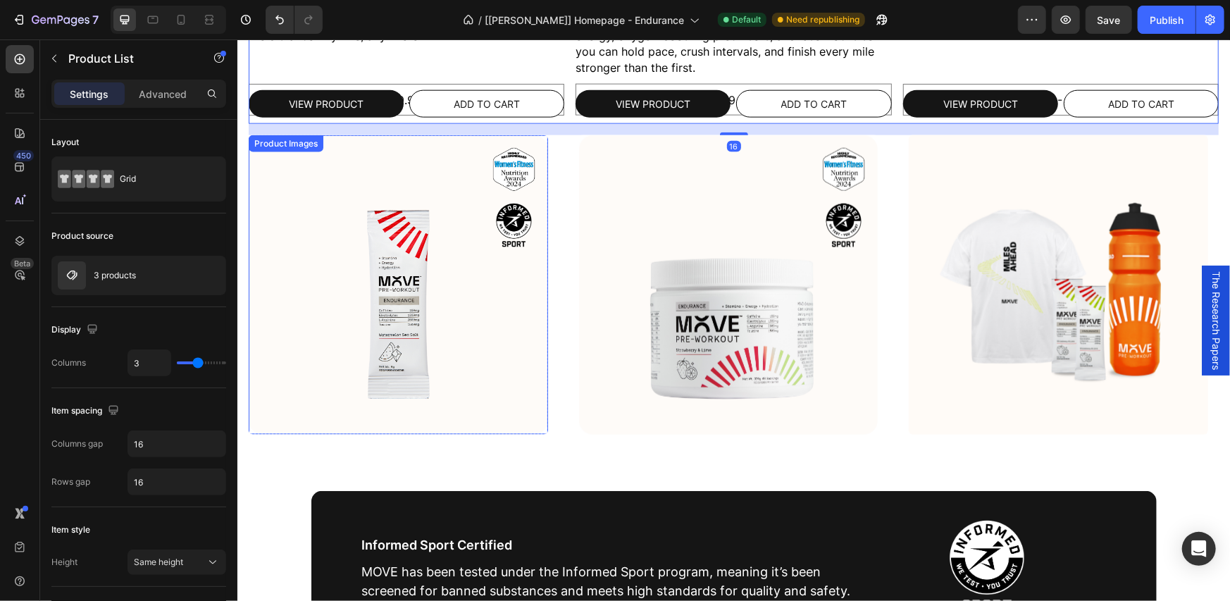
click at [404, 389] on img at bounding box center [397, 284] width 299 height 299
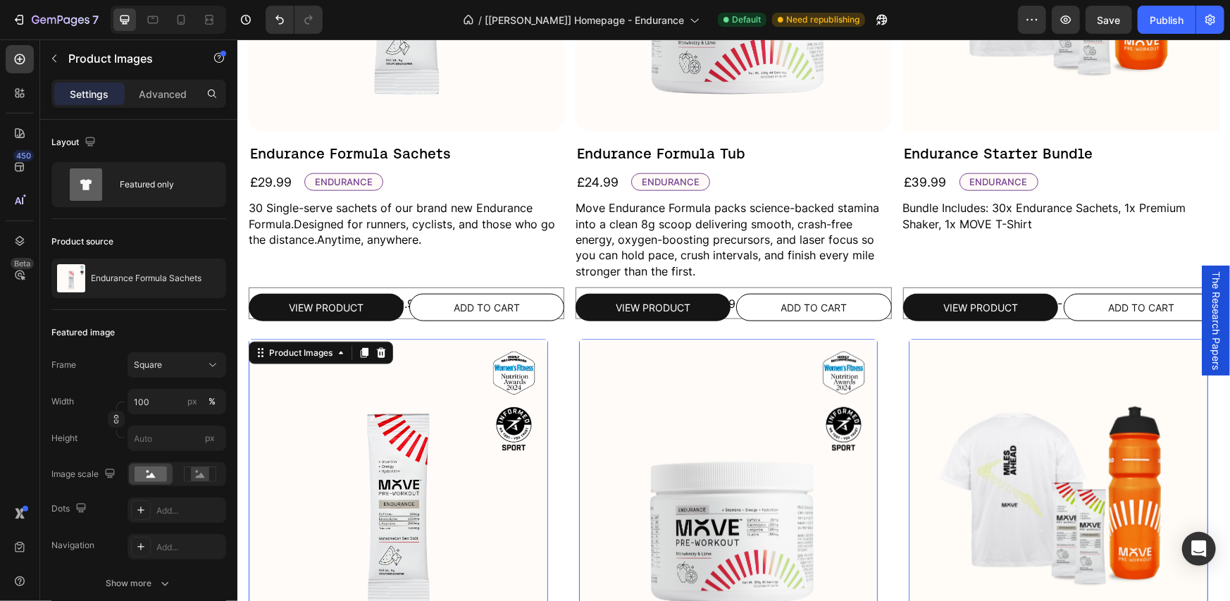
scroll to position [929, 0]
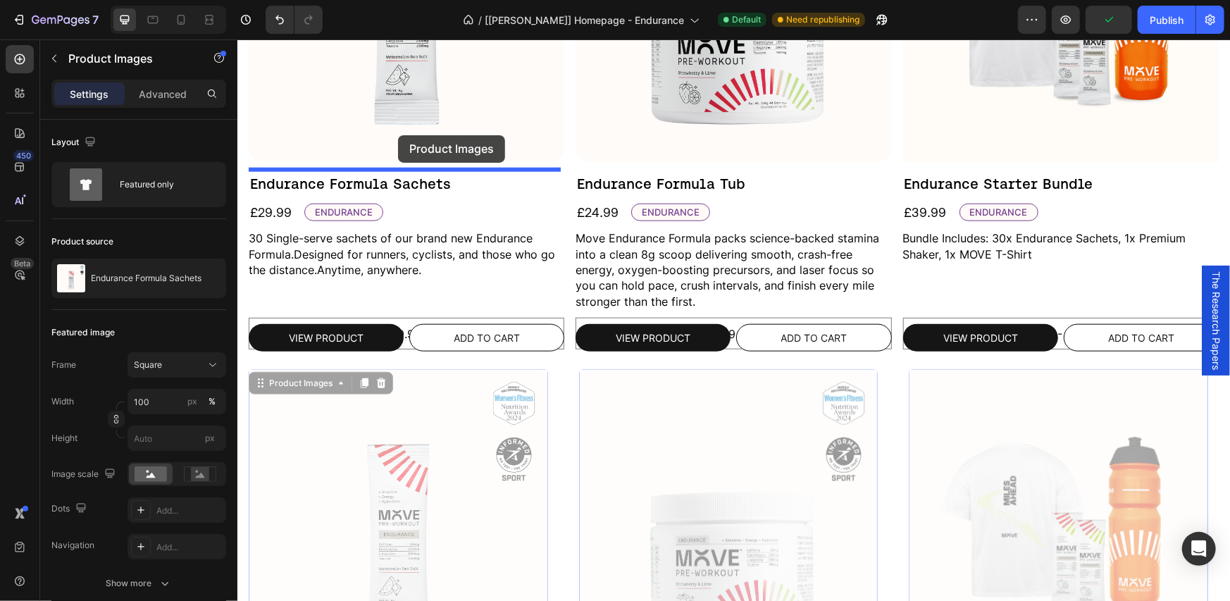
drag, startPoint x: 303, startPoint y: 384, endPoint x: 397, endPoint y: 135, distance: 266.7
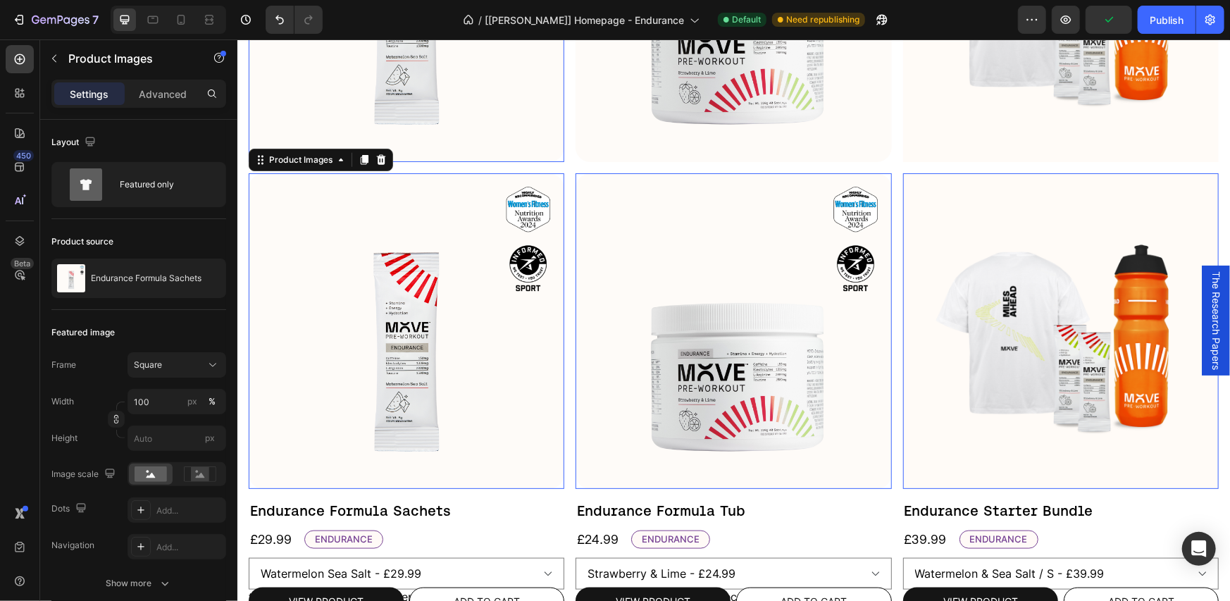
click at [504, 104] on img at bounding box center [406, 3] width 316 height 316
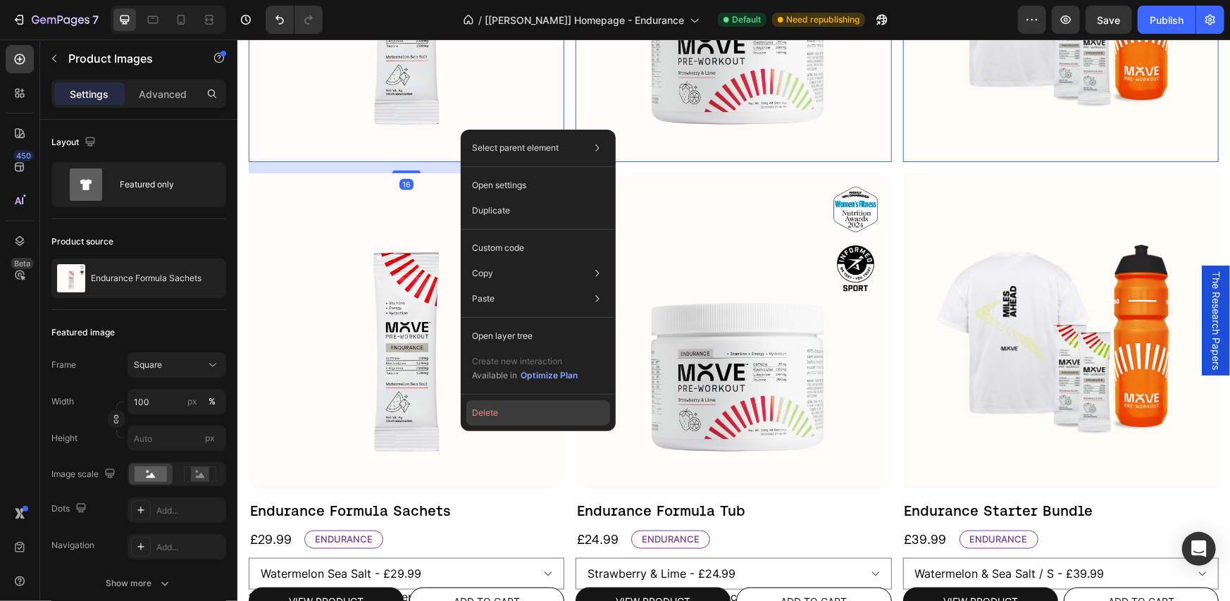
click at [472, 408] on button "Delete" at bounding box center [538, 412] width 144 height 25
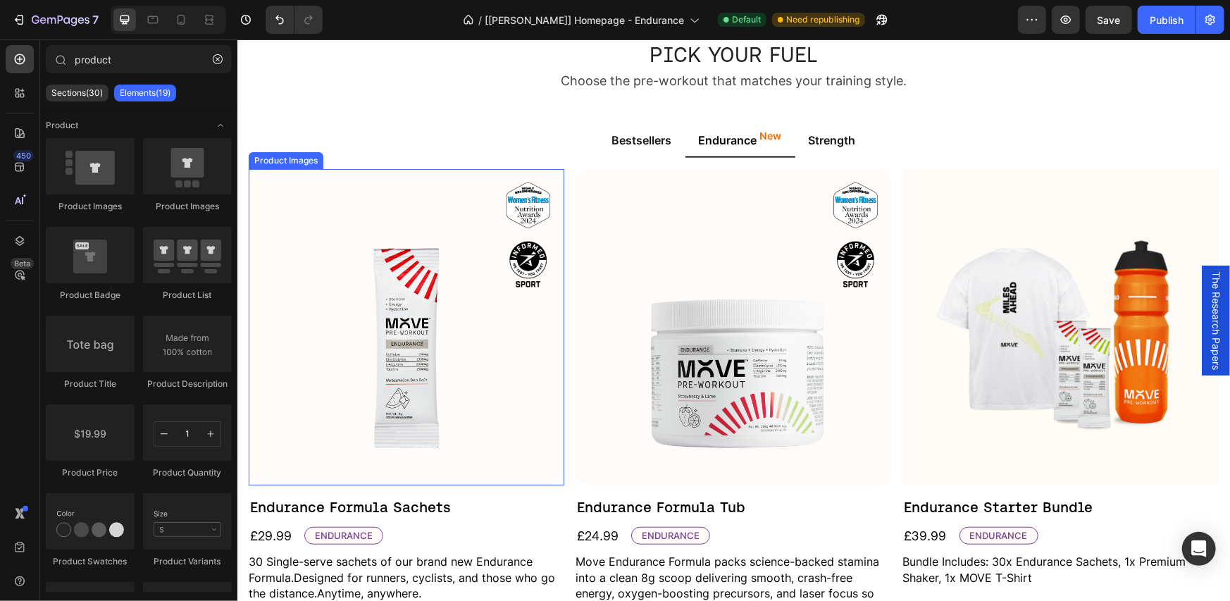
scroll to position [840, 0]
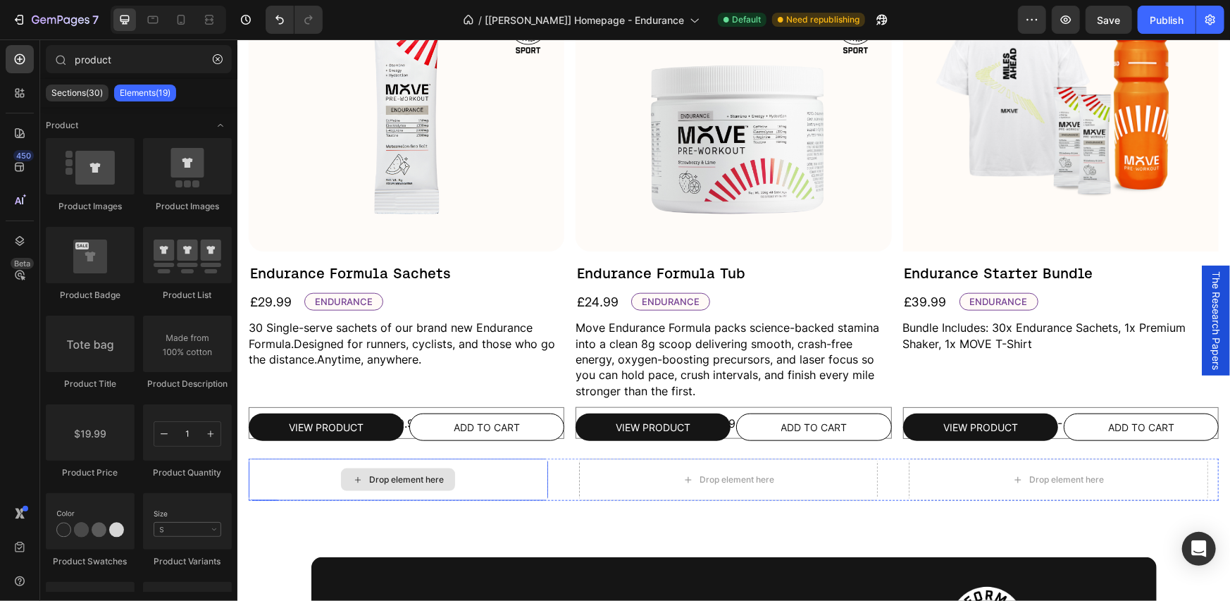
click at [422, 460] on div "Drop element here" at bounding box center [397, 479] width 299 height 42
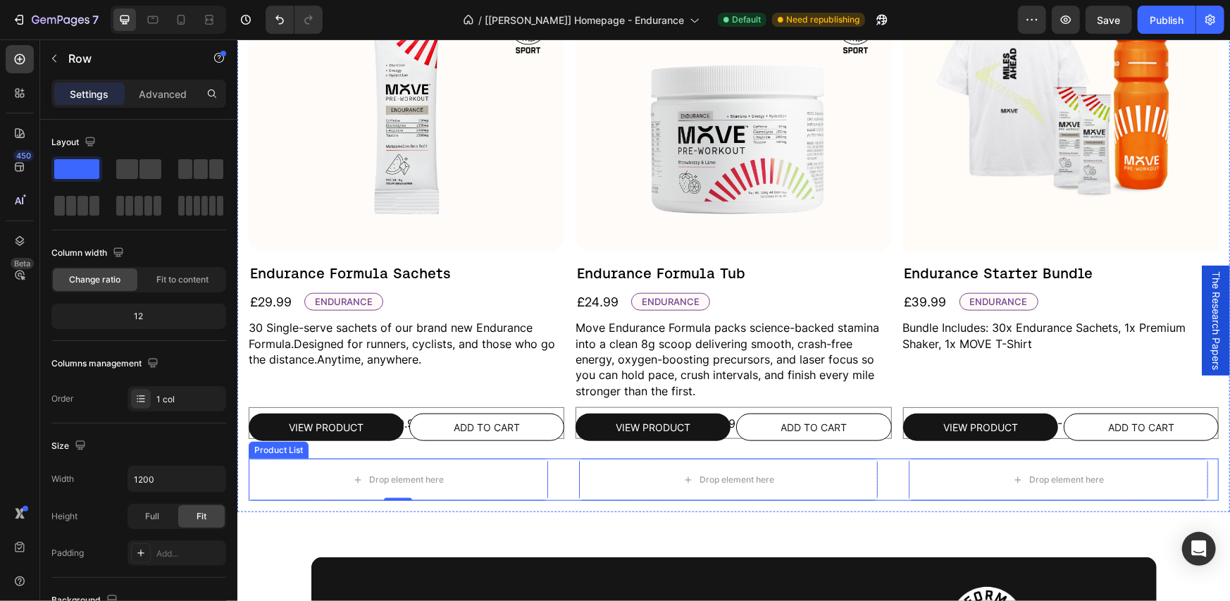
click at [560, 466] on div "Drop element here Row 0 Product List Drop element here Row 0 Product List Drop …" at bounding box center [733, 479] width 970 height 42
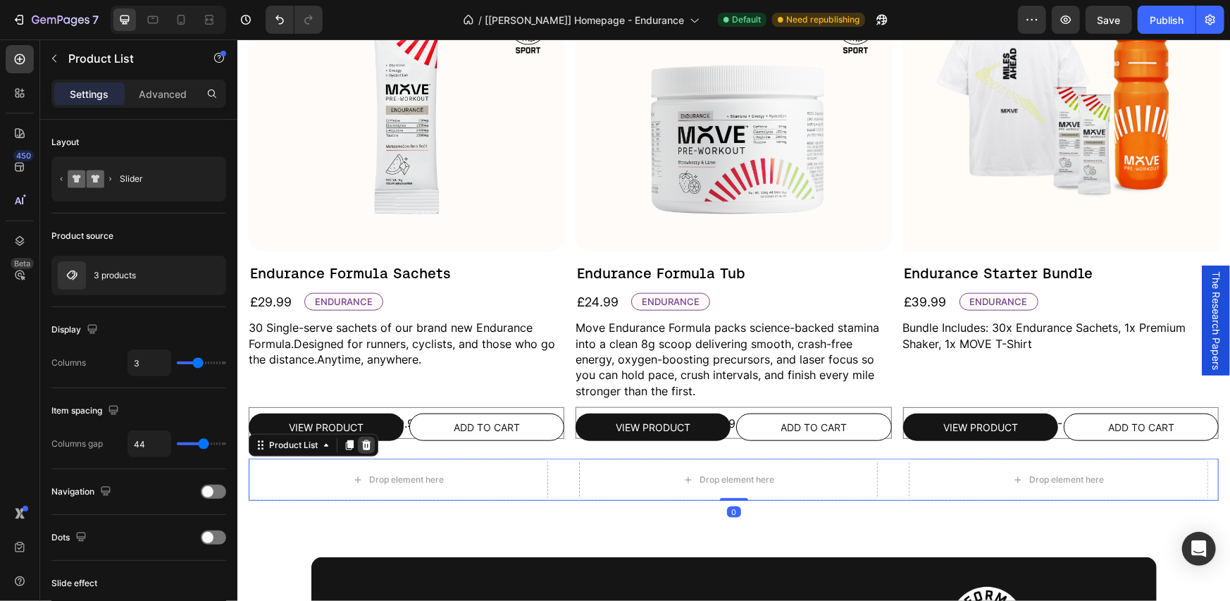
click at [361, 445] on icon at bounding box center [365, 444] width 11 height 11
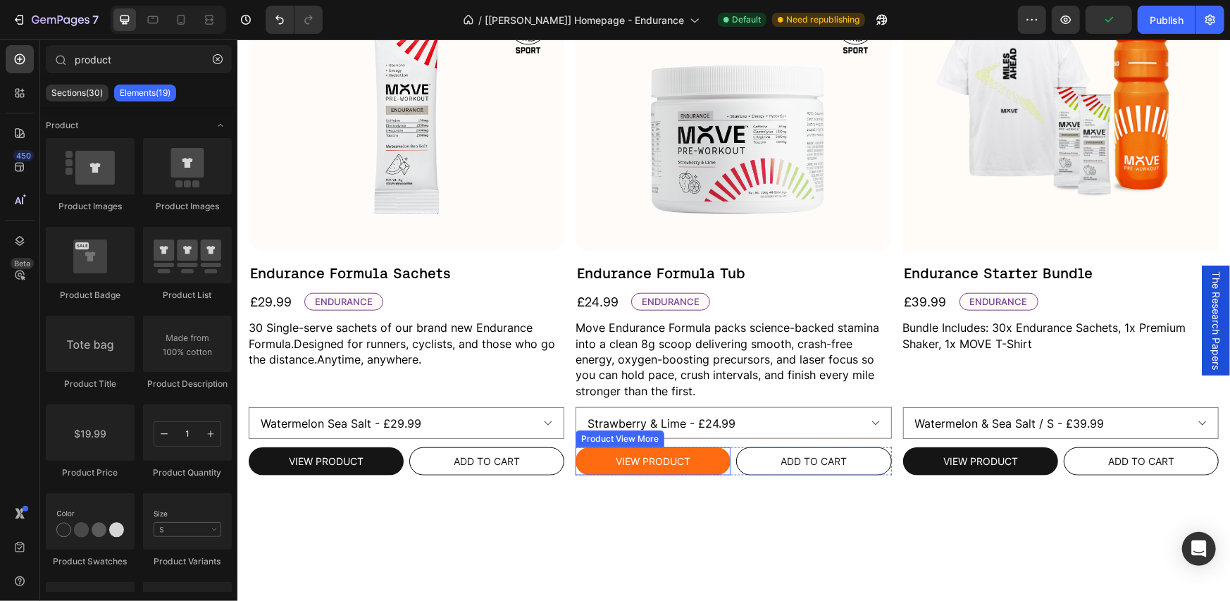
scroll to position [606, 0]
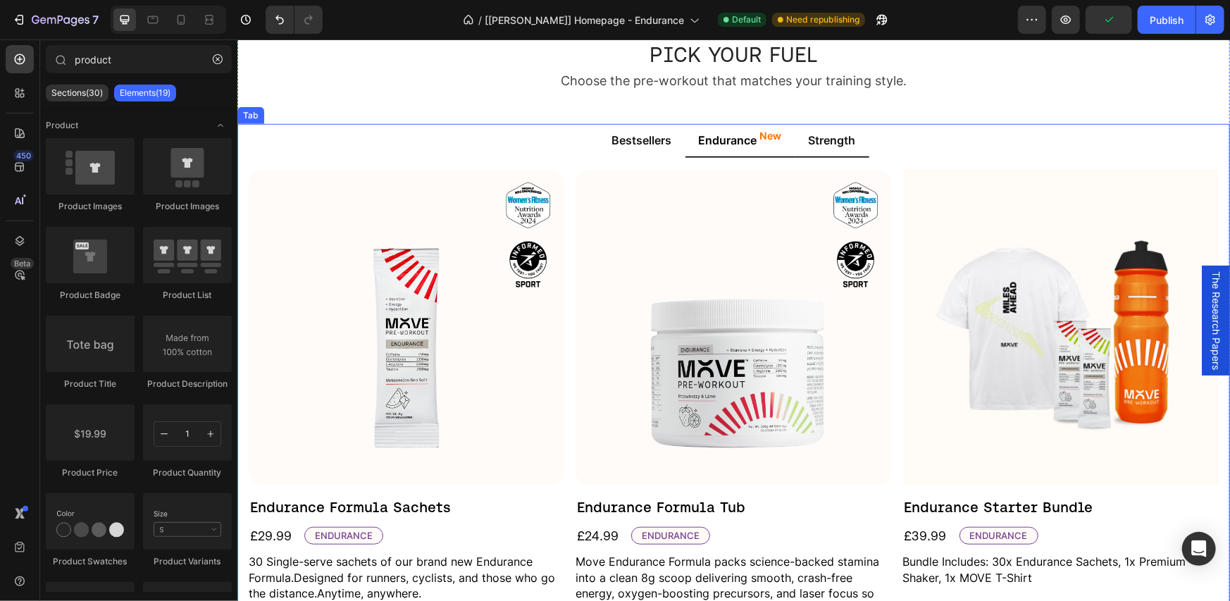
click at [836, 151] on li "Strength" at bounding box center [832, 140] width 74 height 34
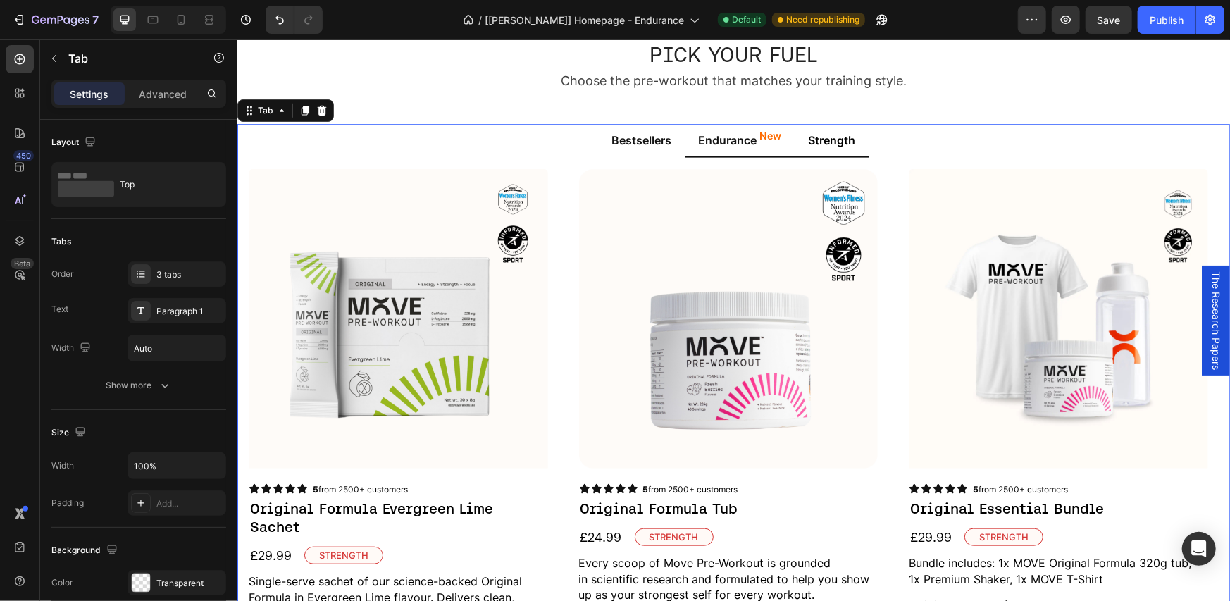
click at [721, 146] on span "Endurance" at bounding box center [727, 139] width 58 height 14
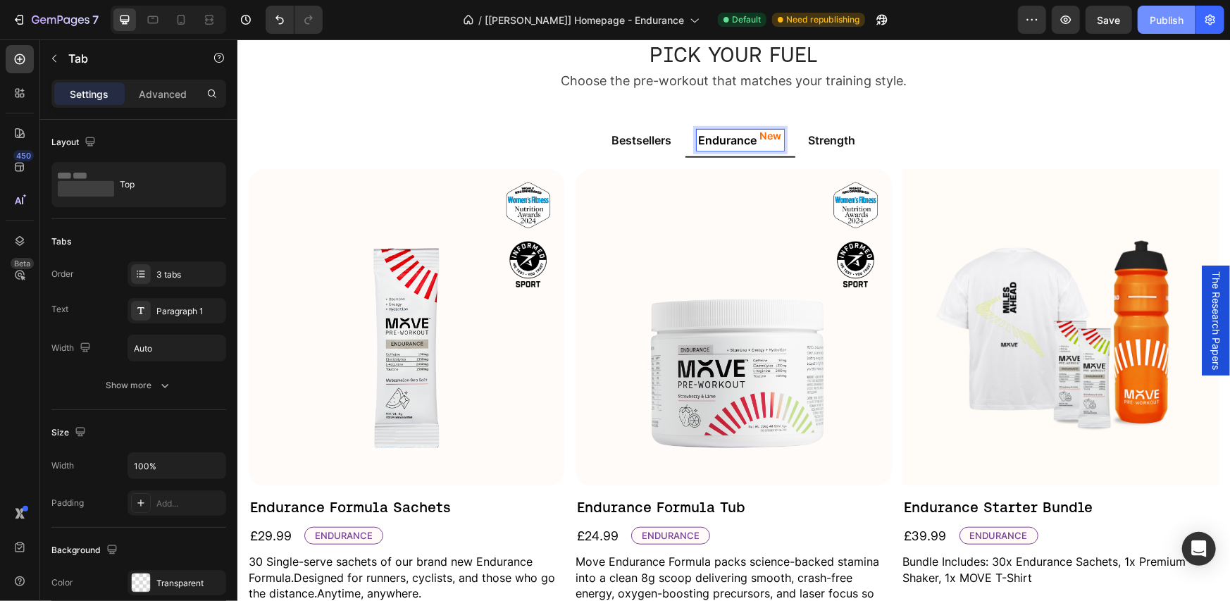
click at [1173, 21] on div "Publish" at bounding box center [1167, 20] width 34 height 15
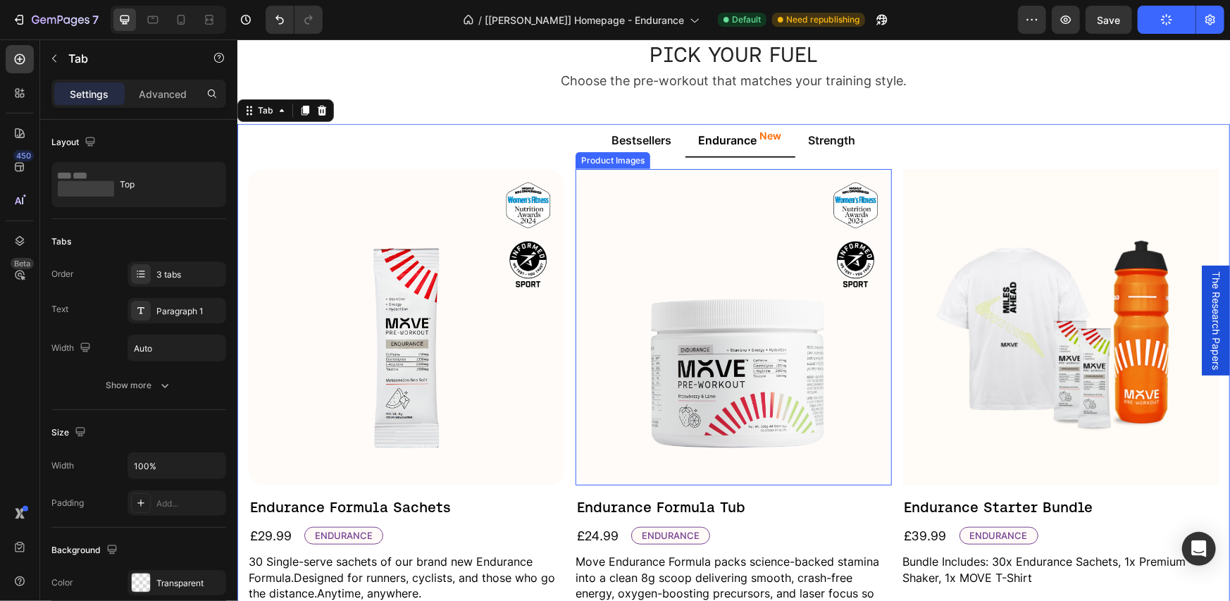
click at [773, 320] on img at bounding box center [733, 326] width 316 height 316
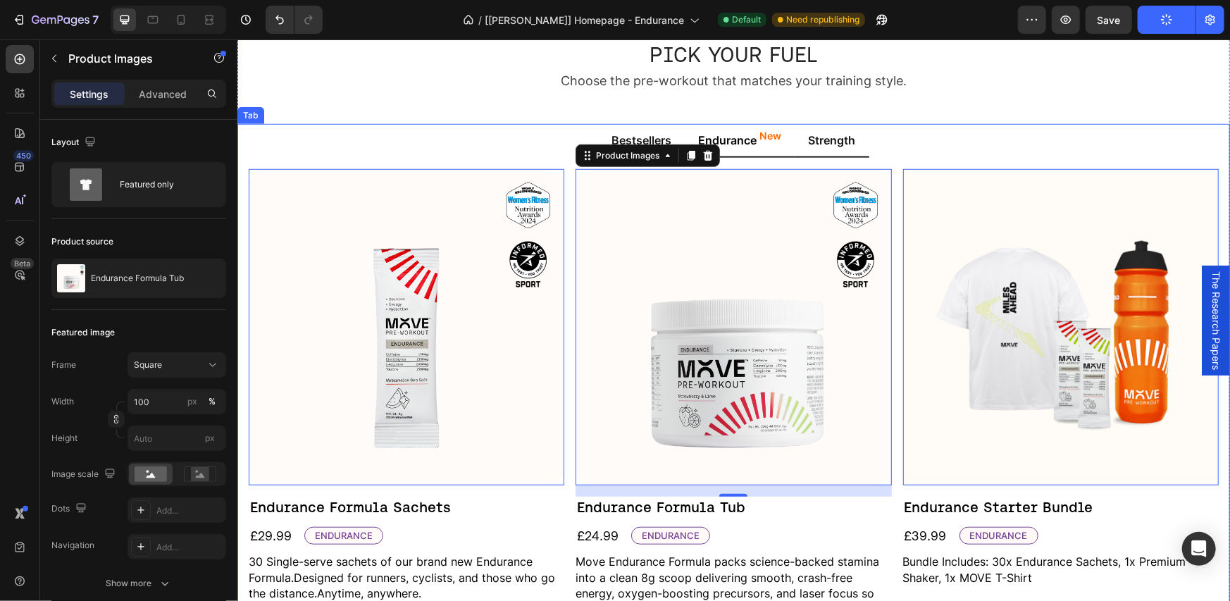
click at [808, 137] on span "Strength" at bounding box center [831, 139] width 47 height 14
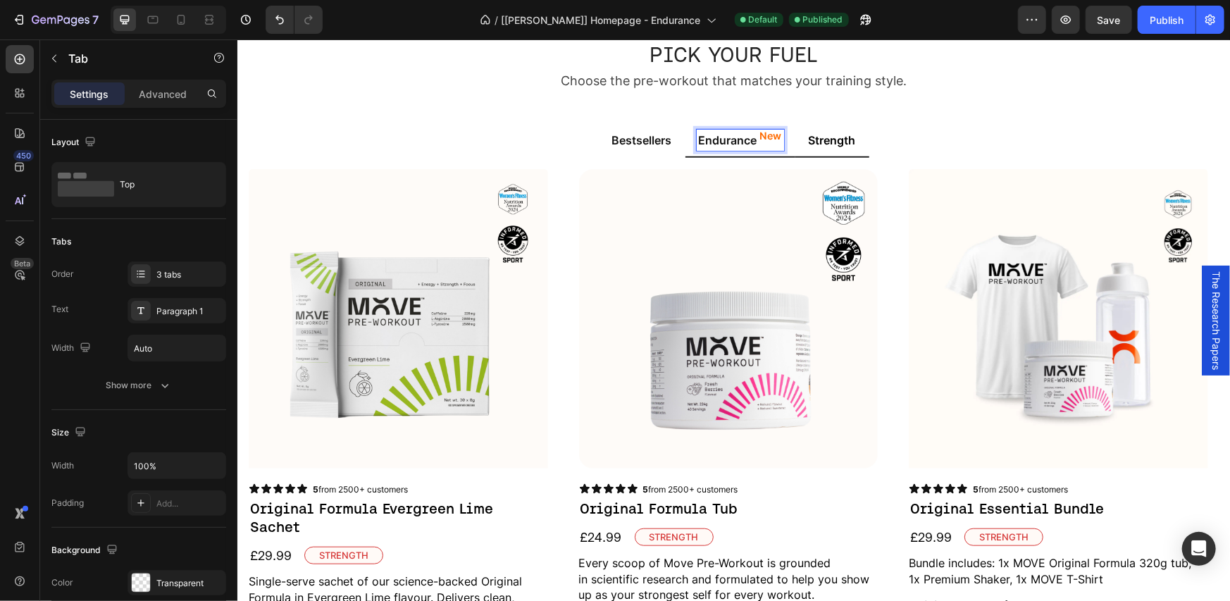
click at [696, 155] on li "Endurance New" at bounding box center [740, 140] width 110 height 34
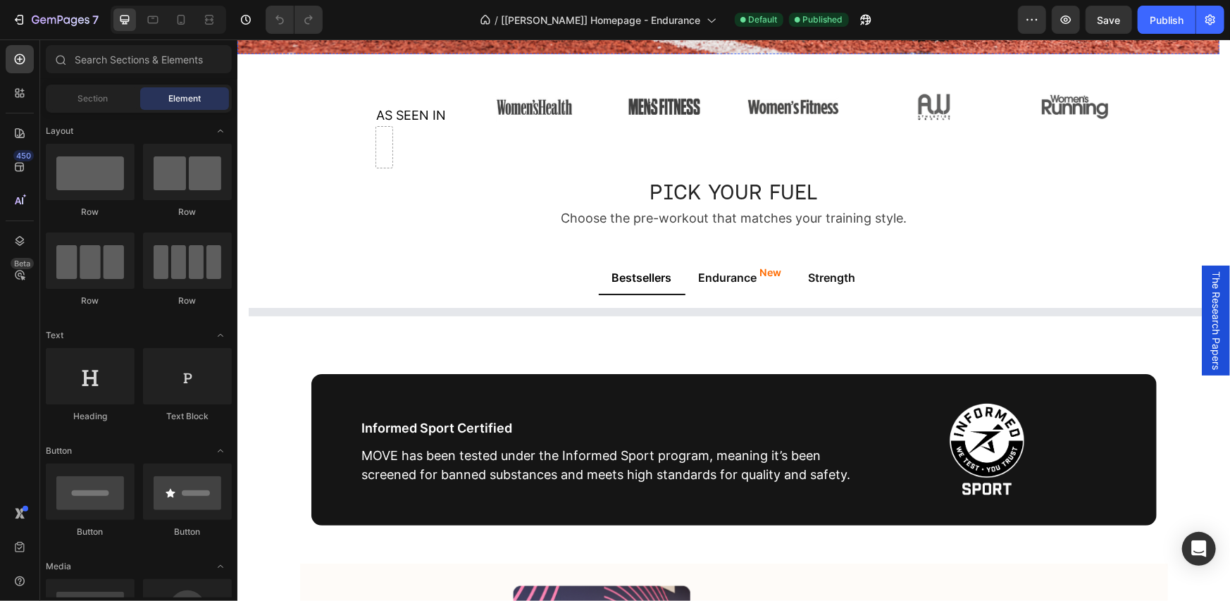
scroll to position [705, 0]
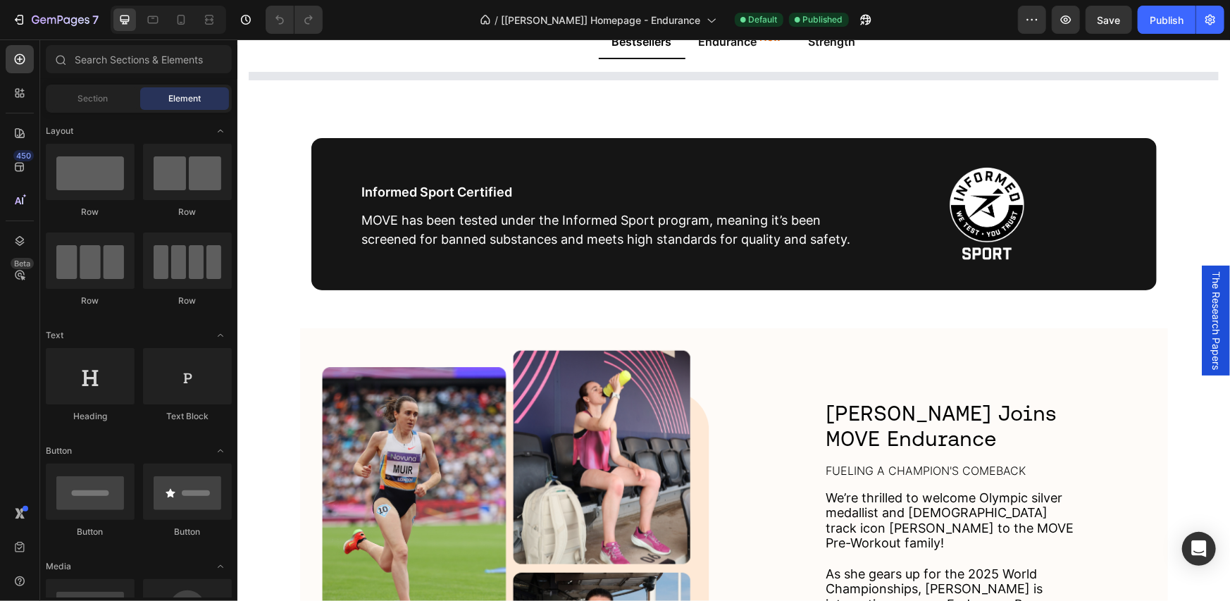
select select "552214199162438846"
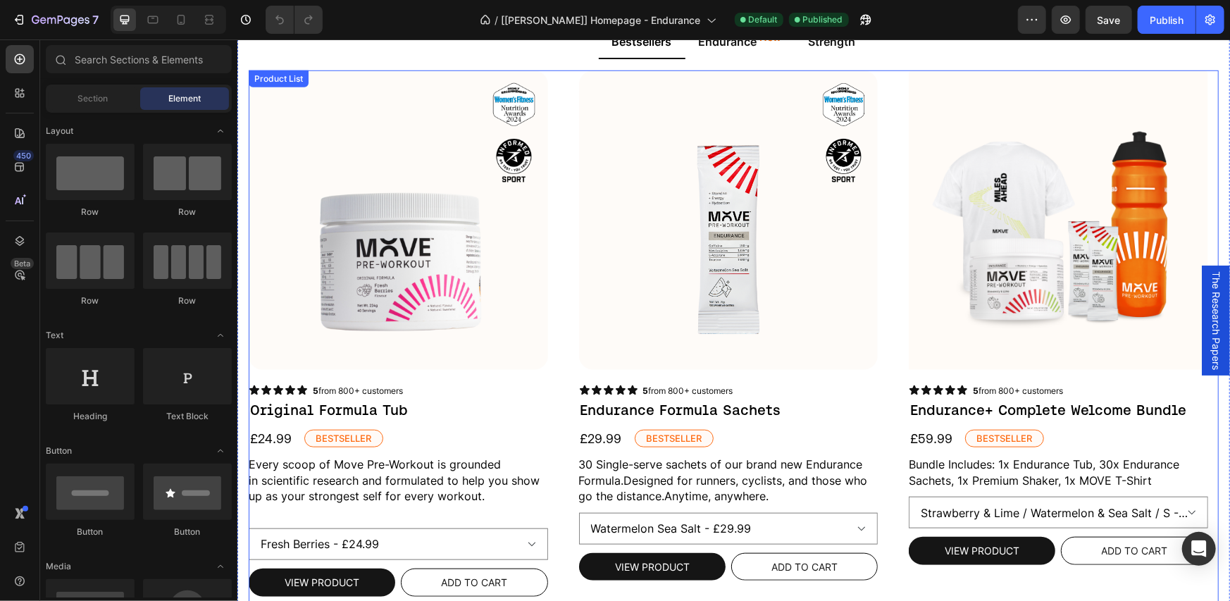
click at [564, 139] on div "Product Images Icon Icon Icon Icon Icon Icon List 5 from 800+ customers Text Bl…" at bounding box center [733, 341] width 970 height 542
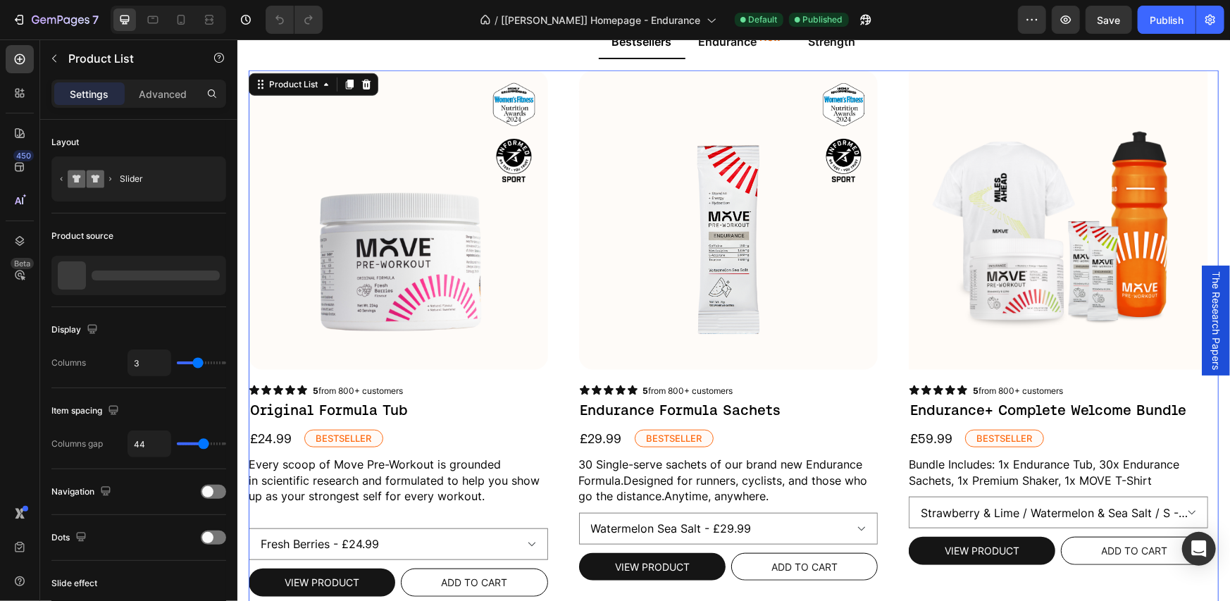
scroll to position [0, 0]
click at [741, 46] on span "Endurance" at bounding box center [727, 41] width 58 height 14
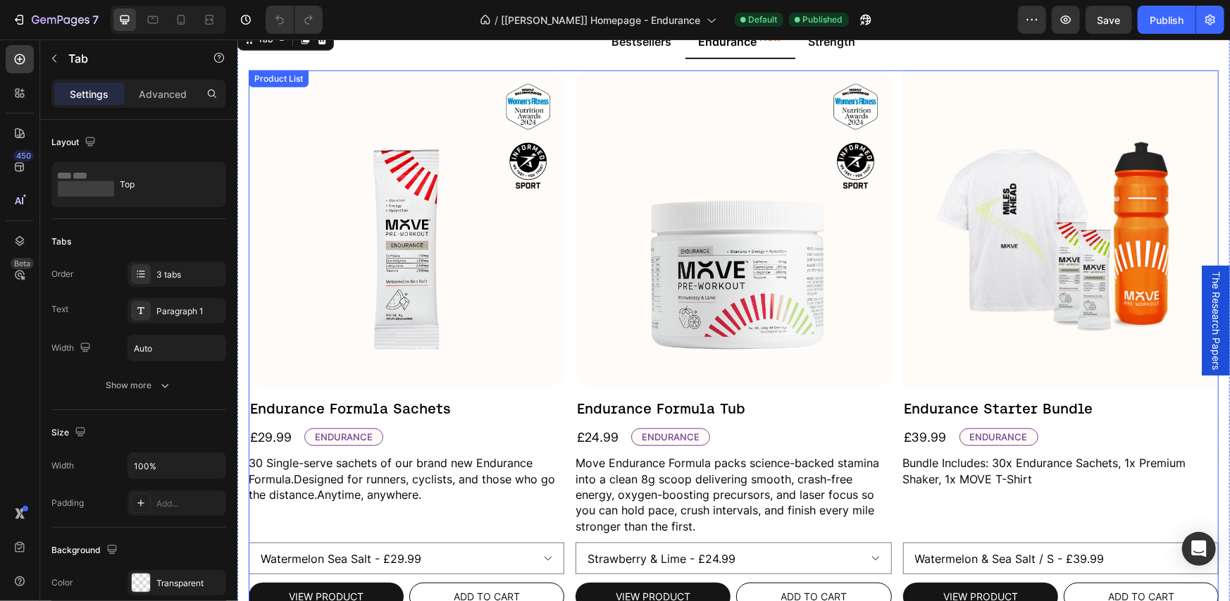
click at [569, 206] on div "Product Images Endurance Formula Sachets Product Title £29.99 Product Price Pro…" at bounding box center [733, 340] width 970 height 540
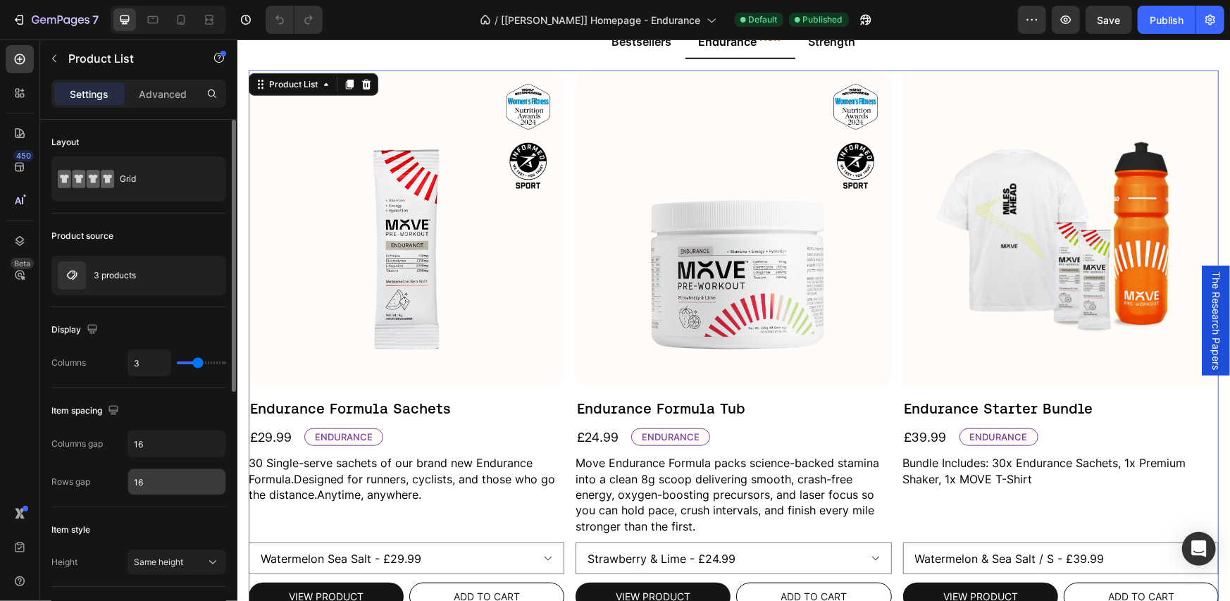
click at [159, 481] on input "16" at bounding box center [176, 481] width 97 height 25
type input "44"
click at [152, 409] on div "Item spacing" at bounding box center [138, 411] width 175 height 23
click at [162, 438] on input "16" at bounding box center [176, 443] width 97 height 25
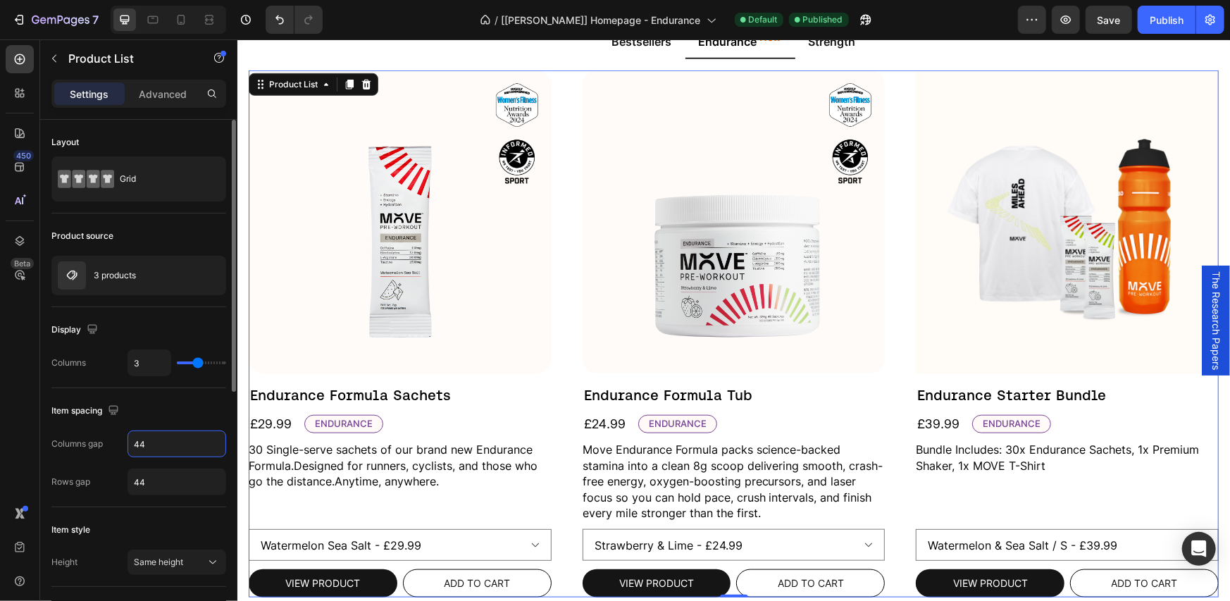
type input "44"
click at [161, 411] on div "Item spacing" at bounding box center [138, 411] width 175 height 23
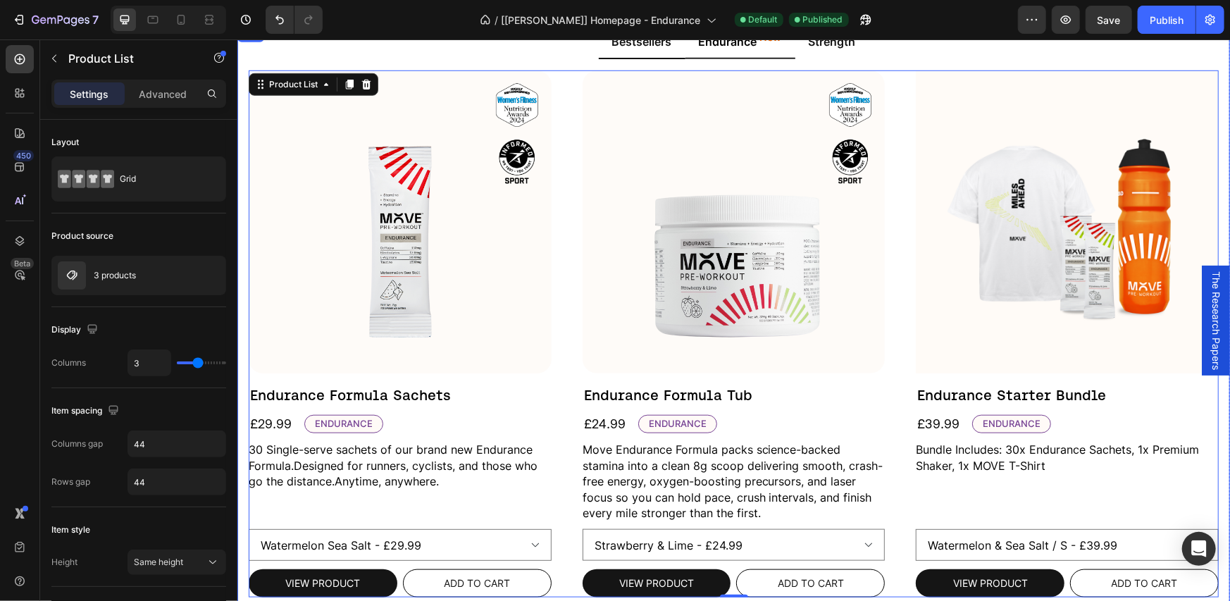
click at [651, 50] on div "Bestsellers" at bounding box center [642, 40] width 64 height 21
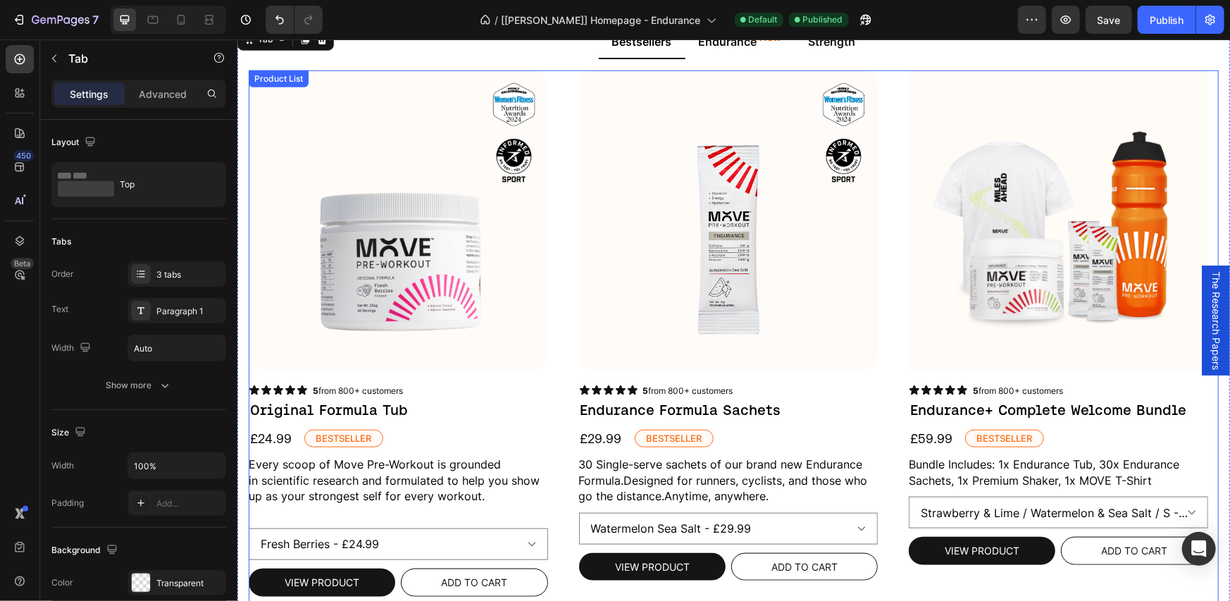
click at [556, 192] on div "Product Images Icon Icon Icon Icon Icon Icon List 5 from 800+ customers Text Bl…" at bounding box center [733, 341] width 970 height 542
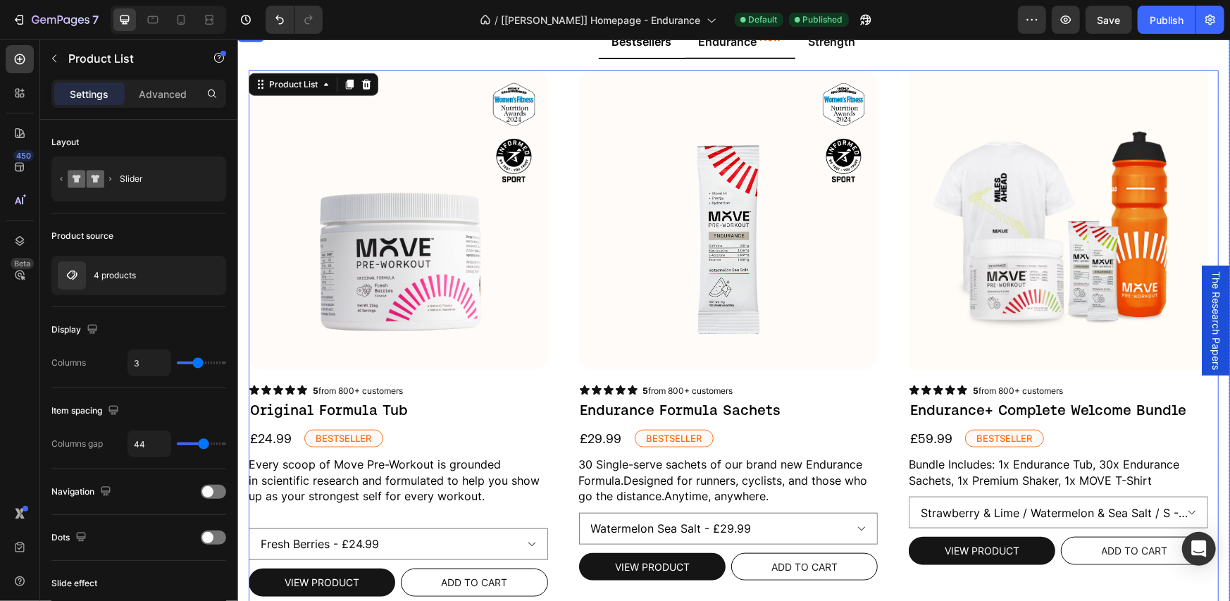
click at [758, 57] on li "Endurance New" at bounding box center [740, 42] width 110 height 34
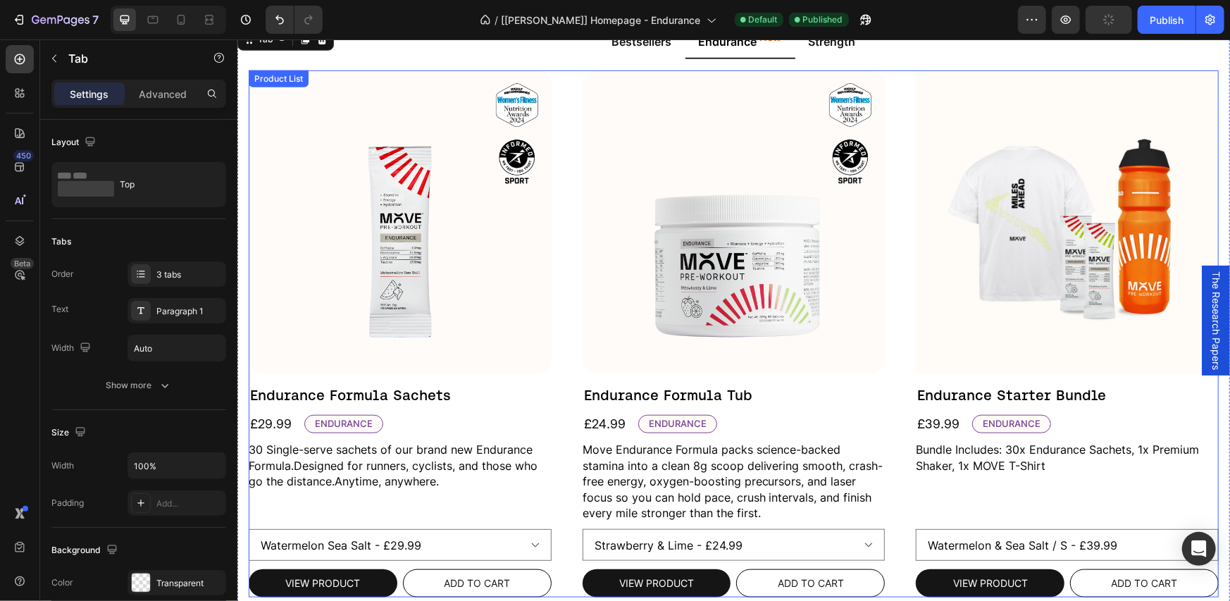
click at [564, 149] on div "Product Images Endurance Formula Sachets Product Title £29.99 Product Price Pro…" at bounding box center [733, 333] width 970 height 527
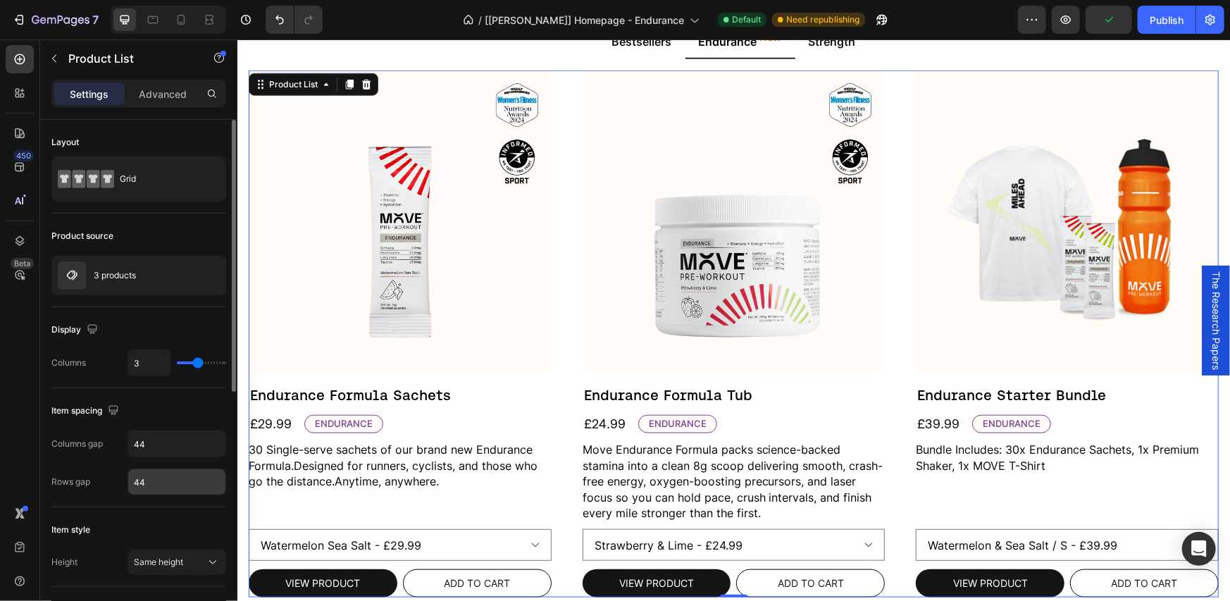
click at [161, 471] on input "44" at bounding box center [176, 481] width 97 height 25
click at [166, 411] on div "Item spacing" at bounding box center [138, 411] width 175 height 23
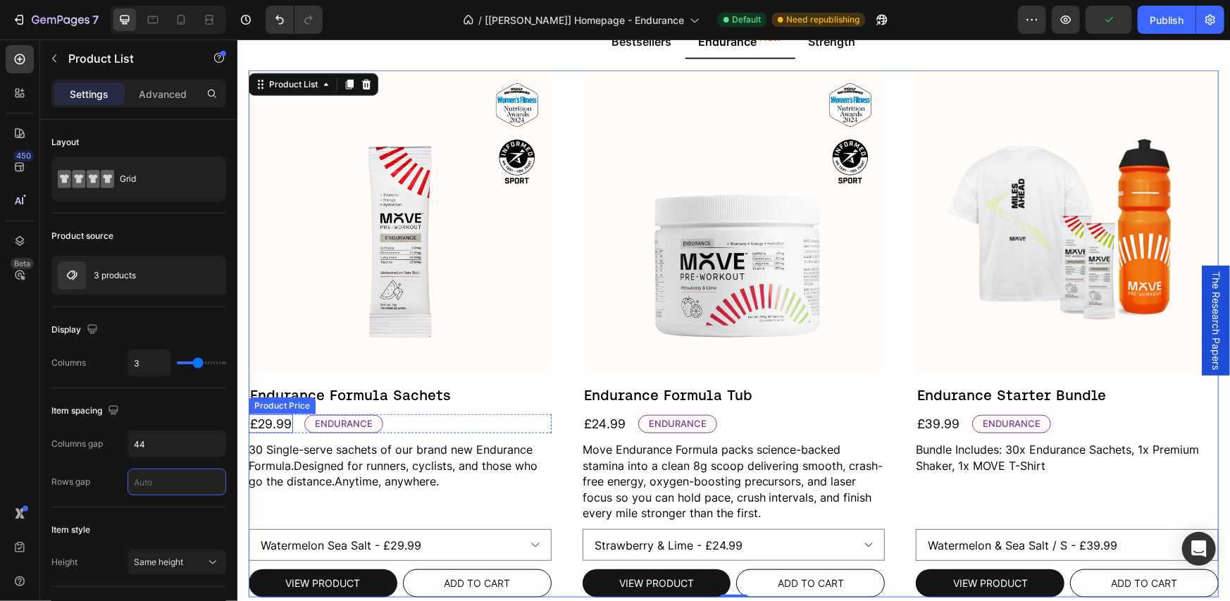
type input "0"
click at [1159, 20] on div "Publish" at bounding box center [1167, 20] width 34 height 15
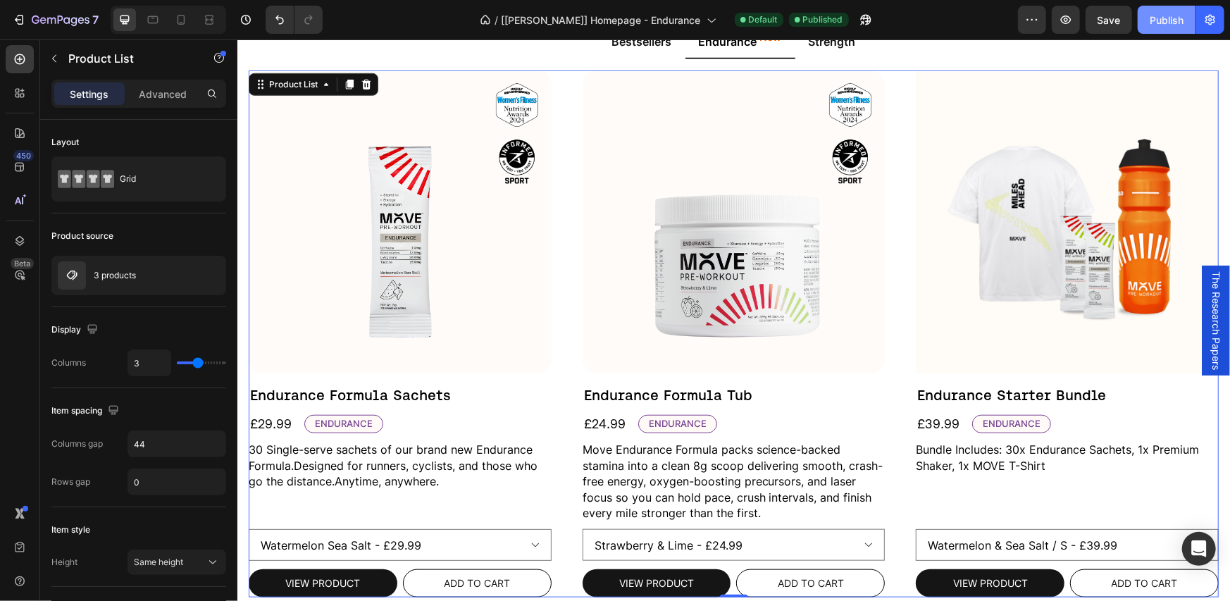
click at [1161, 22] on div "Publish" at bounding box center [1167, 20] width 34 height 15
click at [868, 23] on icon "button" at bounding box center [866, 20] width 14 height 14
